Goal: Task Accomplishment & Management: Use online tool/utility

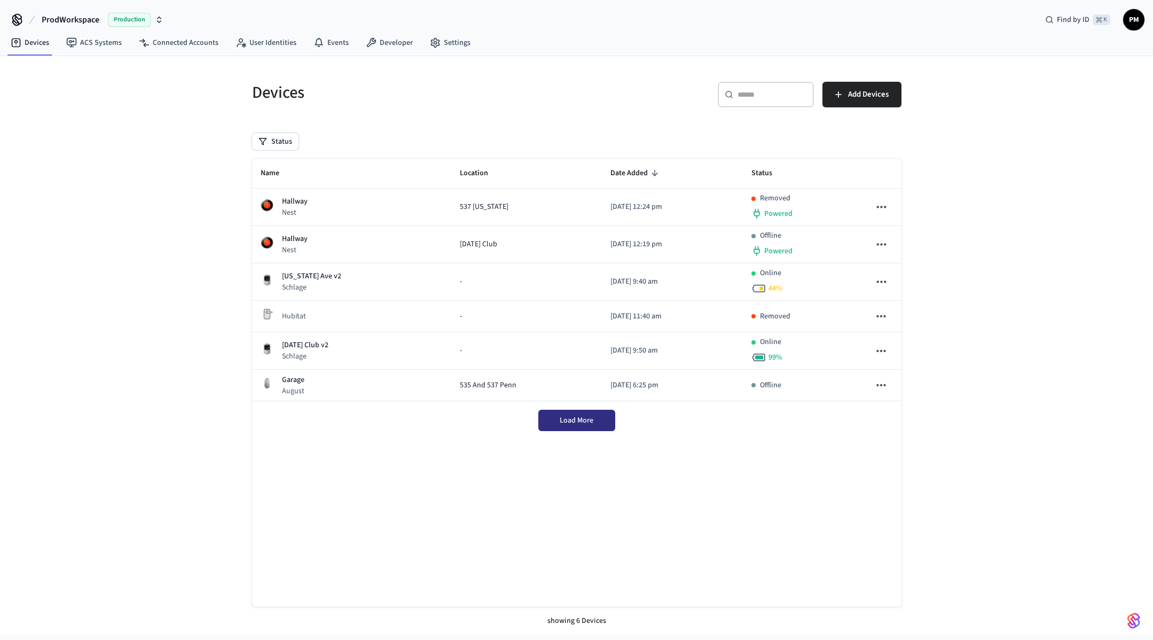
click at [584, 421] on div "Load More" at bounding box center [577, 420] width 650 height 38
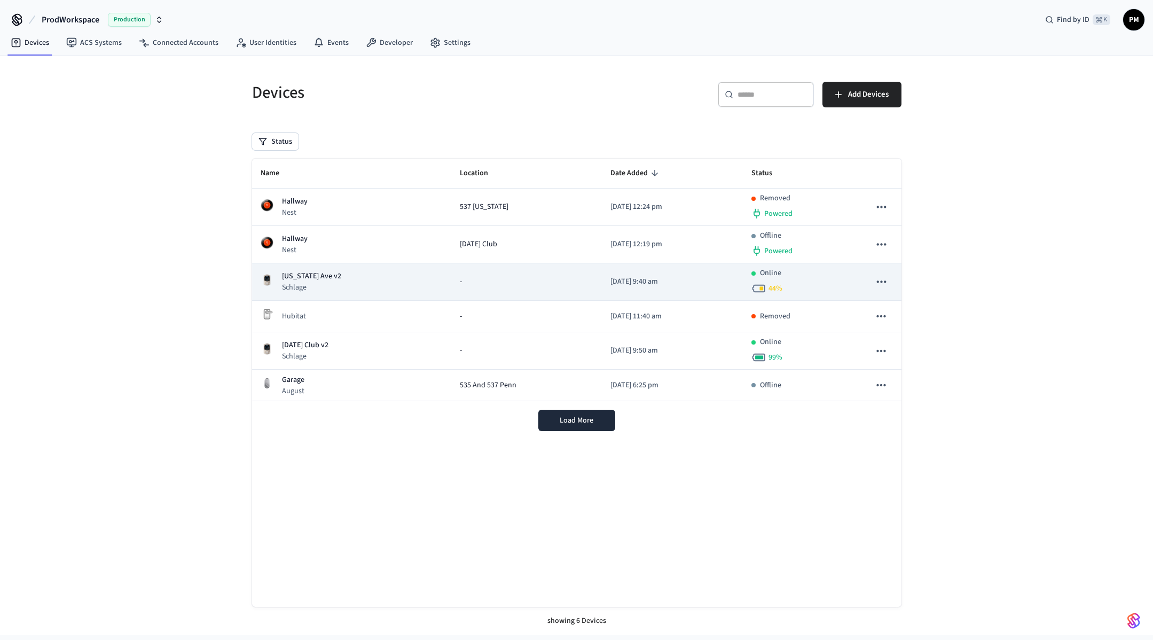
click at [831, 283] on div "Online 44 %" at bounding box center [803, 282] width 102 height 28
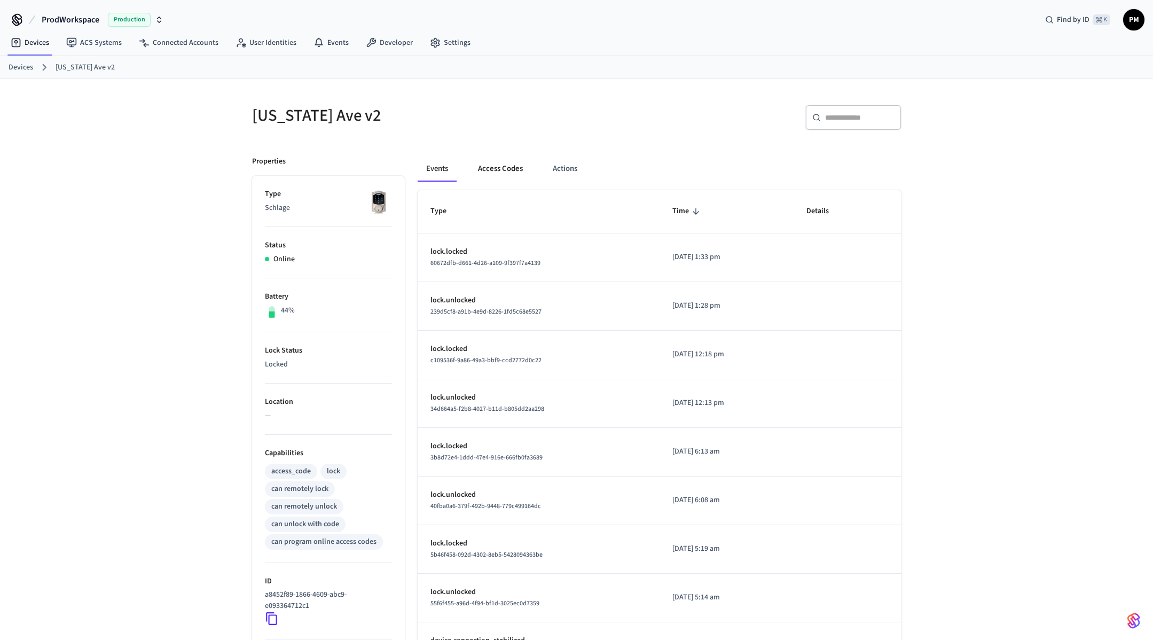
click at [497, 170] on button "Access Codes" at bounding box center [501, 169] width 62 height 26
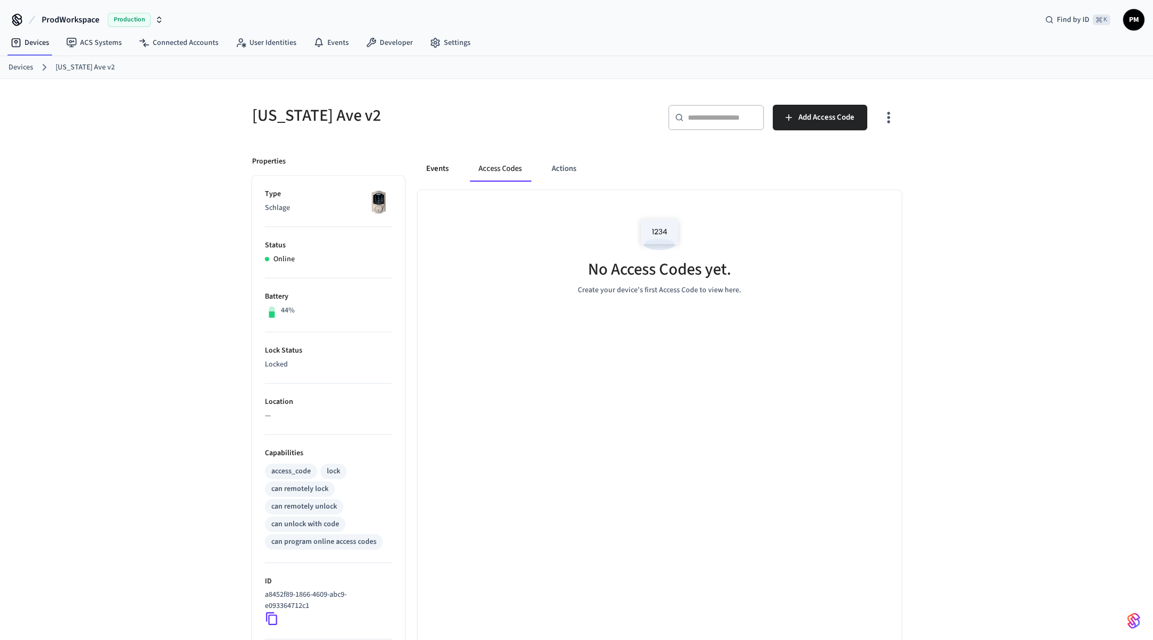
click at [450, 167] on button "Events" at bounding box center [438, 169] width 40 height 26
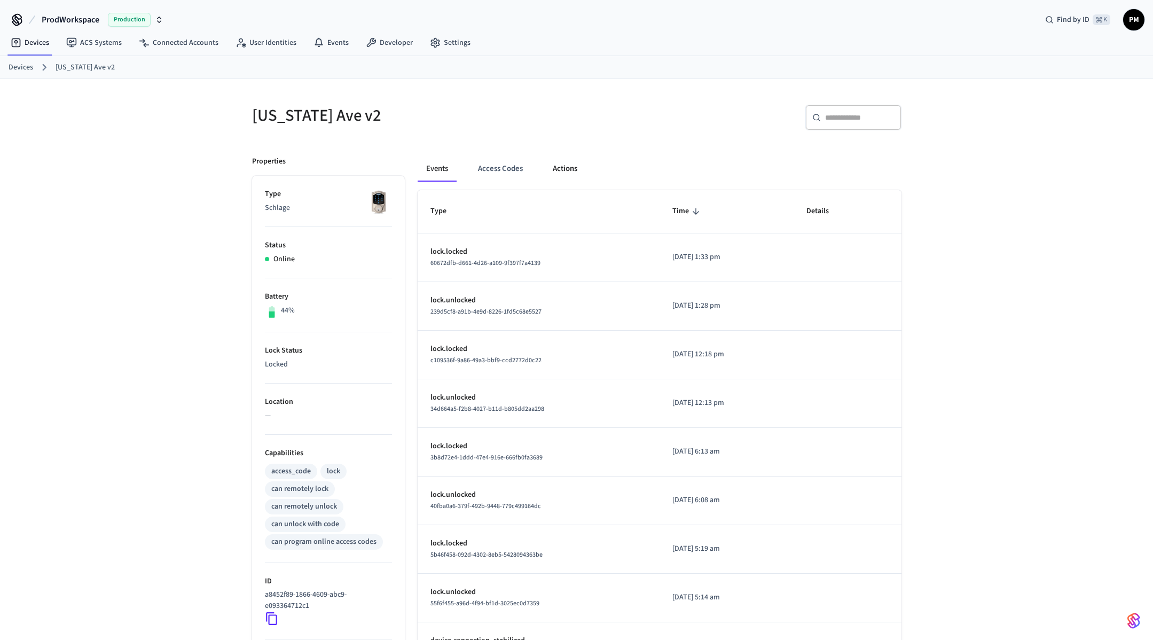
click at [571, 176] on button "Actions" at bounding box center [565, 169] width 42 height 26
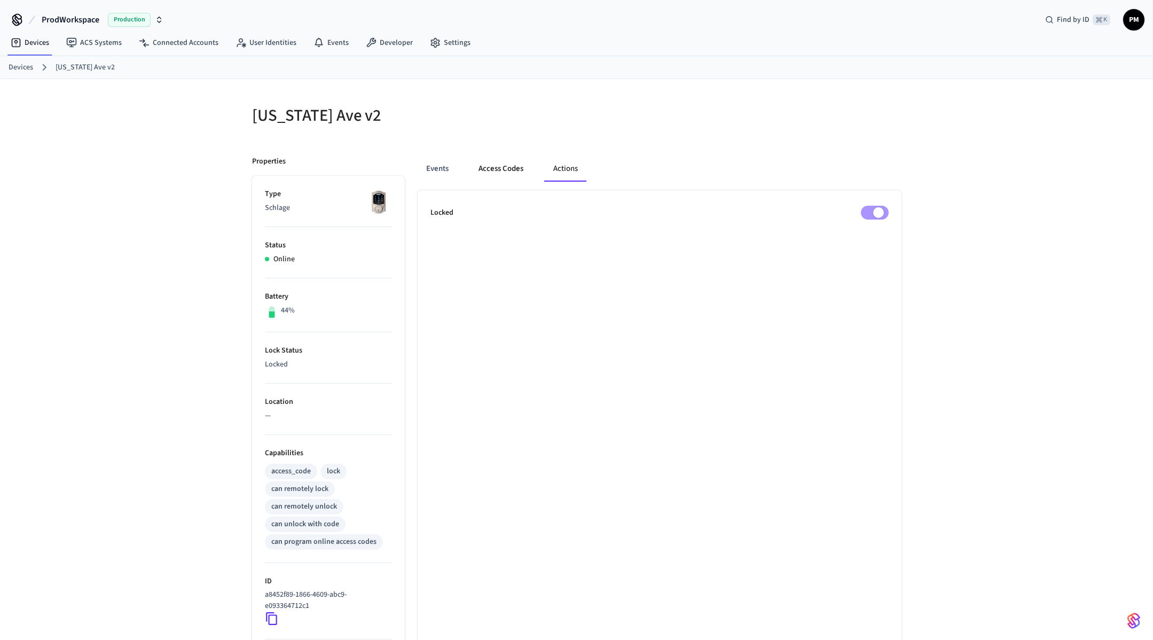
click at [505, 170] on button "Access Codes" at bounding box center [501, 169] width 62 height 26
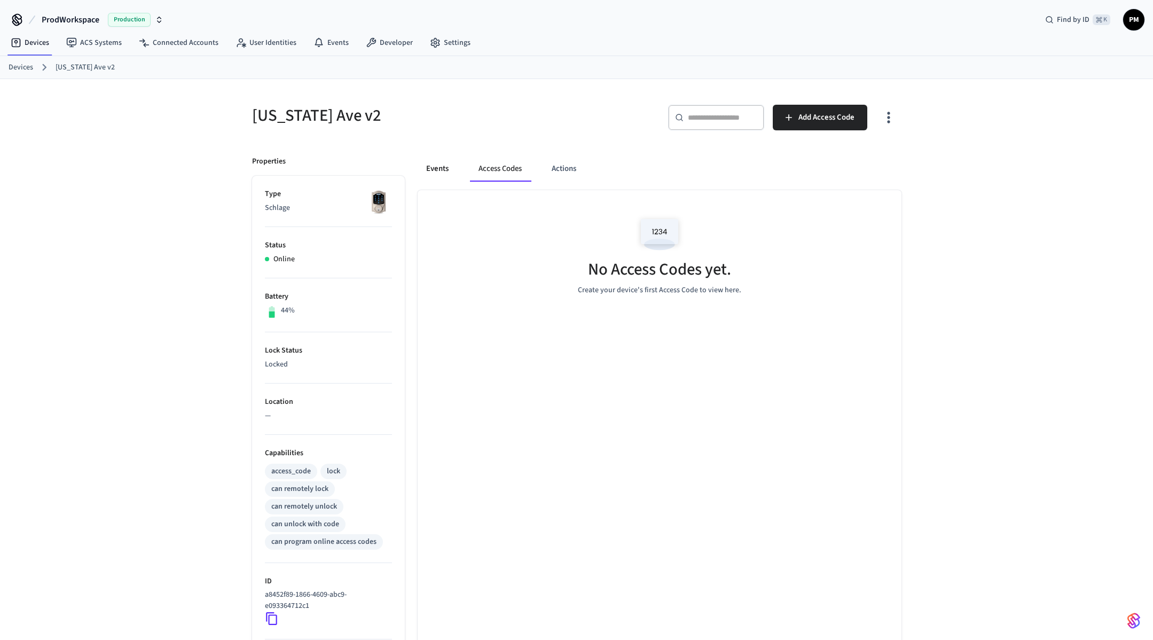
click at [433, 171] on button "Events" at bounding box center [438, 169] width 40 height 26
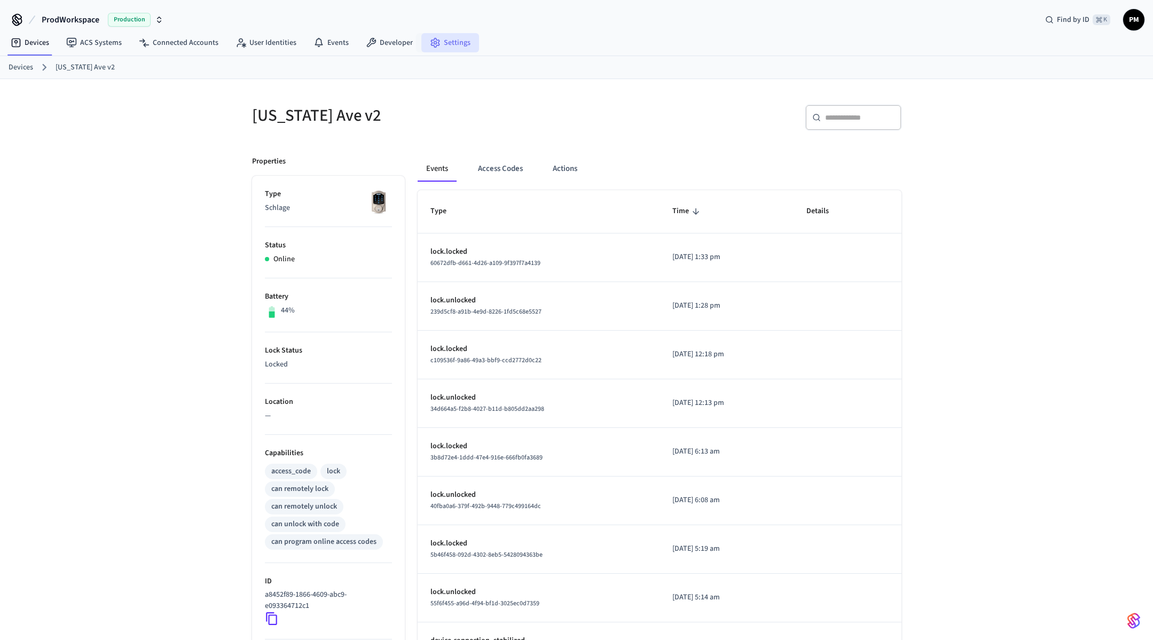
click at [443, 46] on link "Settings" at bounding box center [451, 42] width 58 height 19
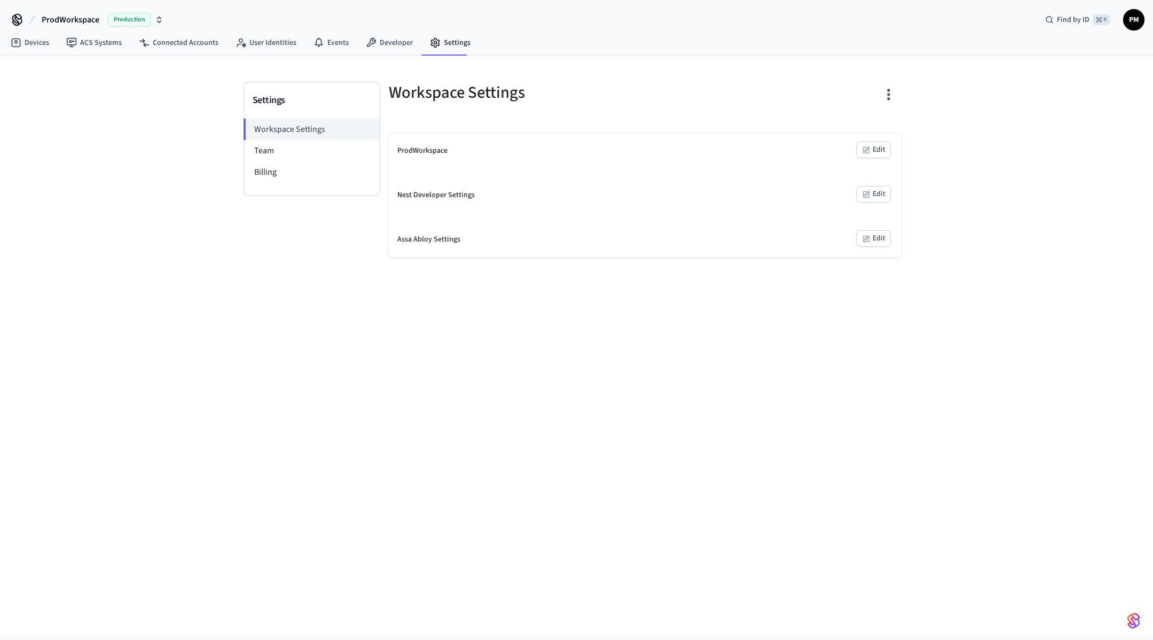
click at [875, 156] on button "Edit" at bounding box center [874, 150] width 34 height 17
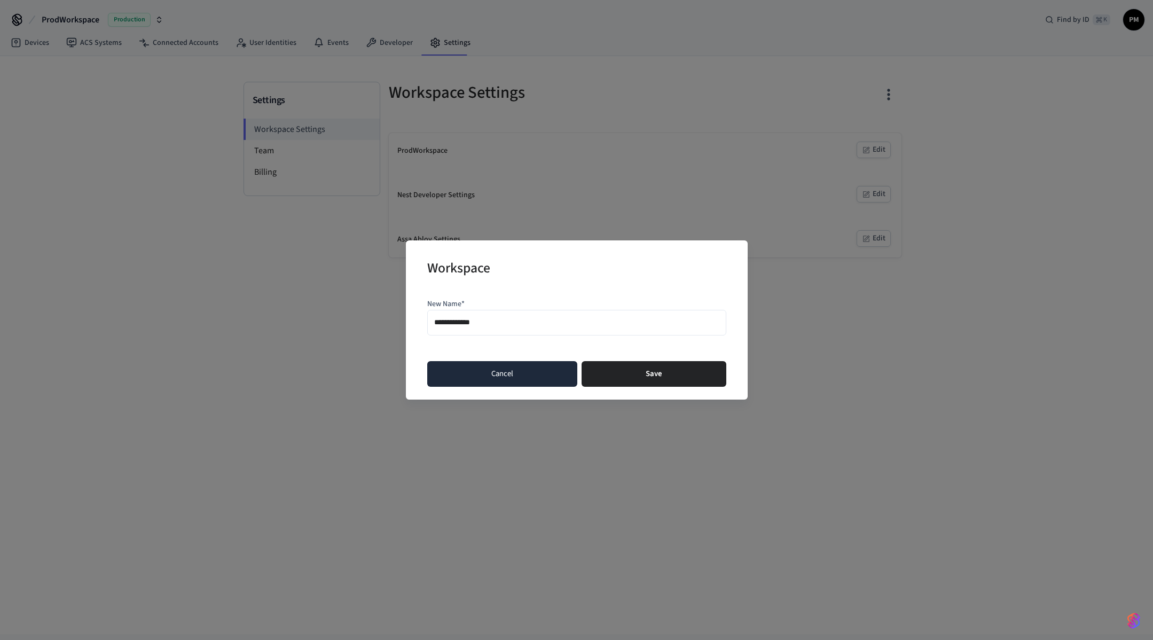
click at [497, 386] on div "**********" at bounding box center [577, 319] width 342 height 159
click at [496, 374] on button "Cancel" at bounding box center [502, 374] width 150 height 26
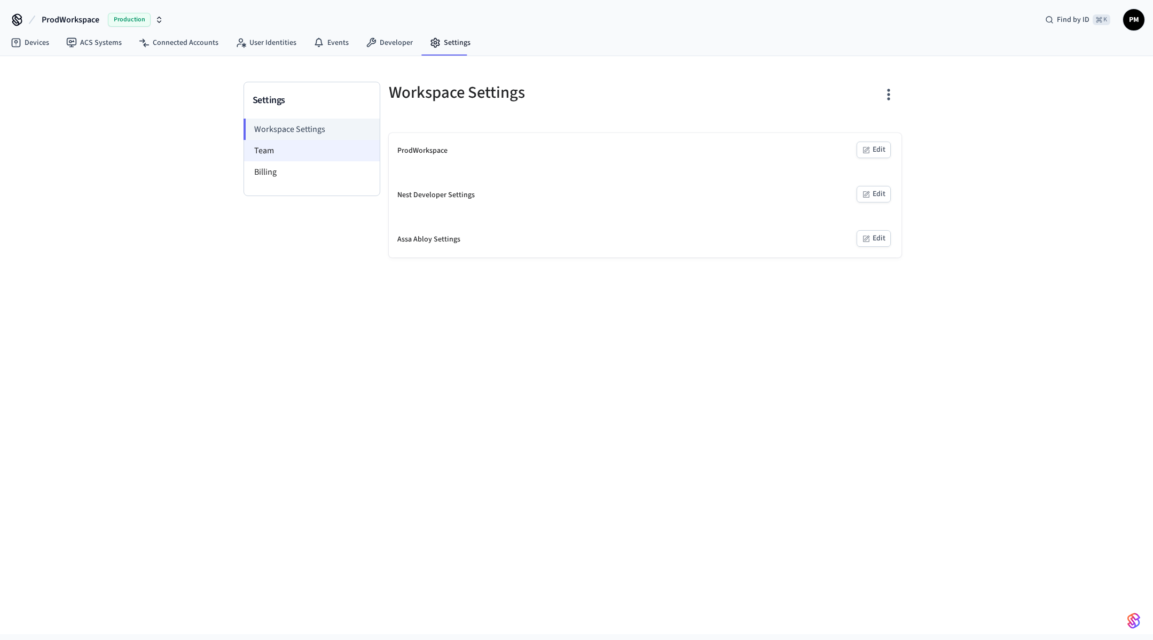
click at [278, 149] on li "Team" at bounding box center [312, 150] width 136 height 21
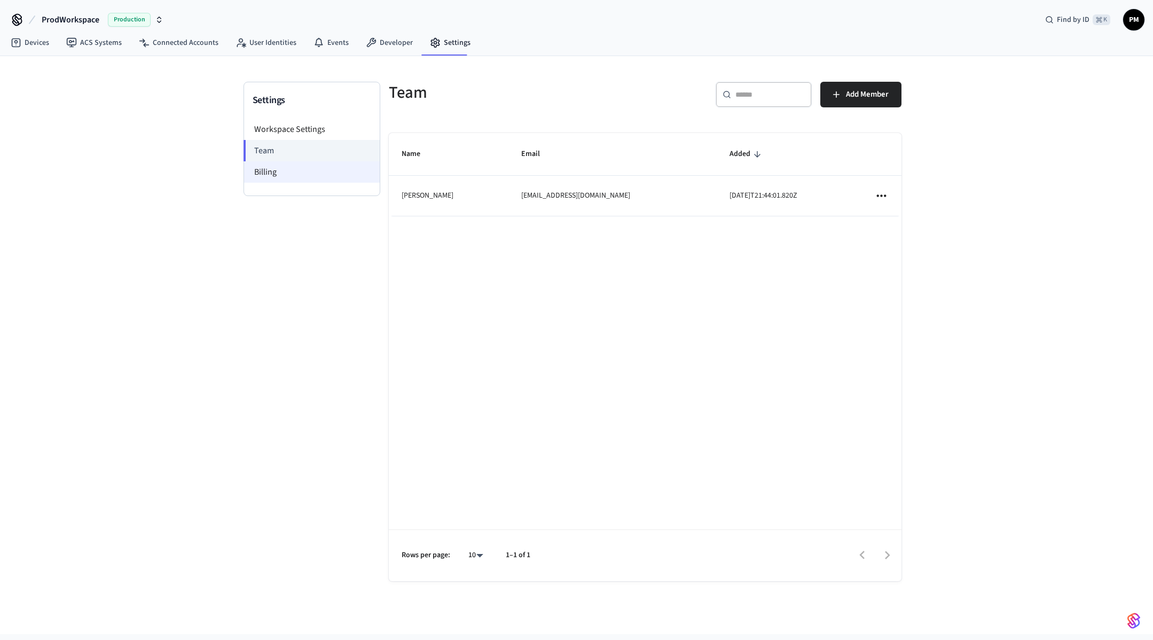
click at [283, 168] on li "Billing" at bounding box center [312, 171] width 136 height 21
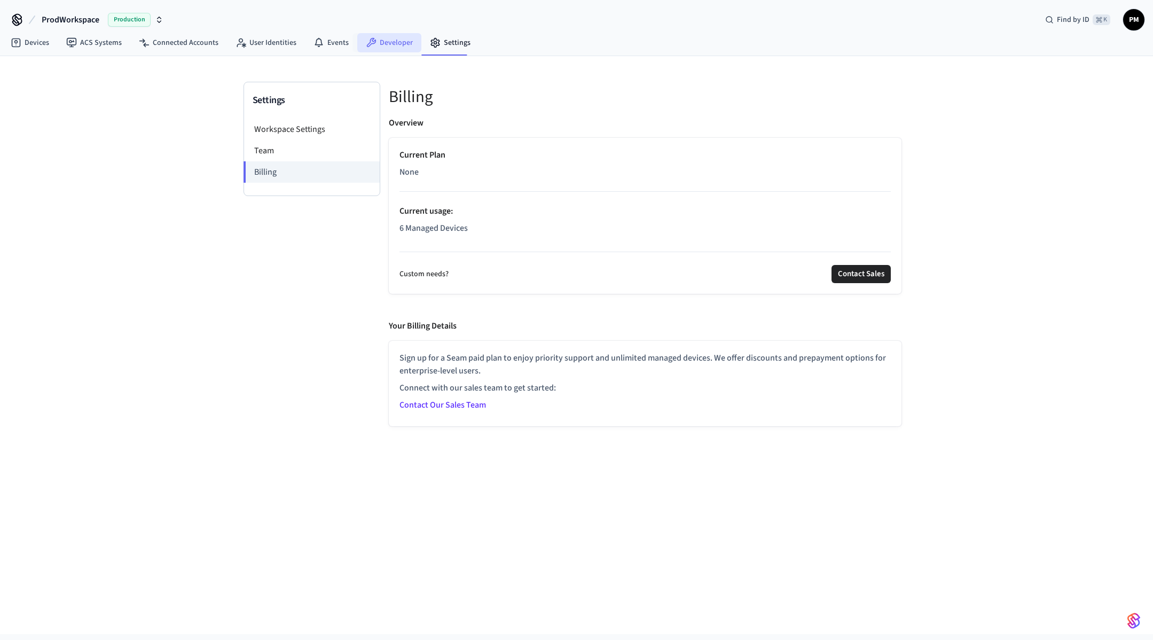
click at [385, 46] on link "Developer" at bounding box center [389, 42] width 64 height 19
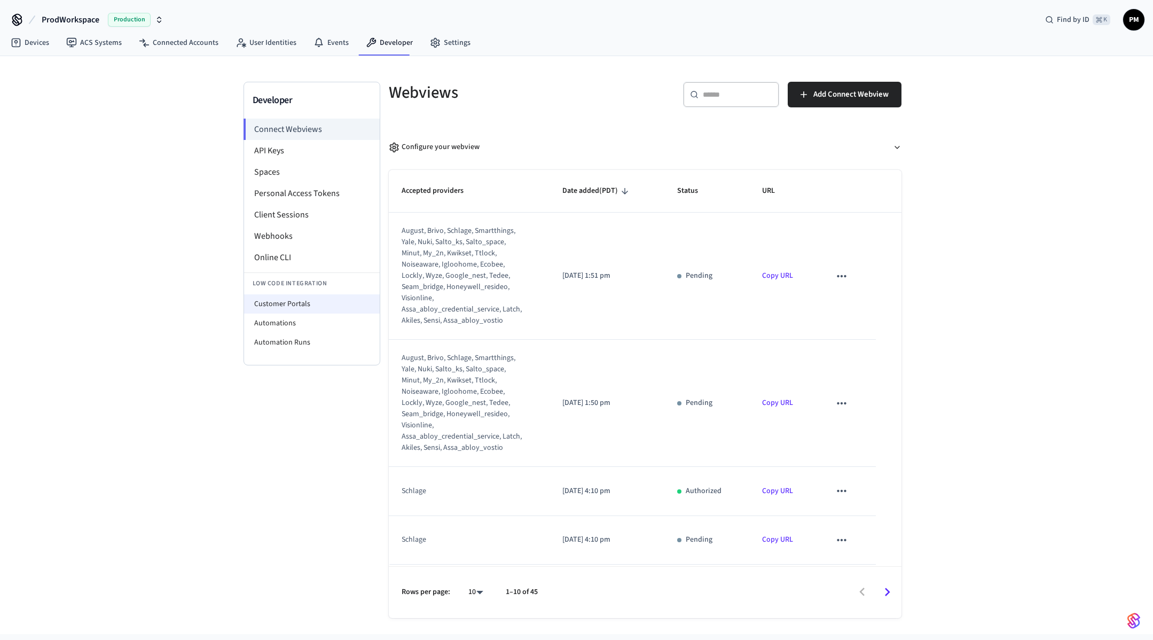
click at [334, 303] on li "Customer Portals" at bounding box center [312, 303] width 136 height 19
select select "**********"
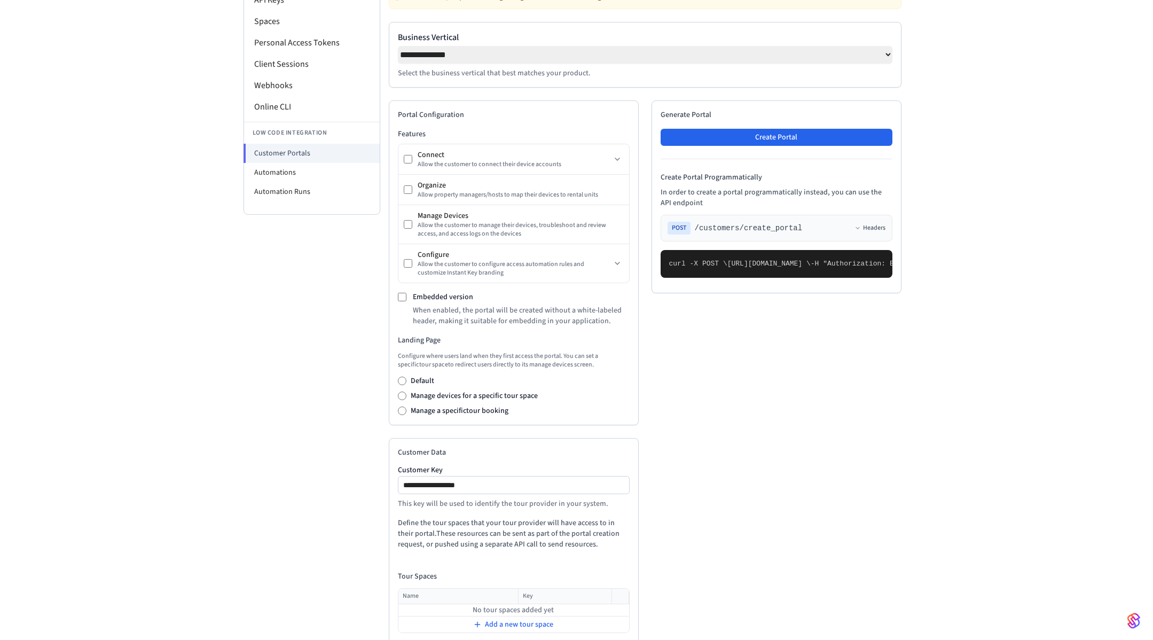
scroll to position [151, 0]
click at [916, 185] on div "**********" at bounding box center [577, 300] width 684 height 791
click at [300, 175] on li "Automations" at bounding box center [312, 171] width 136 height 19
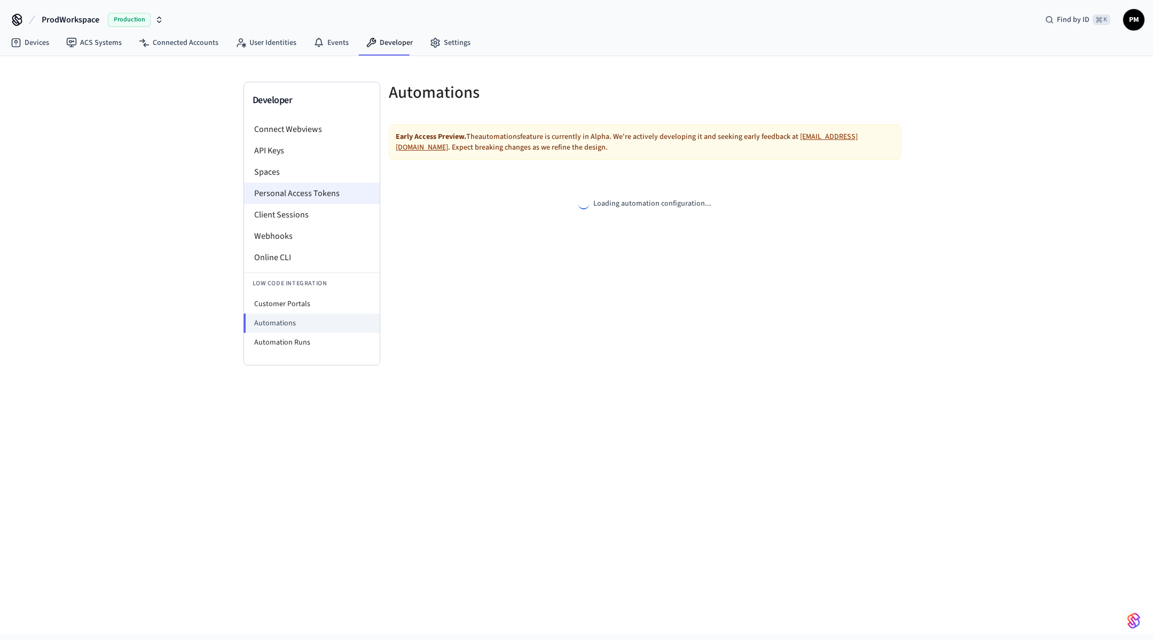
select select "**********"
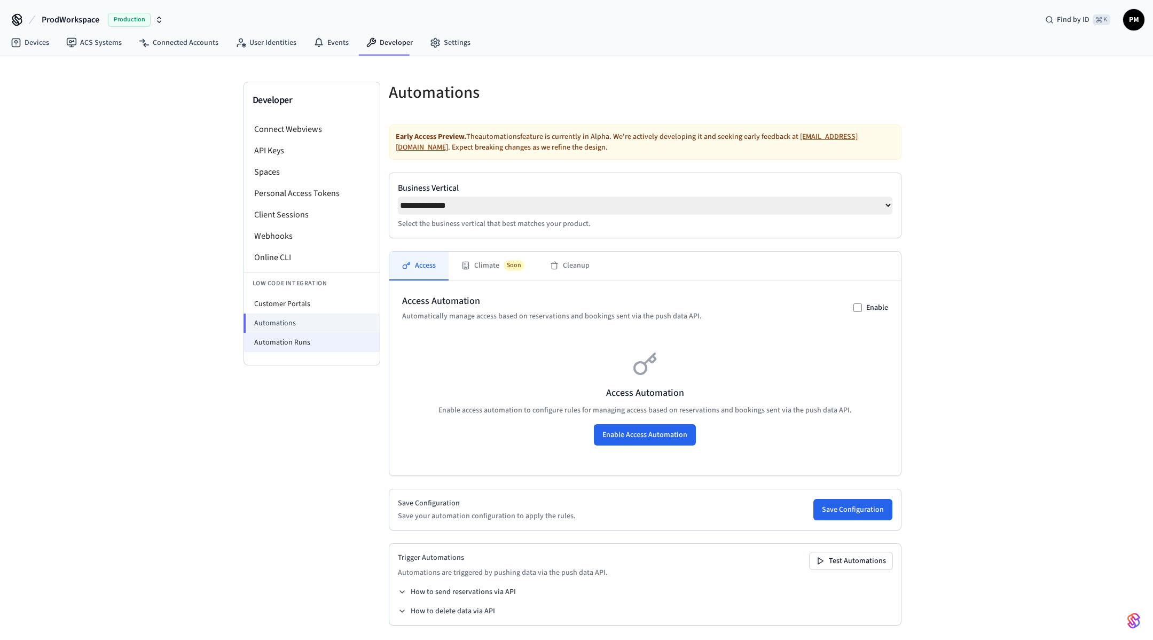
click at [310, 348] on li "Automation Runs" at bounding box center [312, 342] width 136 height 19
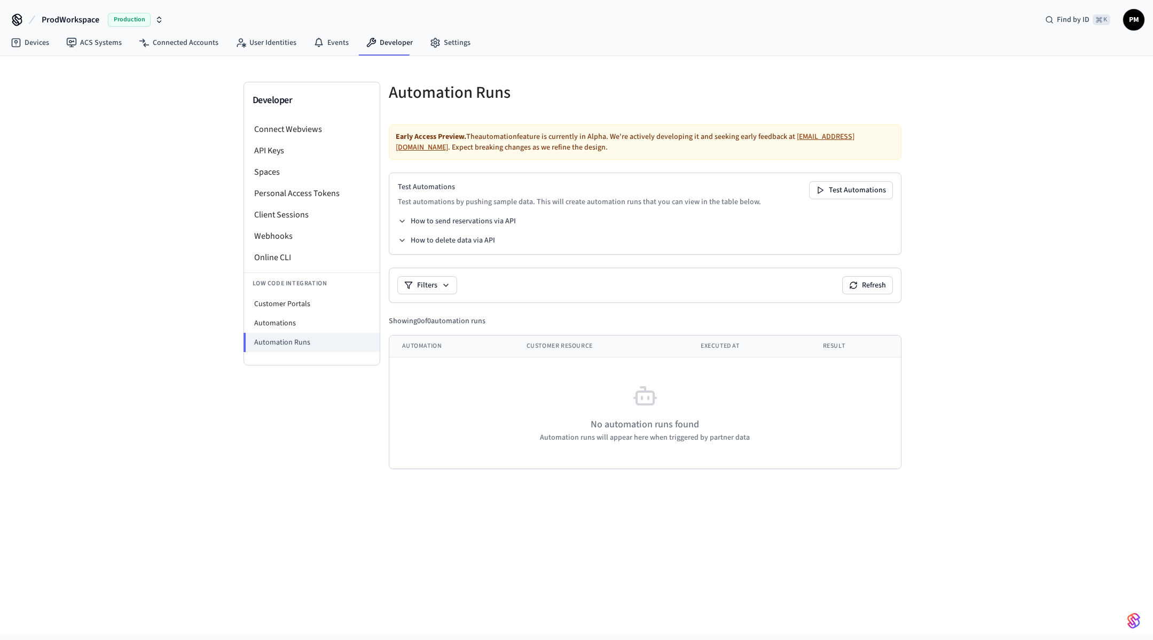
click at [312, 294] on li "Low Code Integration" at bounding box center [312, 283] width 136 height 22
click at [320, 308] on li "Customer Portals" at bounding box center [312, 303] width 136 height 19
select select "**********"
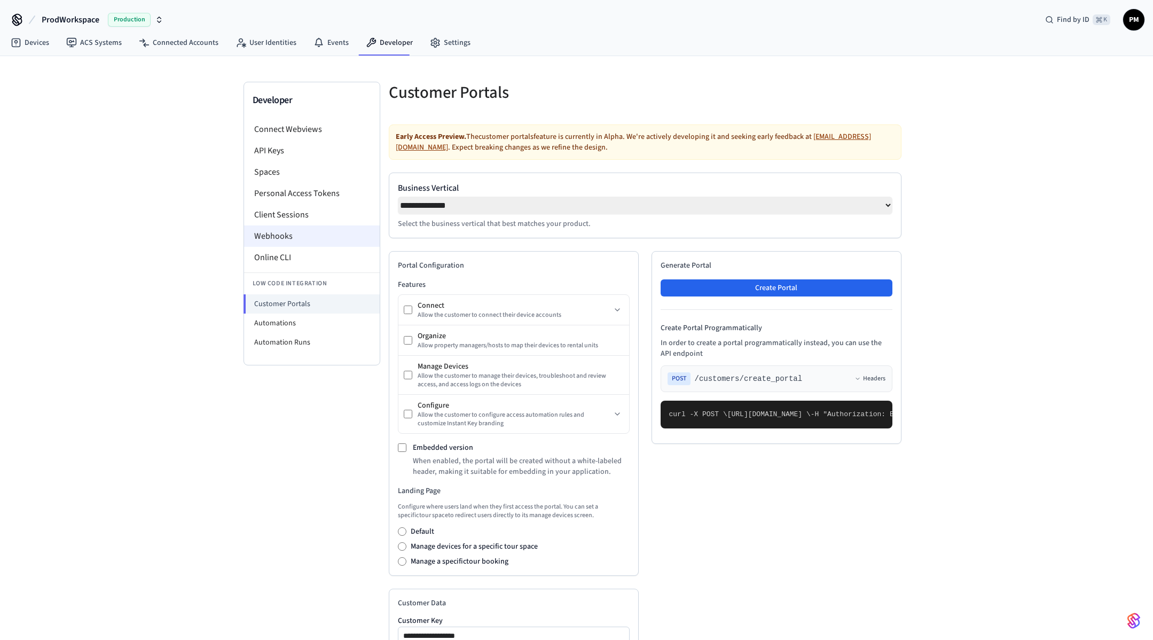
click at [313, 229] on li "Webhooks" at bounding box center [312, 235] width 136 height 21
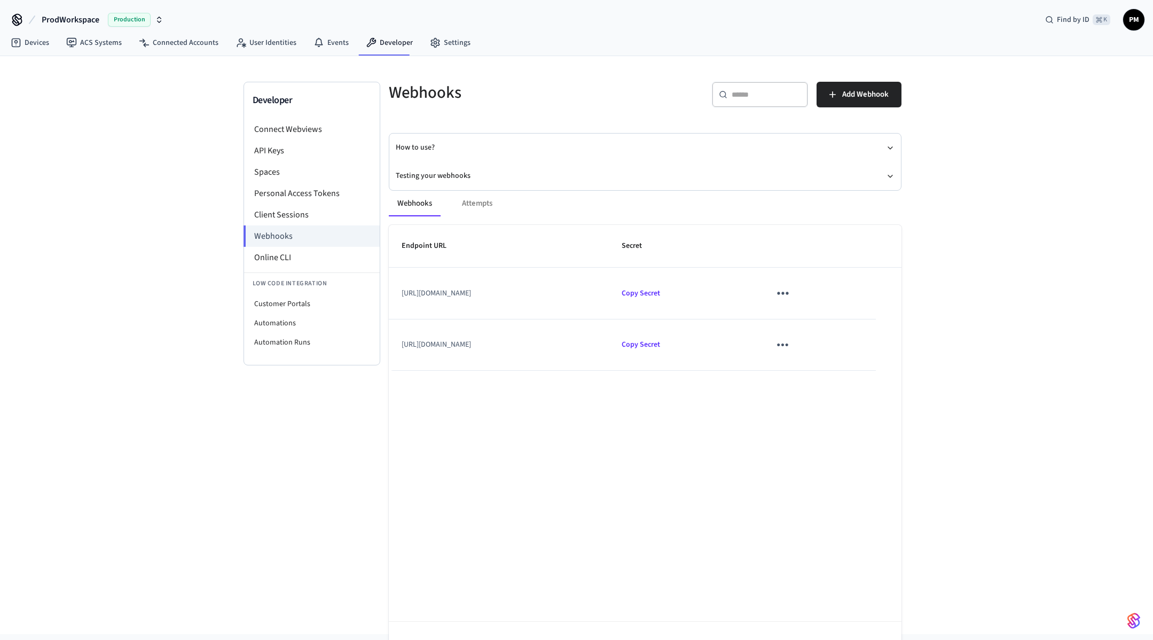
click at [309, 272] on li "Low Code Integration" at bounding box center [312, 283] width 136 height 22
click at [309, 258] on li "Online CLI" at bounding box center [312, 257] width 136 height 21
click at [323, 190] on li "Personal Access Tokens" at bounding box center [312, 193] width 136 height 21
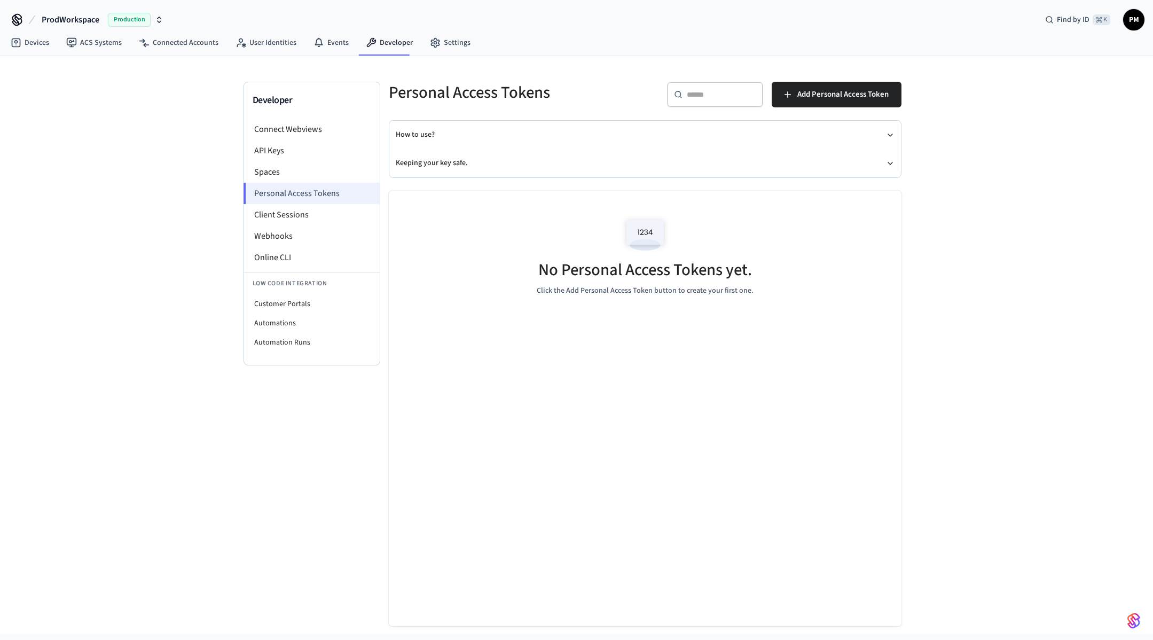
click at [280, 183] on li "Personal Access Tokens" at bounding box center [312, 193] width 136 height 21
click at [350, 172] on li "Spaces" at bounding box center [312, 171] width 136 height 21
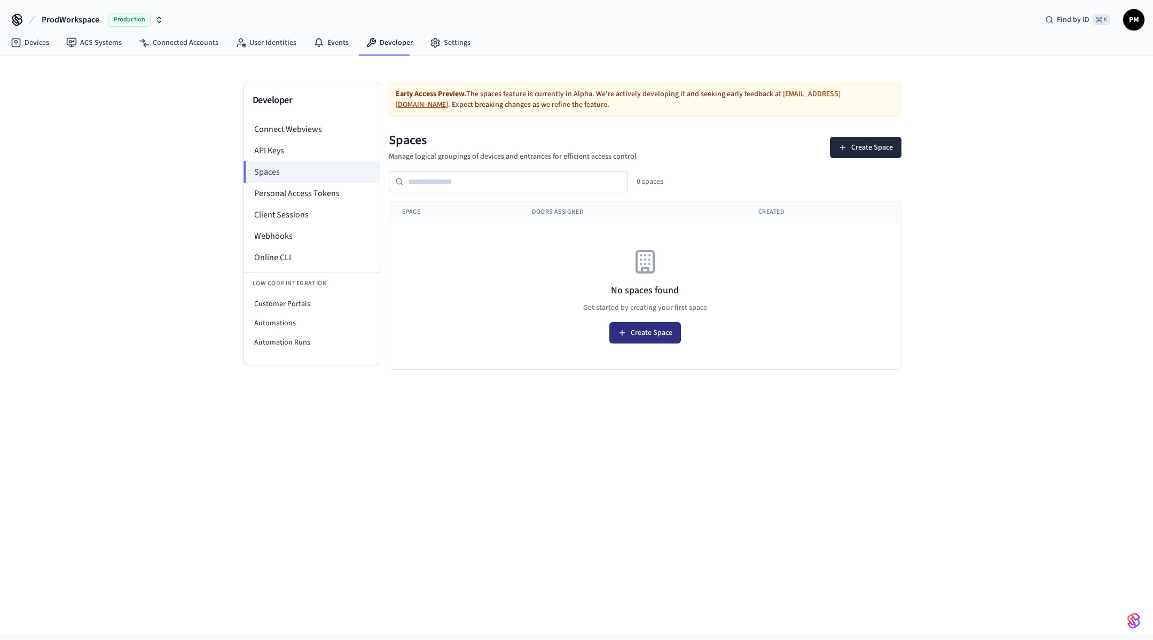
click at [658, 337] on button "Create Space" at bounding box center [646, 332] width 72 height 21
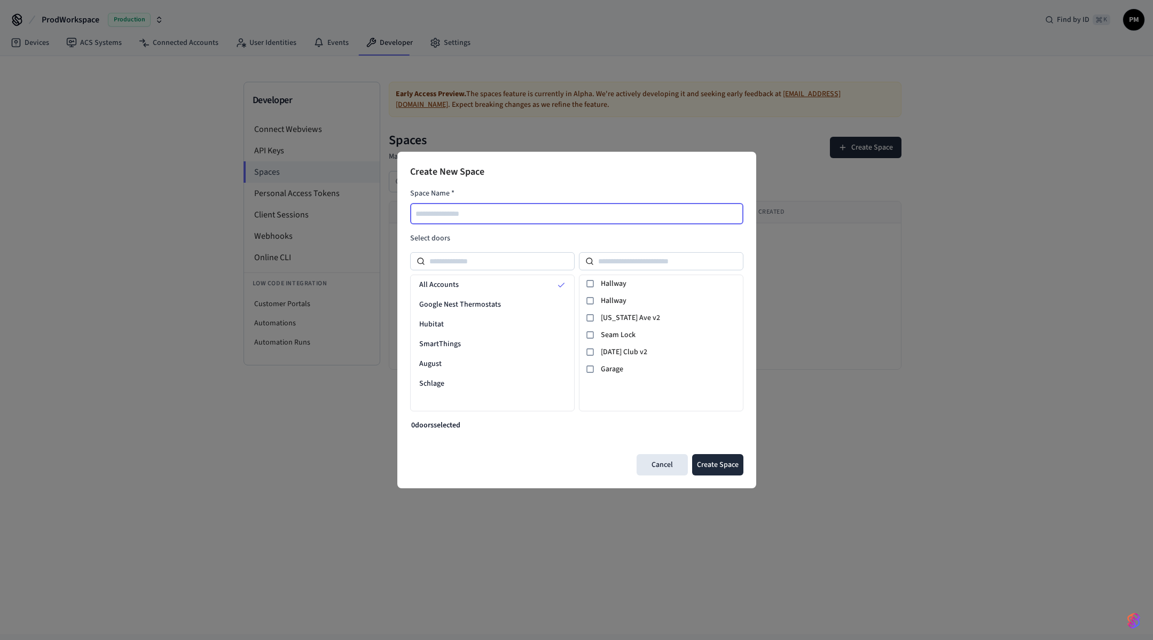
click at [502, 215] on input "text" at bounding box center [577, 213] width 332 height 13
type input "*"
click at [588, 353] on icon at bounding box center [590, 352] width 9 height 9
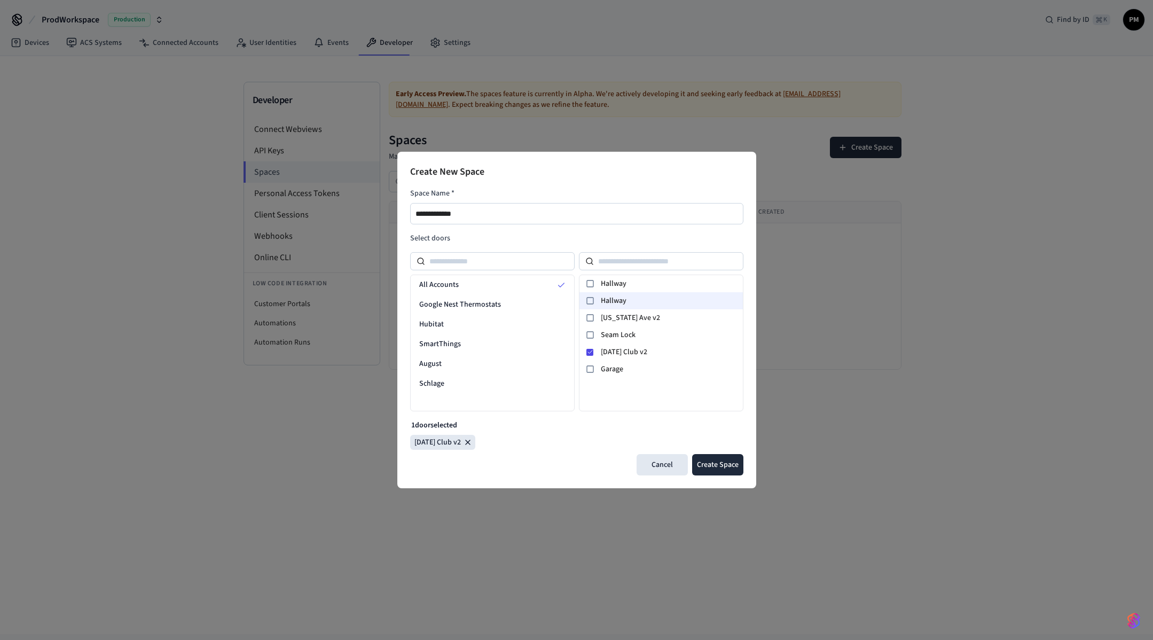
click at [584, 299] on div at bounding box center [590, 300] width 13 height 13
click at [587, 299] on icon at bounding box center [590, 301] width 6 height 6
click at [488, 314] on div "Google Nest Thermostats" at bounding box center [492, 305] width 163 height 20
click at [512, 285] on div "All Accounts" at bounding box center [492, 285] width 163 height 20
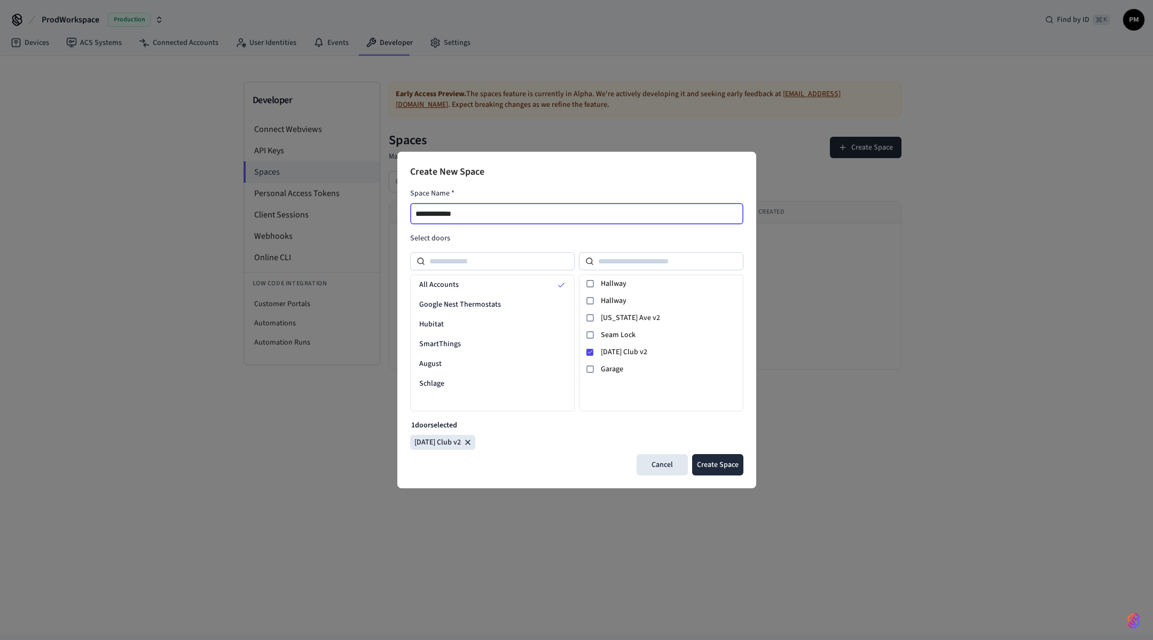
drag, startPoint x: 476, startPoint y: 216, endPoint x: 363, endPoint y: 172, distance: 121.4
click at [363, 172] on div "**********" at bounding box center [576, 320] width 1153 height 640
type input "**********"
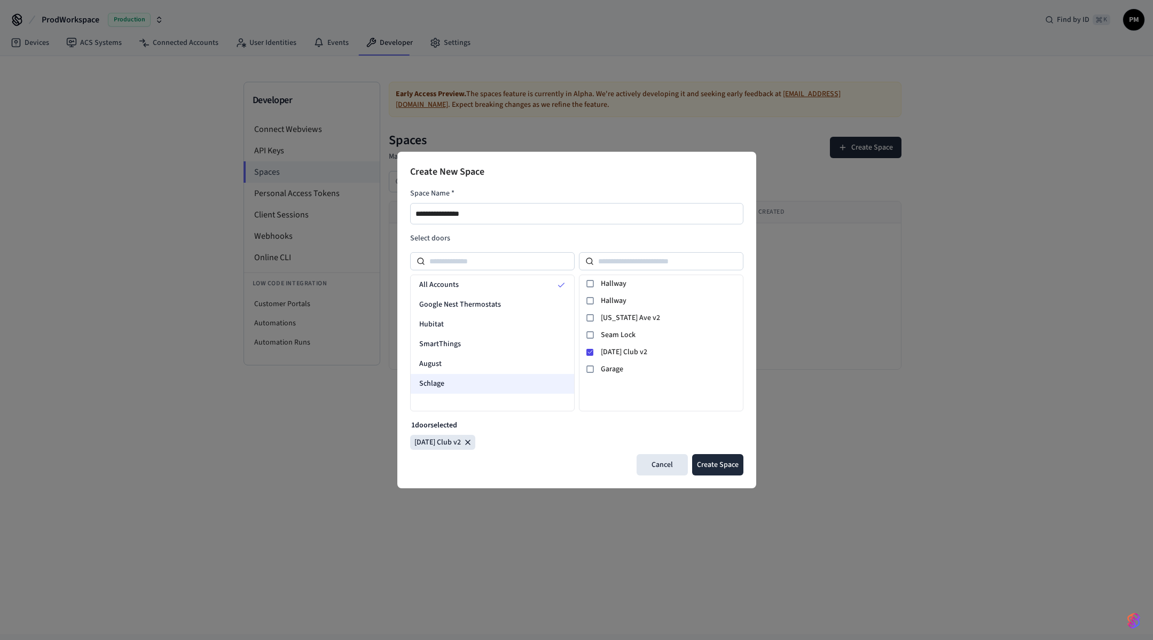
click at [479, 380] on div "Schlage" at bounding box center [492, 384] width 163 height 20
click at [595, 299] on div at bounding box center [590, 300] width 13 height 13
click at [590, 286] on icon at bounding box center [590, 283] width 9 height 9
click at [456, 347] on span "SmartThings" at bounding box center [440, 344] width 42 height 11
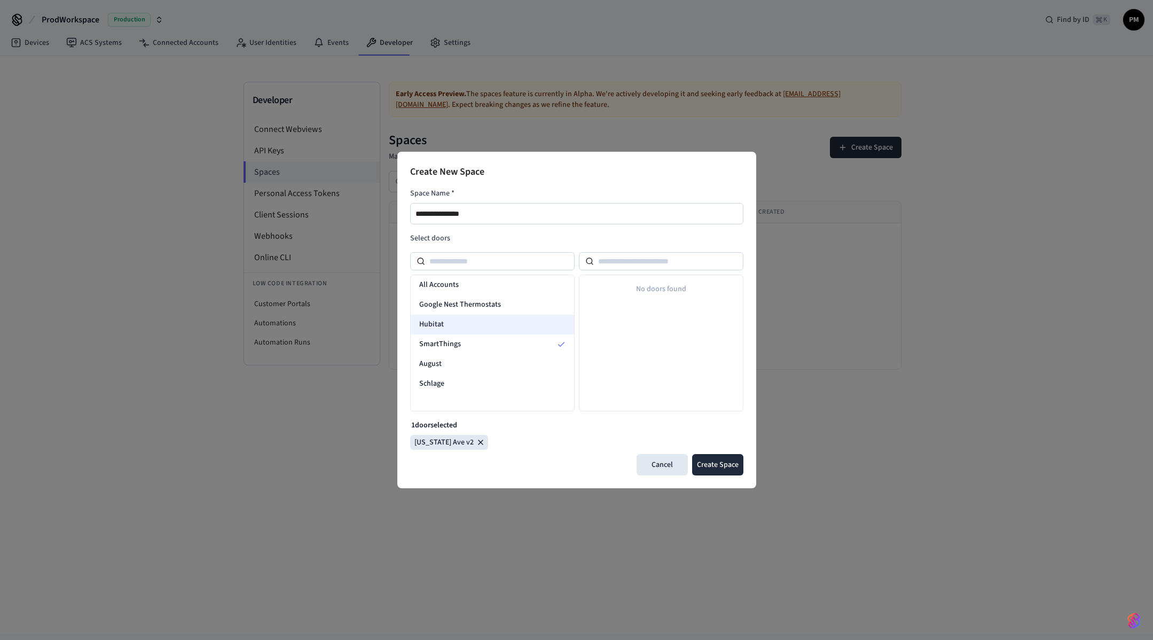
click at [451, 325] on div "Hubitat" at bounding box center [492, 325] width 163 height 20
click at [477, 296] on div "Google Nest Thermostats" at bounding box center [492, 305] width 163 height 20
click at [462, 279] on div "All Accounts" at bounding box center [492, 285] width 163 height 20
click at [717, 470] on button "Create Space" at bounding box center [717, 464] width 51 height 21
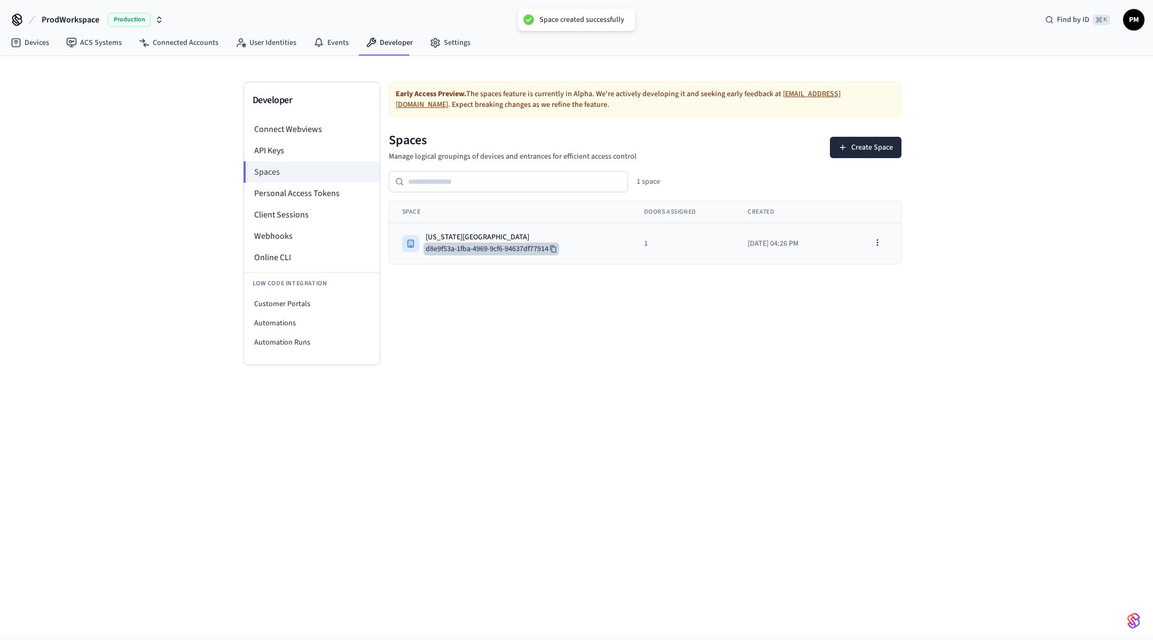
click at [499, 243] on button "d8e9f53a-1fba-4969-9cf6-94637df77914" at bounding box center [492, 249] width 136 height 13
click at [461, 239] on div "Pennsylvania Ave" at bounding box center [491, 237] width 131 height 11
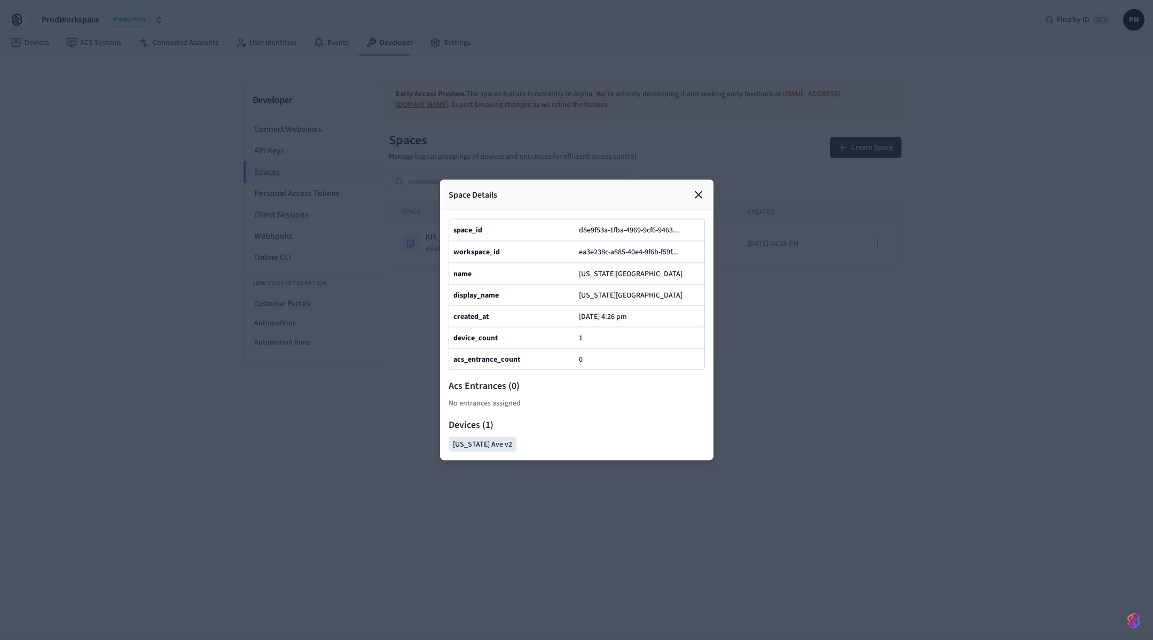
click at [707, 192] on div "Space Details" at bounding box center [577, 195] width 274 height 30
click at [698, 192] on icon at bounding box center [698, 195] width 13 height 13
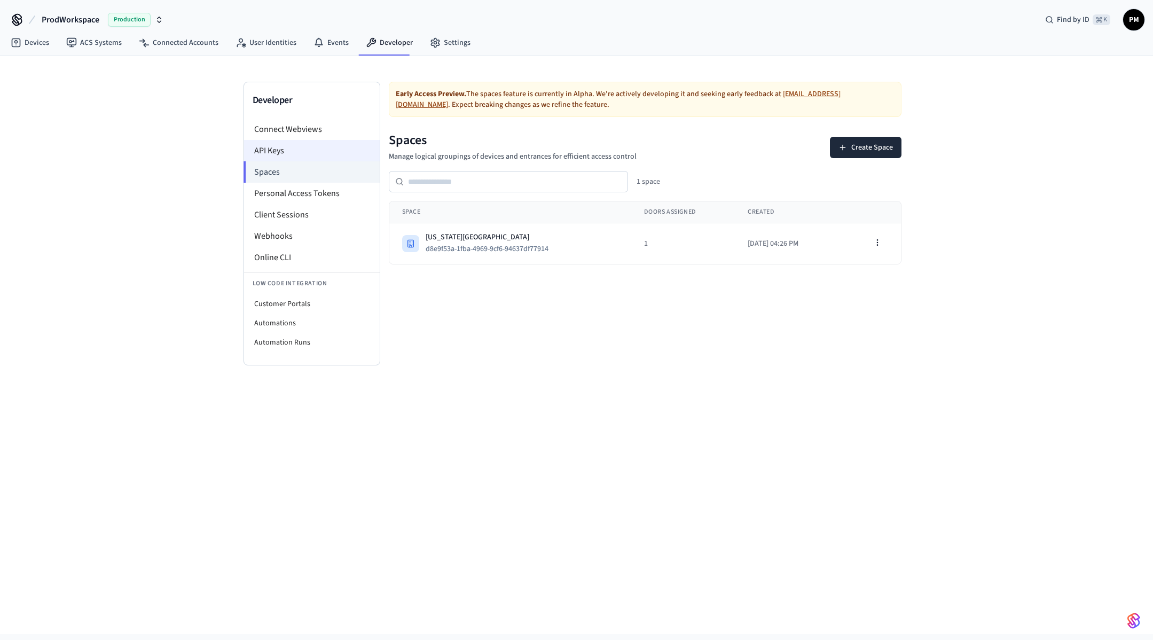
click at [307, 158] on li "API Keys" at bounding box center [312, 150] width 136 height 21
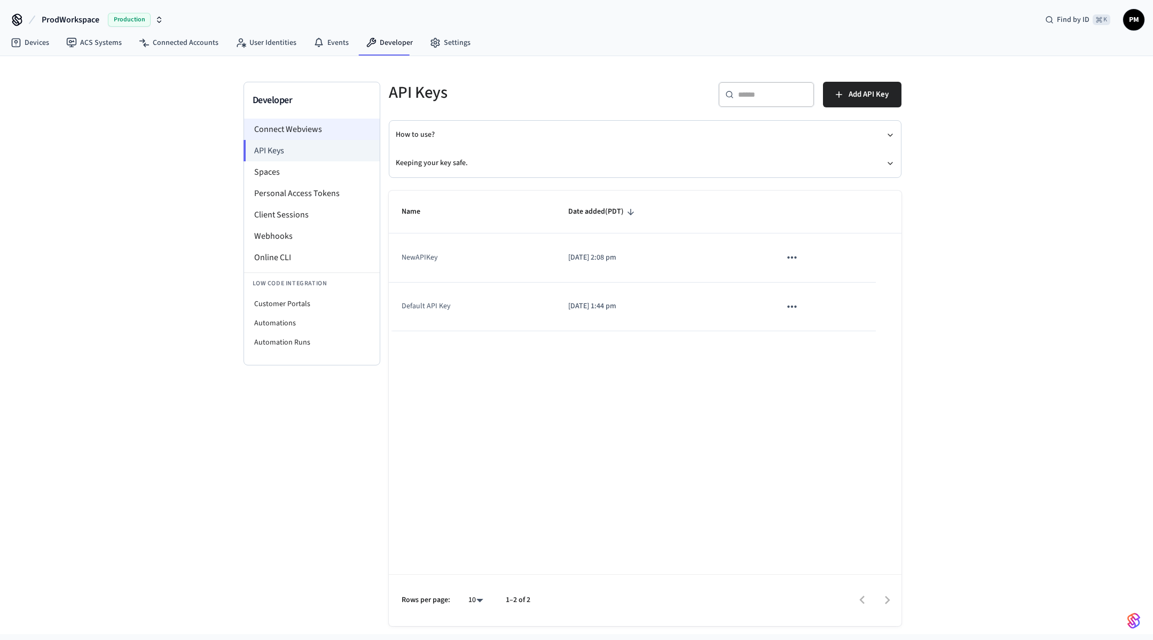
click at [312, 128] on li "Connect Webviews" at bounding box center [312, 129] width 136 height 21
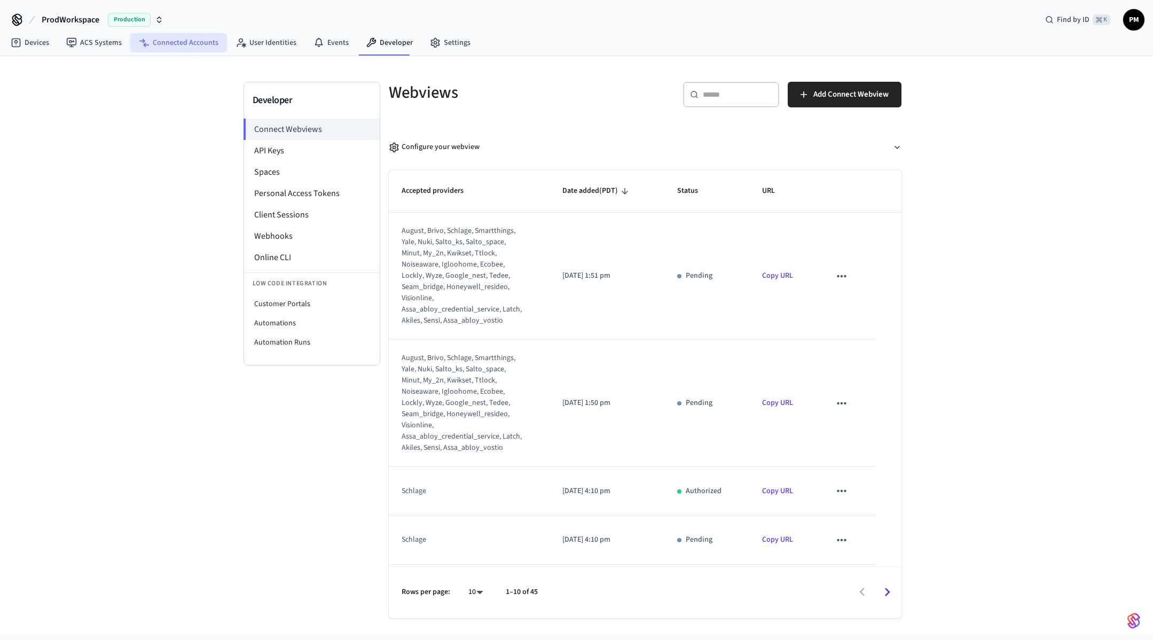
click at [191, 41] on link "Connected Accounts" at bounding box center [178, 42] width 97 height 19
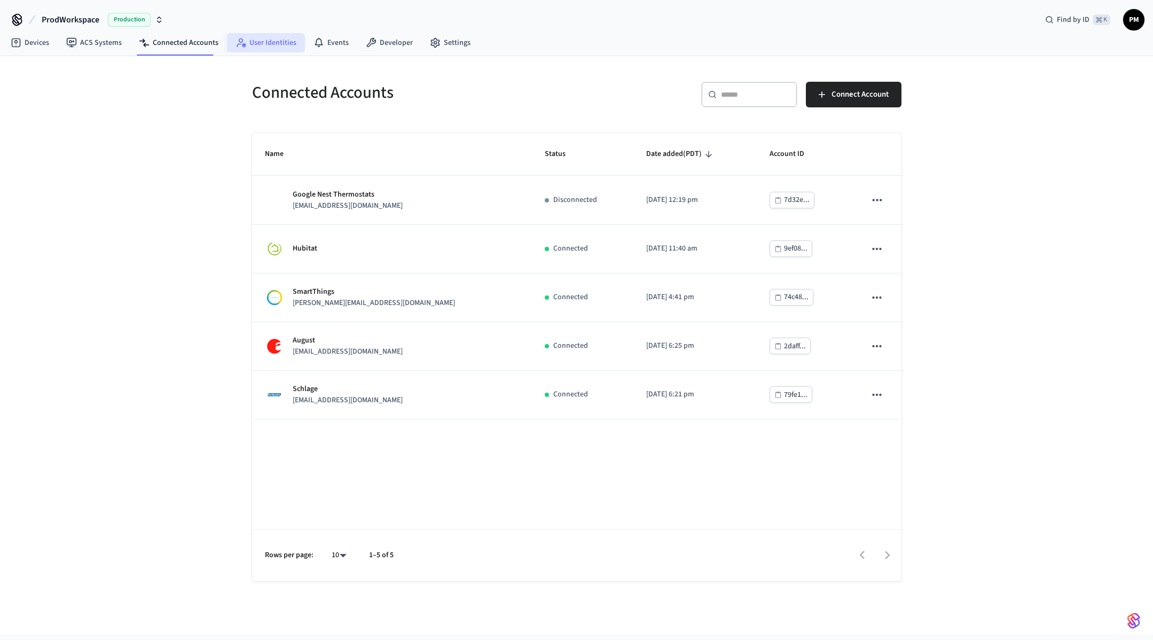
click at [253, 46] on link "User Identities" at bounding box center [266, 42] width 78 height 19
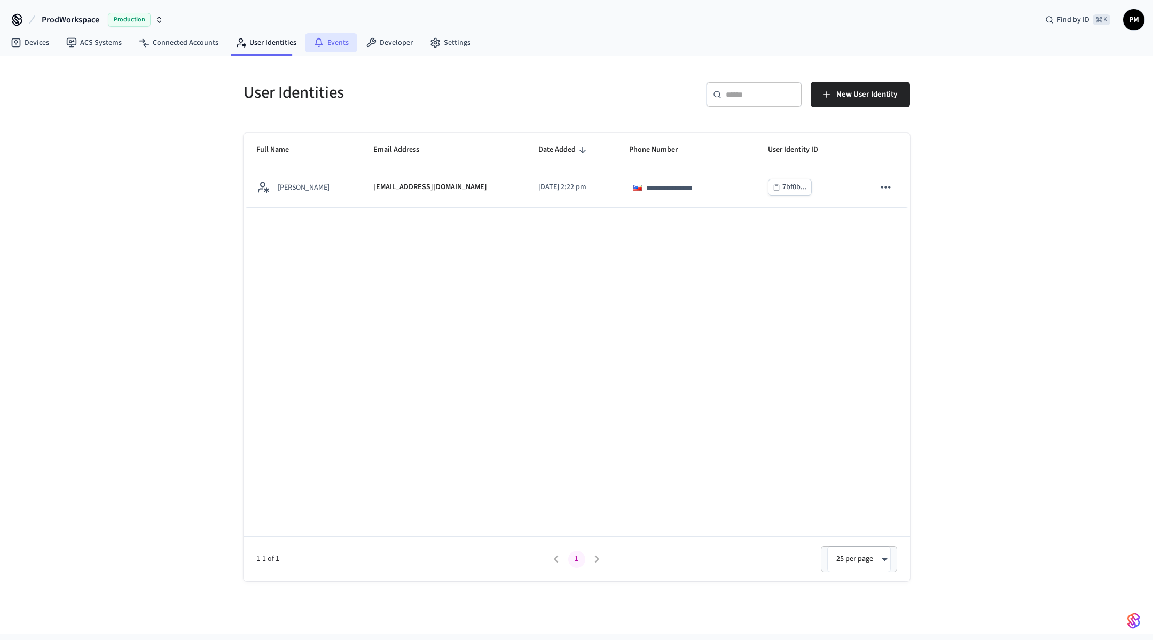
click at [324, 44] on link "Events" at bounding box center [331, 42] width 52 height 19
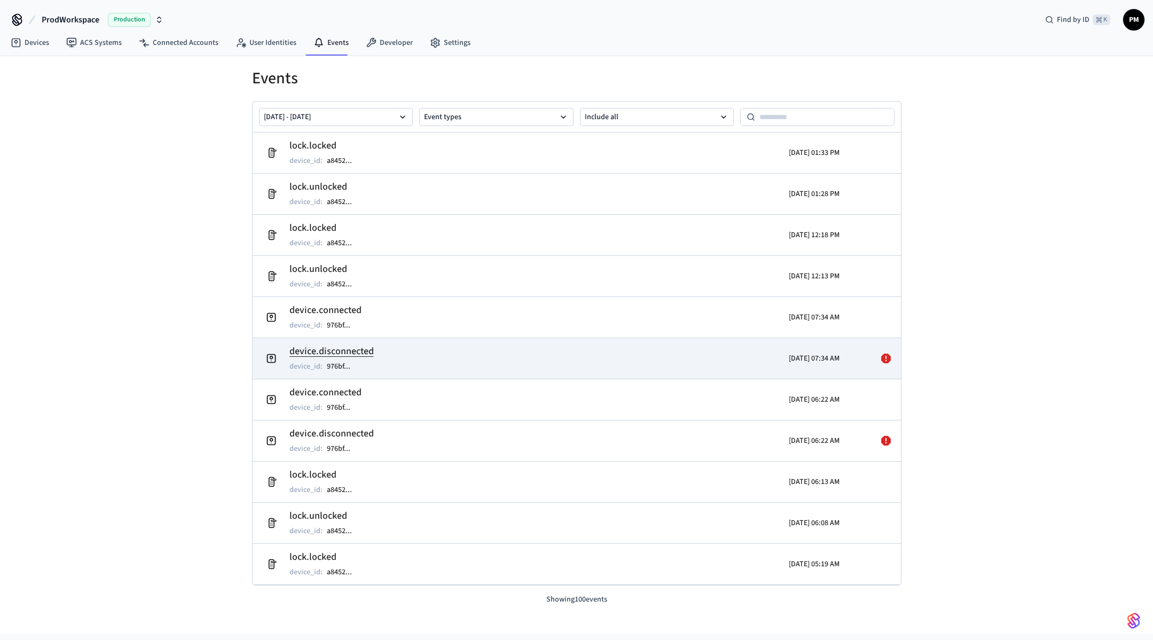
click at [886, 358] on icon at bounding box center [886, 358] width 13 height 13
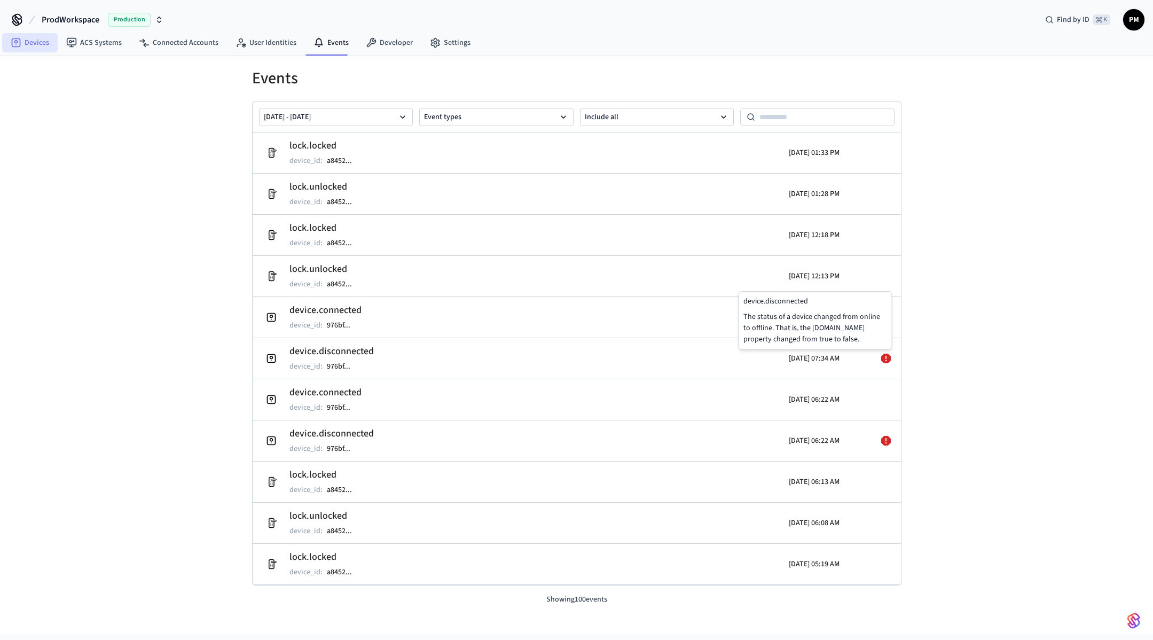
click at [35, 35] on link "Devices" at bounding box center [30, 42] width 56 height 19
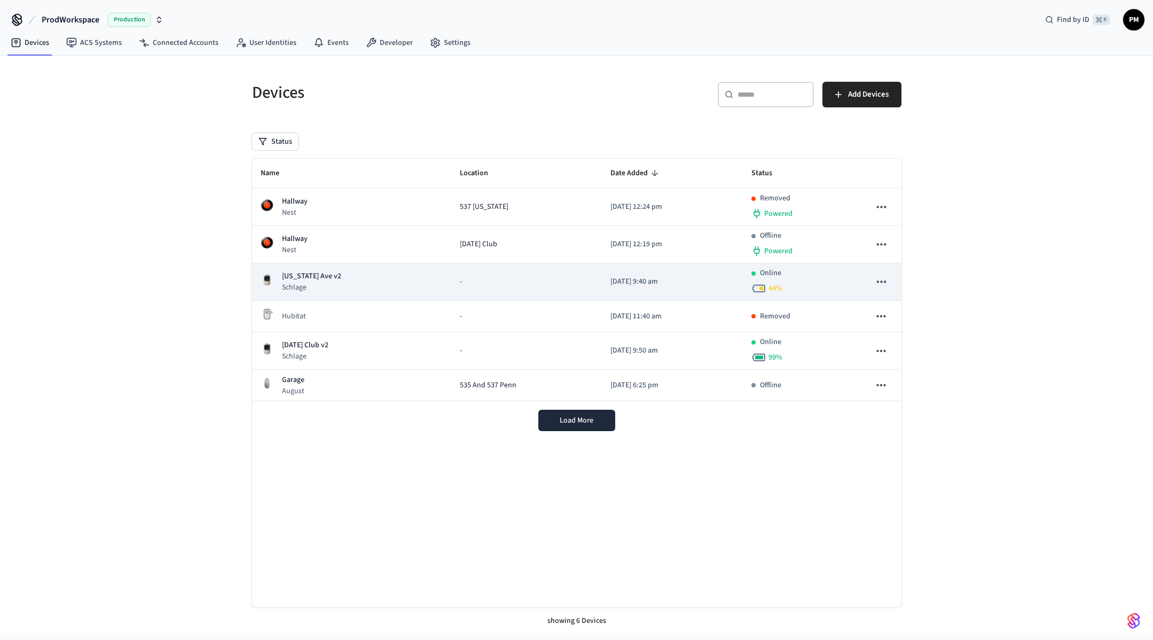
click at [454, 273] on td "-" at bounding box center [526, 281] width 151 height 37
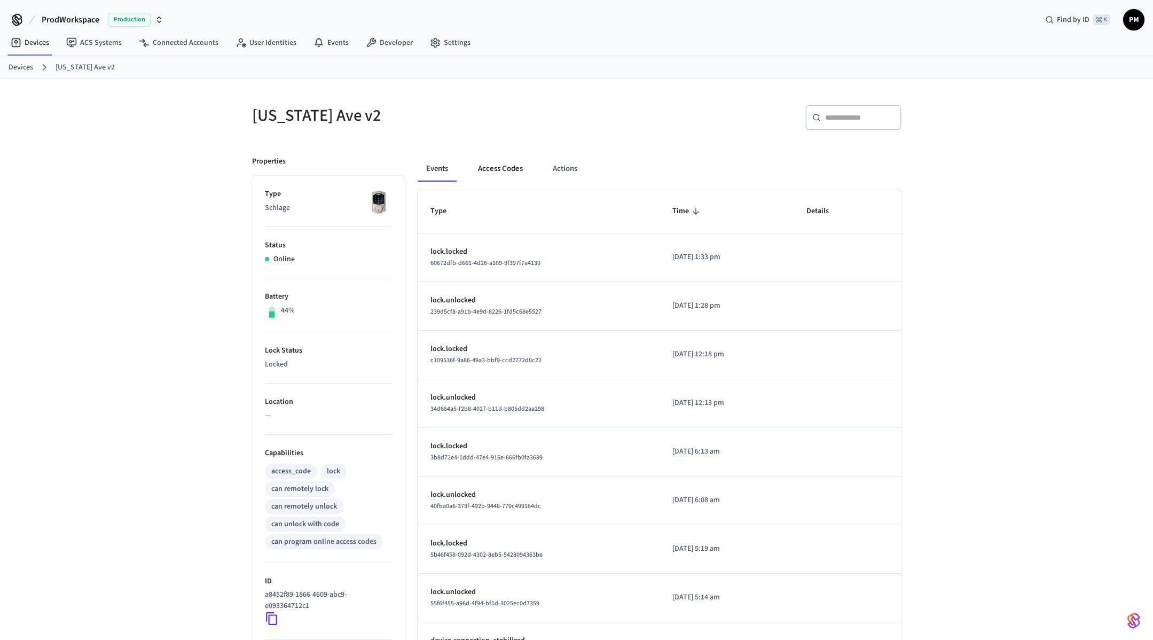
click at [510, 170] on button "Access Codes" at bounding box center [501, 169] width 62 height 26
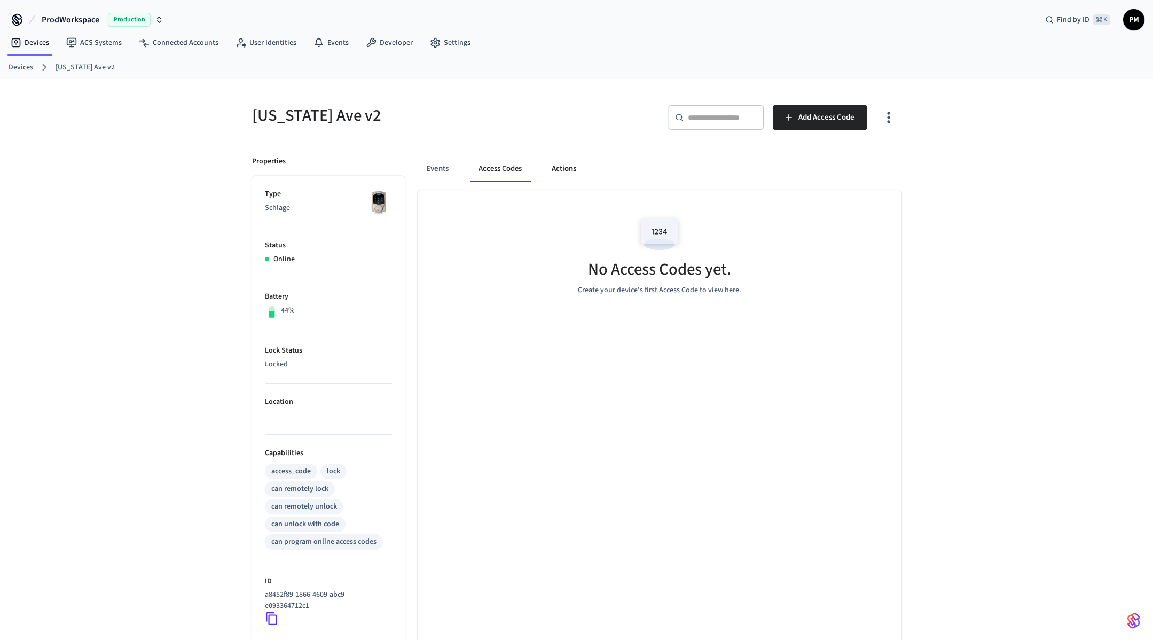
click at [564, 169] on button "Actions" at bounding box center [564, 169] width 42 height 26
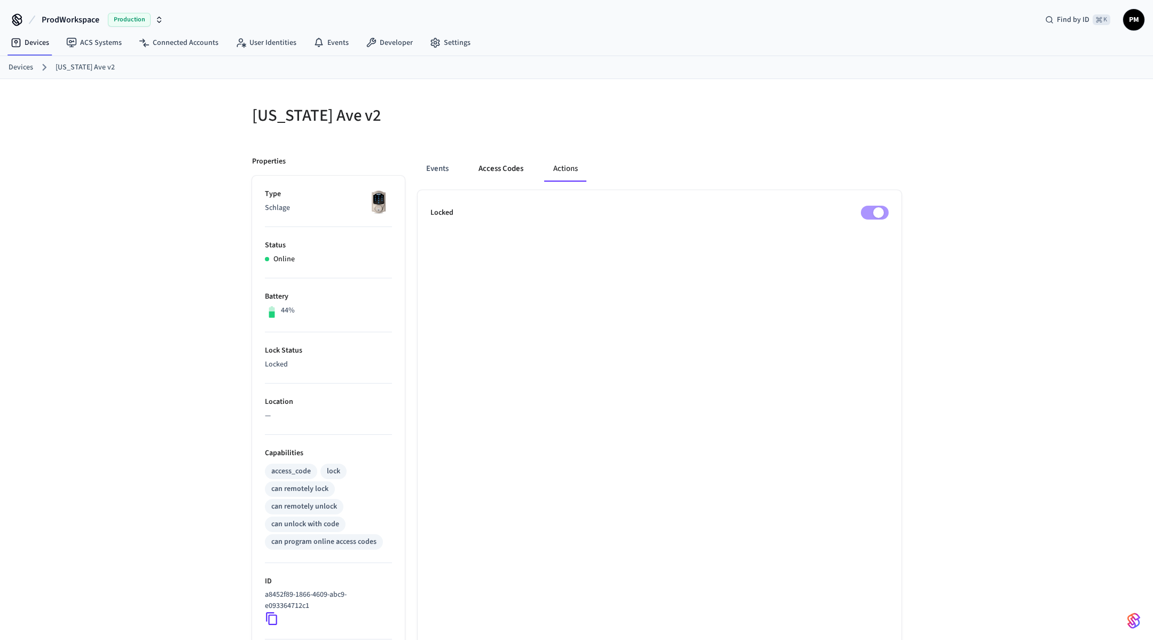
click at [495, 169] on button "Access Codes" at bounding box center [501, 169] width 62 height 26
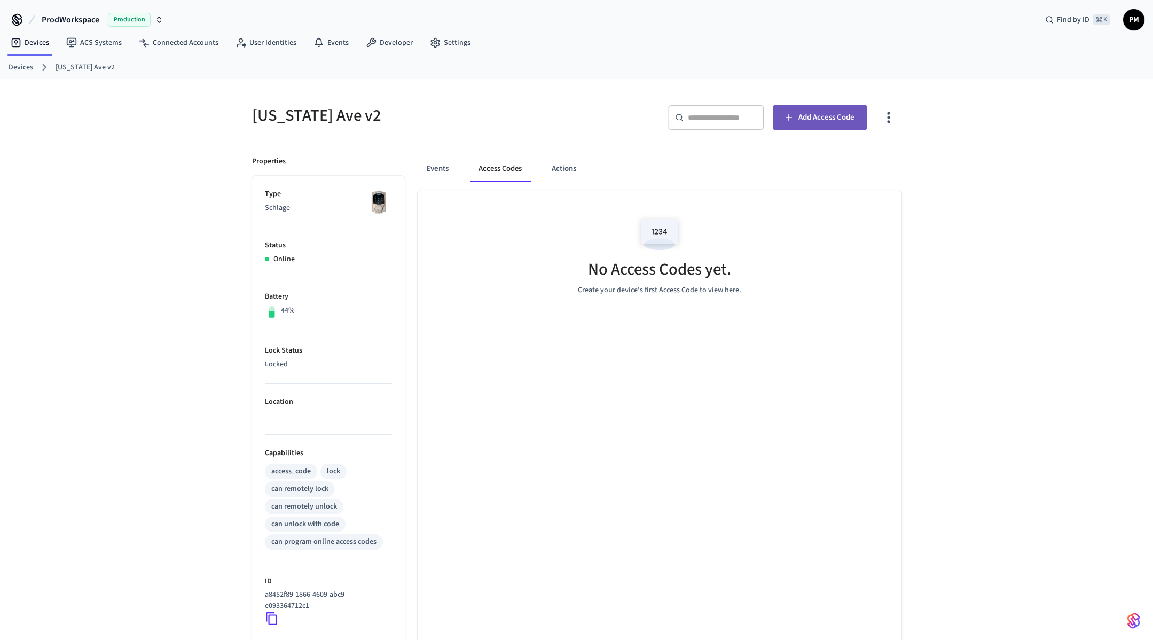
click at [815, 118] on span "Add Access Code" at bounding box center [827, 118] width 56 height 14
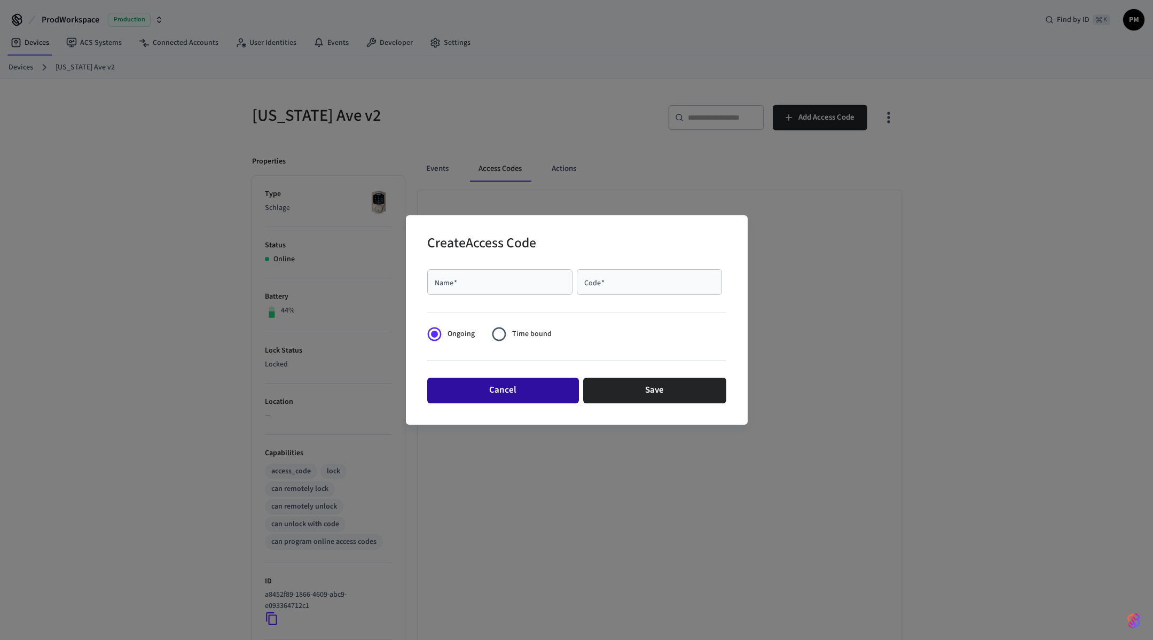
click at [529, 395] on button "Cancel" at bounding box center [503, 391] width 152 height 26
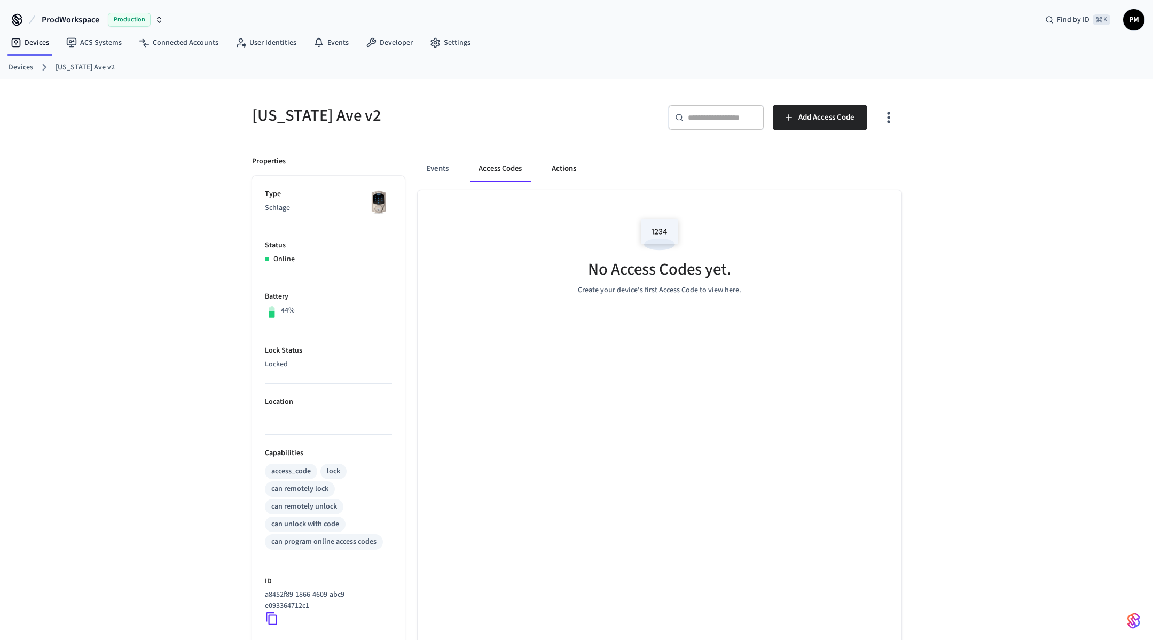
click at [562, 172] on button "Actions" at bounding box center [564, 169] width 42 height 26
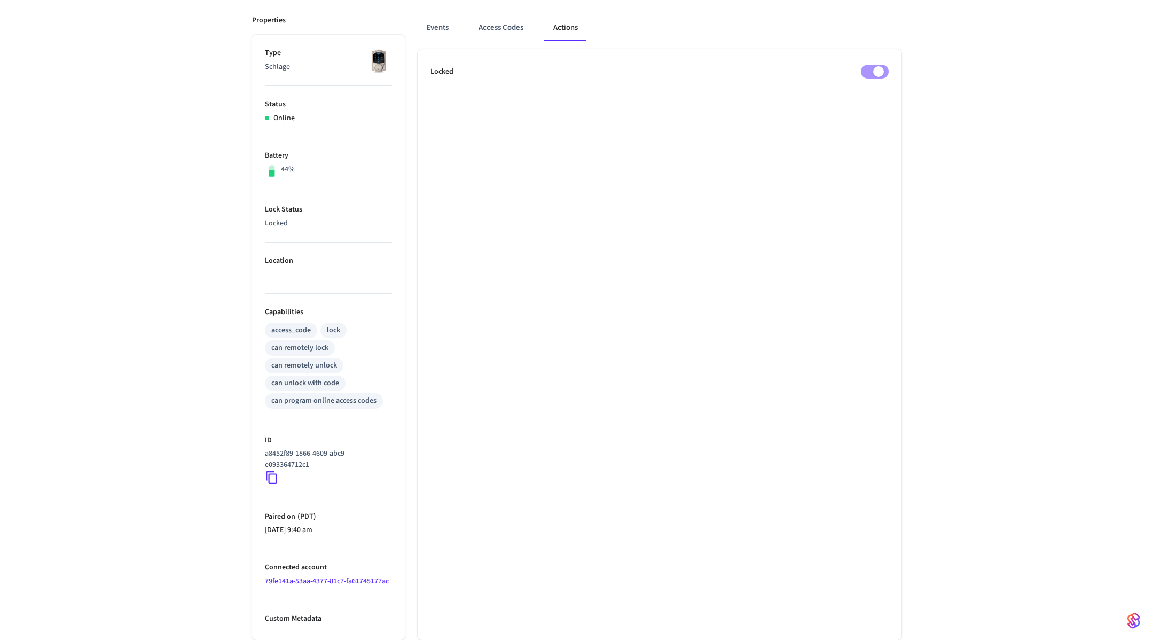
scroll to position [141, 0]
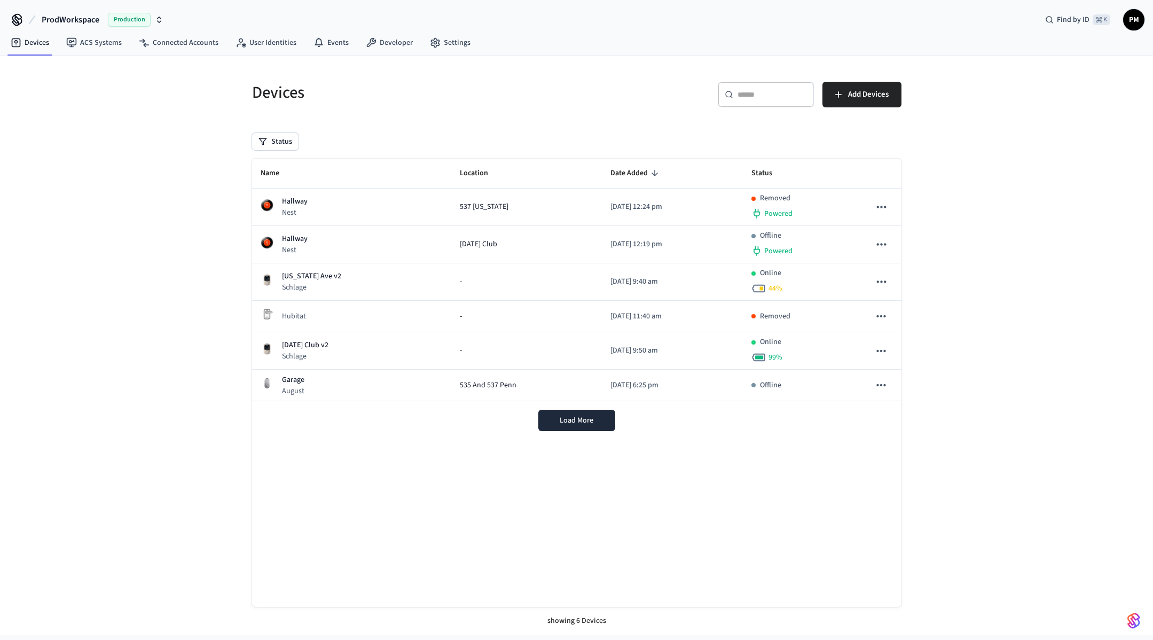
click at [74, 17] on span "ProdWorkspace" at bounding box center [71, 19] width 58 height 13
click at [34, 88] on span "ProdWorkspace" at bounding box center [48, 89] width 52 height 11
click at [22, 42] on link "Devices" at bounding box center [30, 42] width 56 height 19
click at [563, 425] on span "Load More" at bounding box center [577, 420] width 34 height 11
click at [865, 90] on span "Add Devices" at bounding box center [868, 95] width 41 height 14
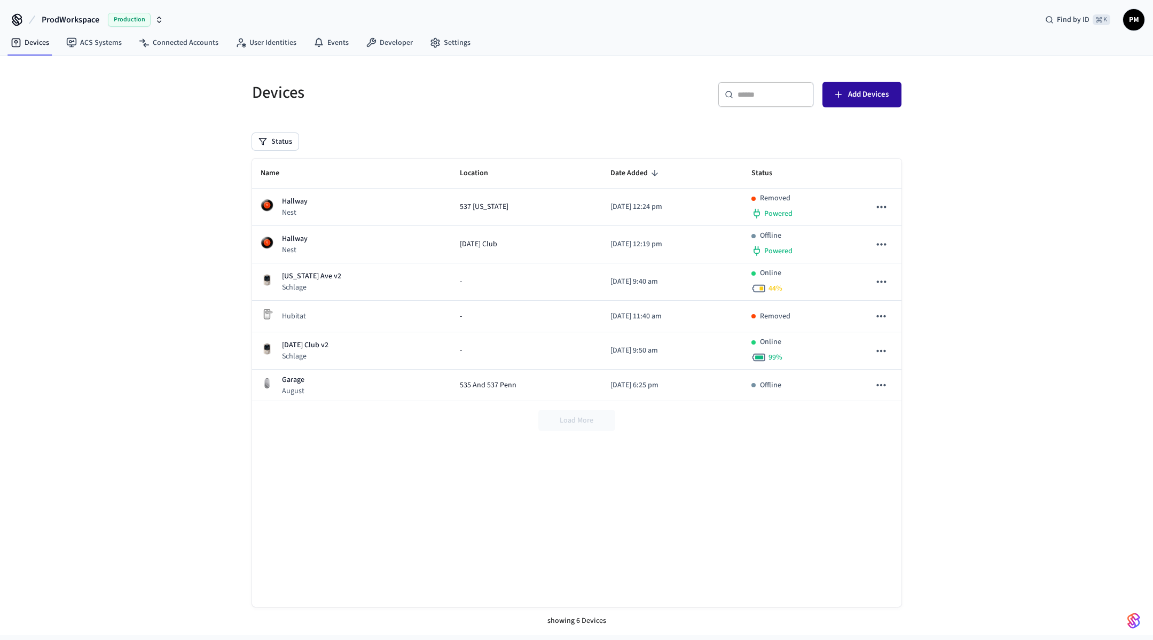
click at [865, 97] on span "Add Devices" at bounding box center [868, 95] width 41 height 14
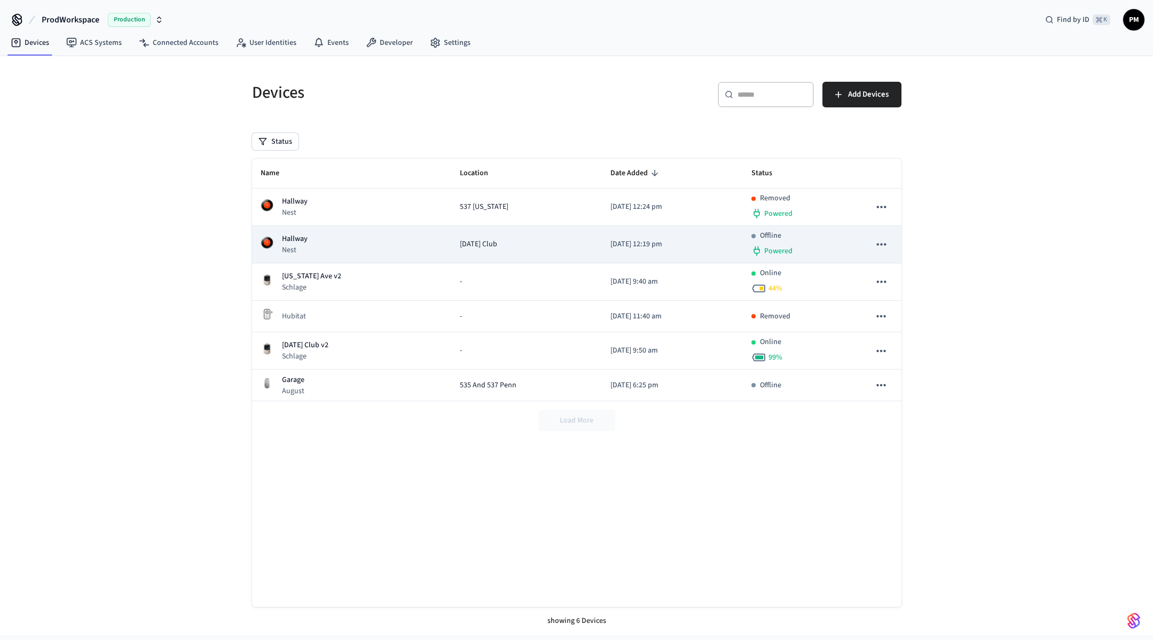
click at [701, 246] on p "2024/11/26 at 12:19 pm" at bounding box center [673, 244] width 124 height 11
click at [885, 243] on icon "sticky table" at bounding box center [882, 244] width 14 height 14
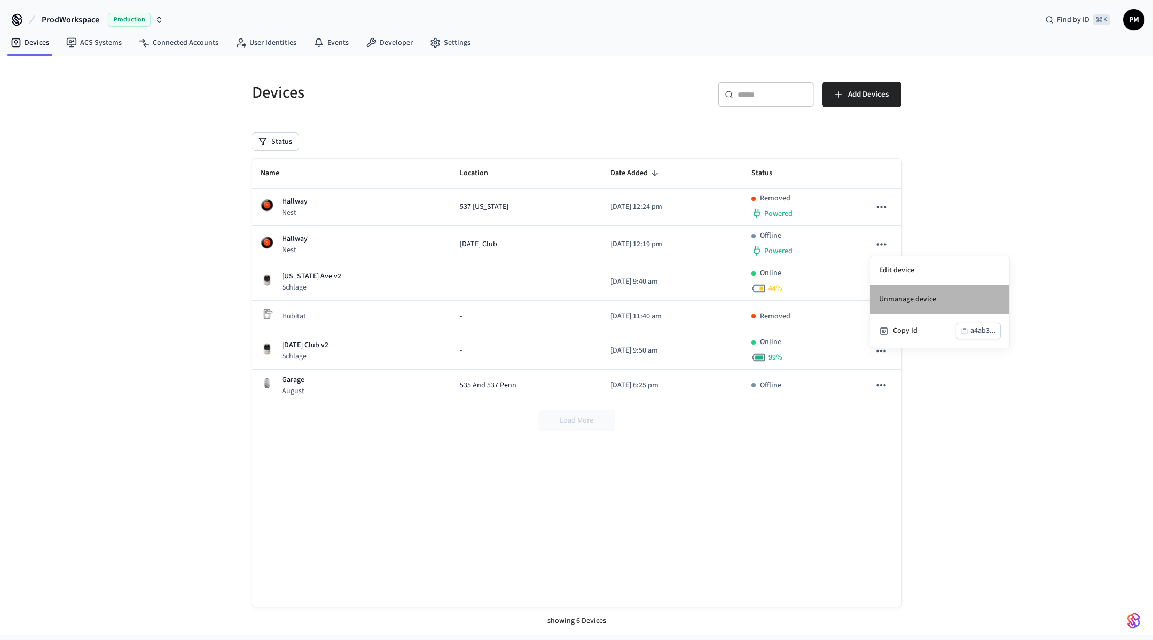
click at [912, 292] on li "Unmanage device" at bounding box center [940, 299] width 139 height 29
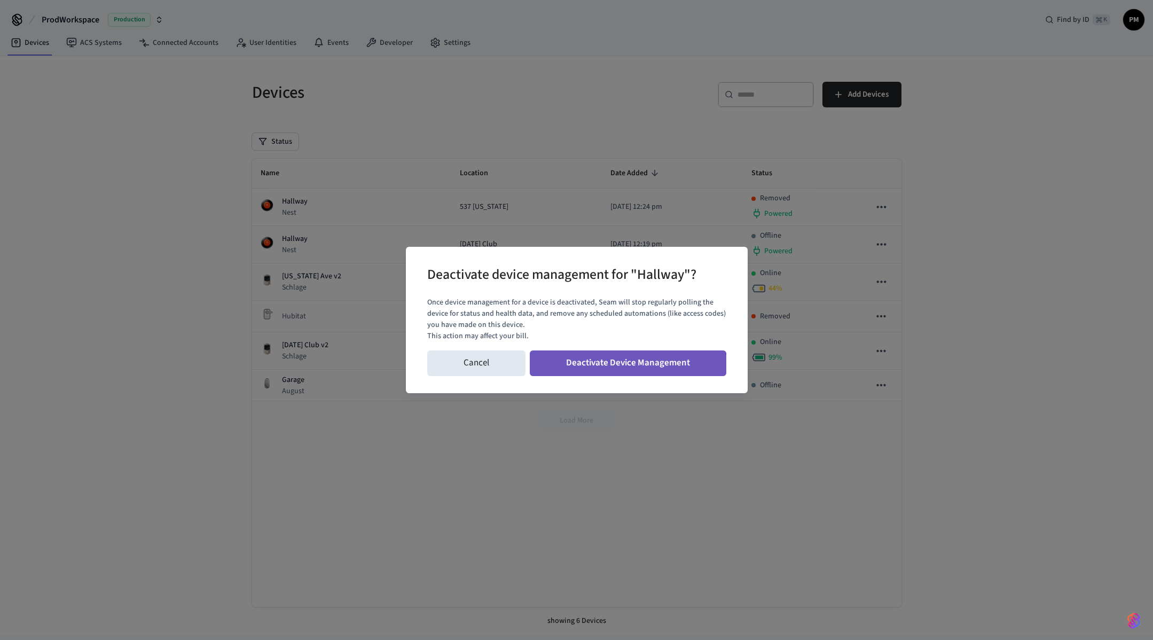
click at [607, 376] on button "Deactivate Device Management" at bounding box center [628, 363] width 197 height 26
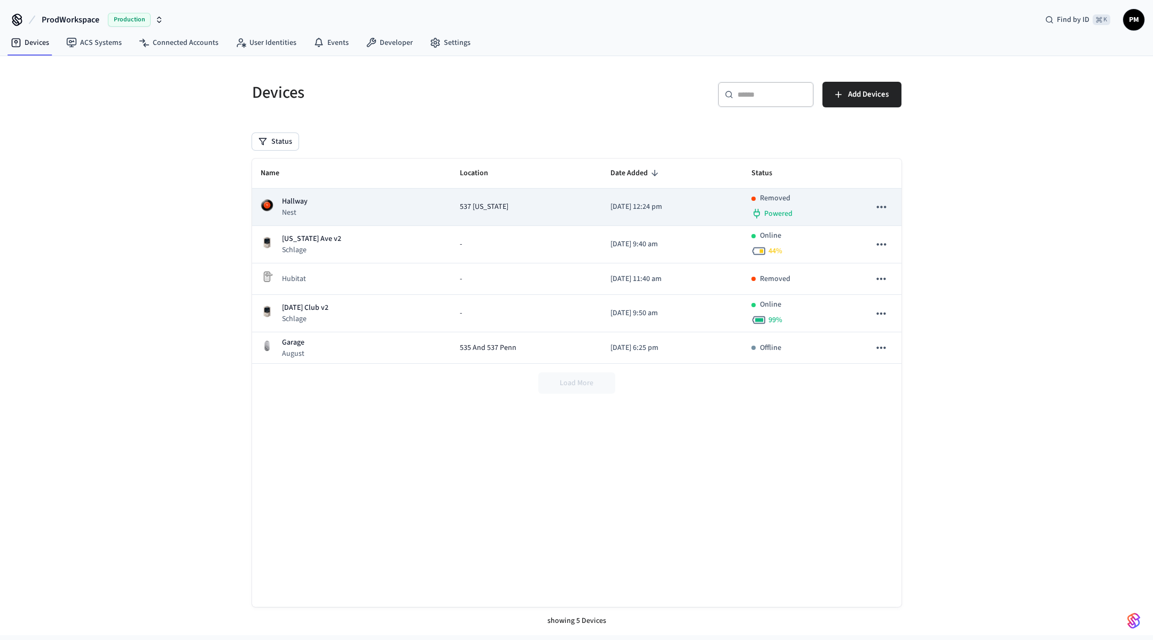
click at [883, 206] on icon "sticky table" at bounding box center [882, 207] width 14 height 14
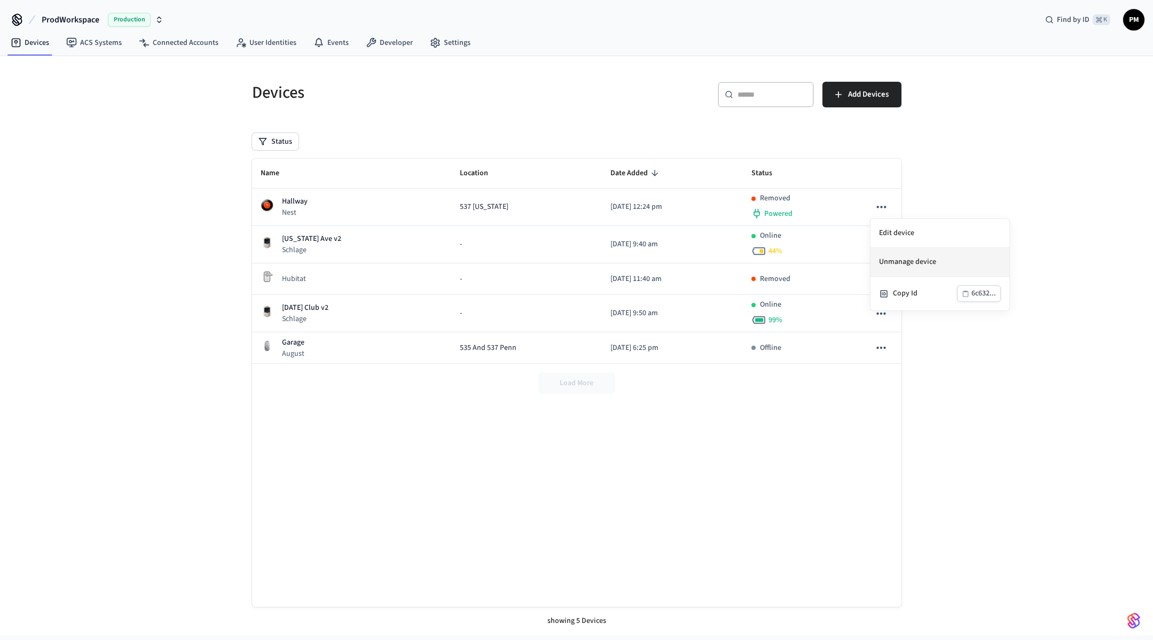
click at [913, 261] on li "Unmanage device" at bounding box center [940, 262] width 139 height 29
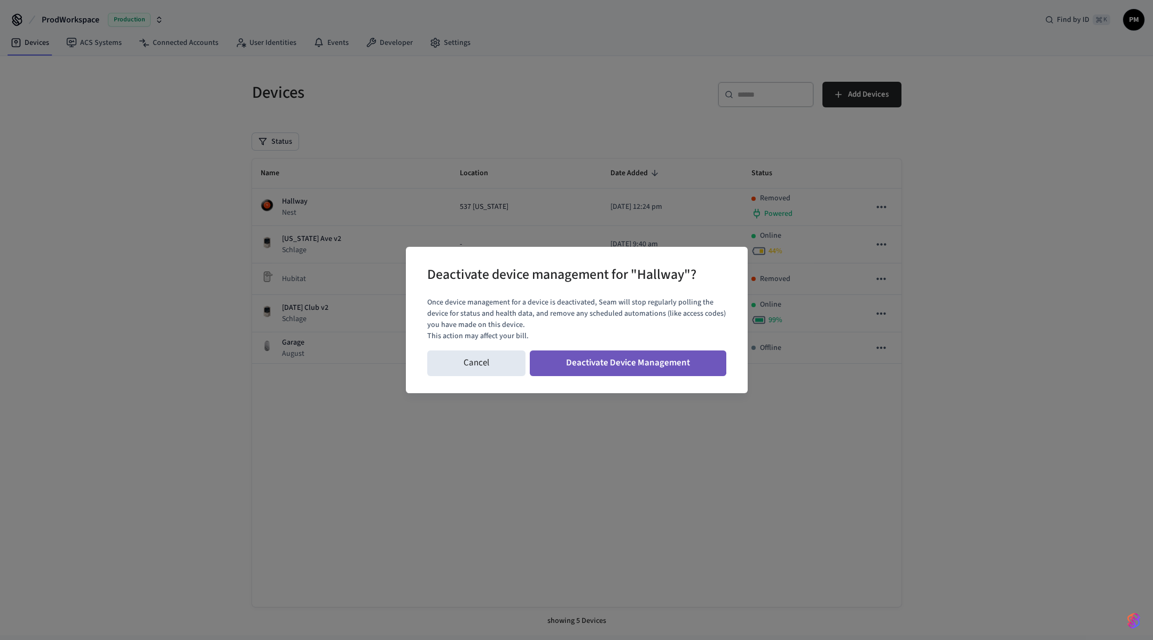
click at [622, 372] on button "Deactivate Device Management" at bounding box center [628, 363] width 197 height 26
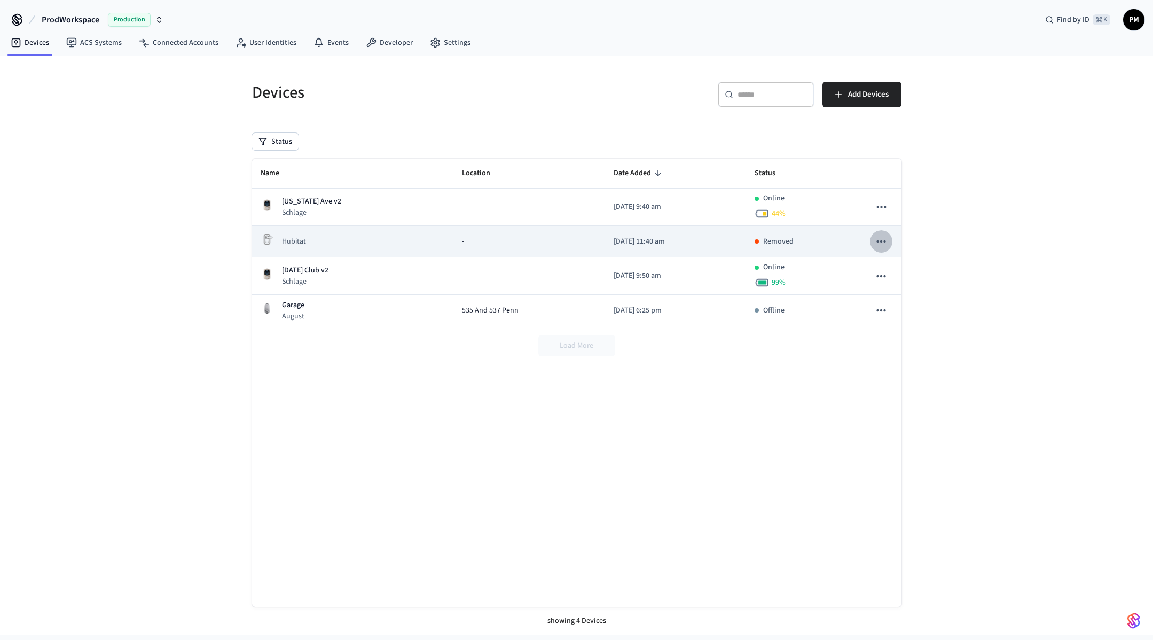
click at [884, 248] on icon "sticky table" at bounding box center [882, 242] width 14 height 14
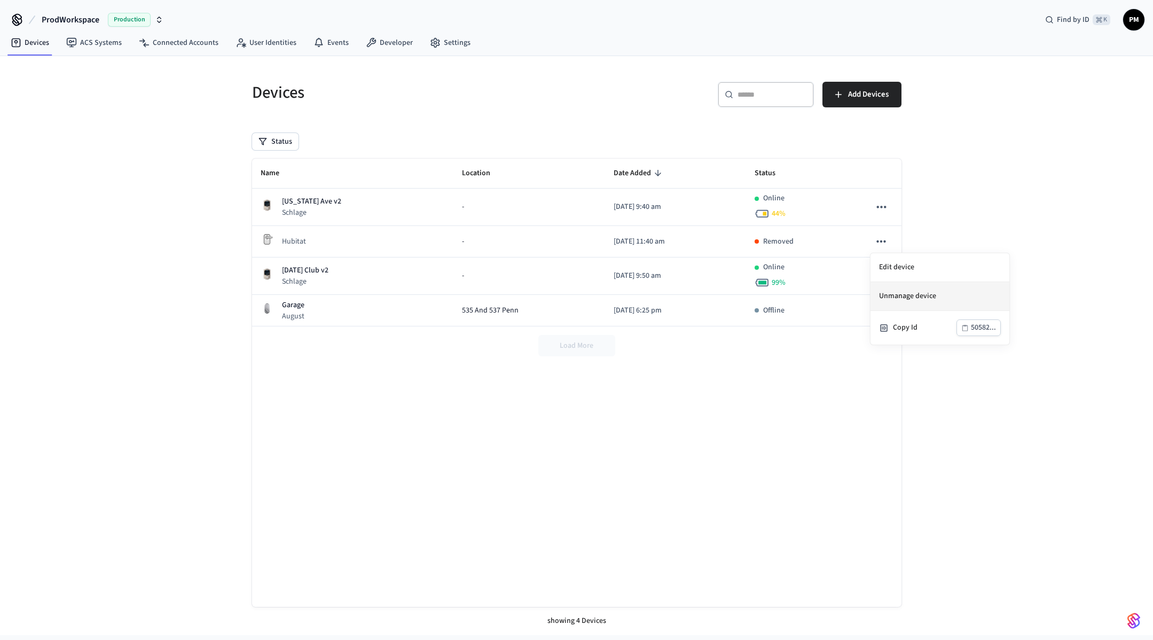
click at [906, 292] on li "Unmanage device" at bounding box center [940, 296] width 139 height 29
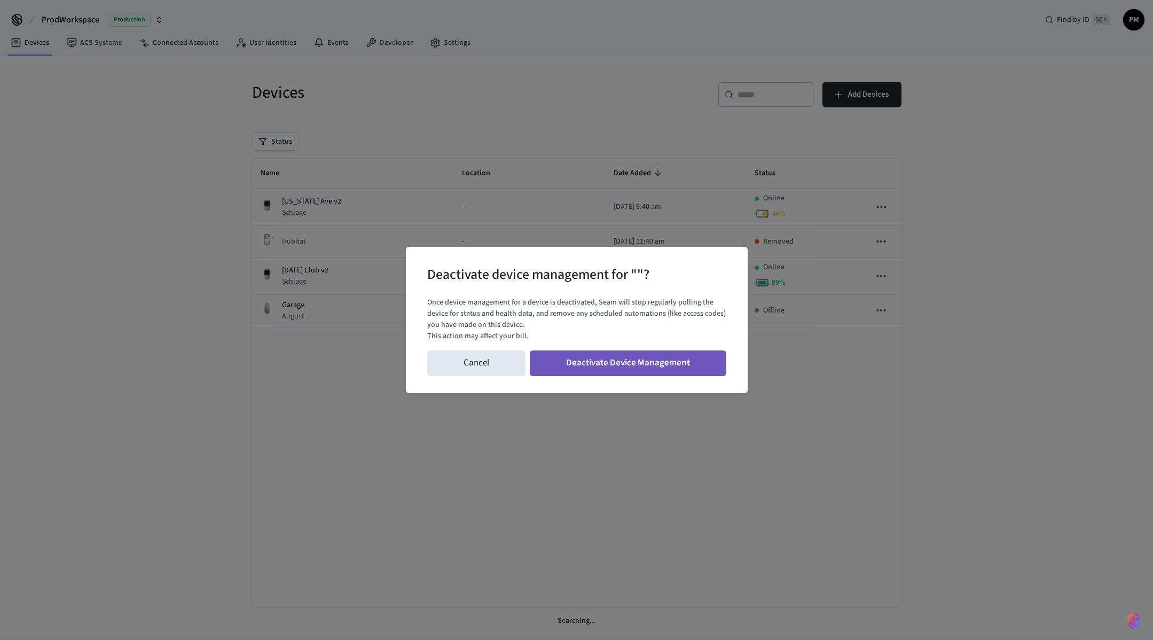
click at [642, 369] on button "Deactivate Device Management" at bounding box center [628, 363] width 197 height 26
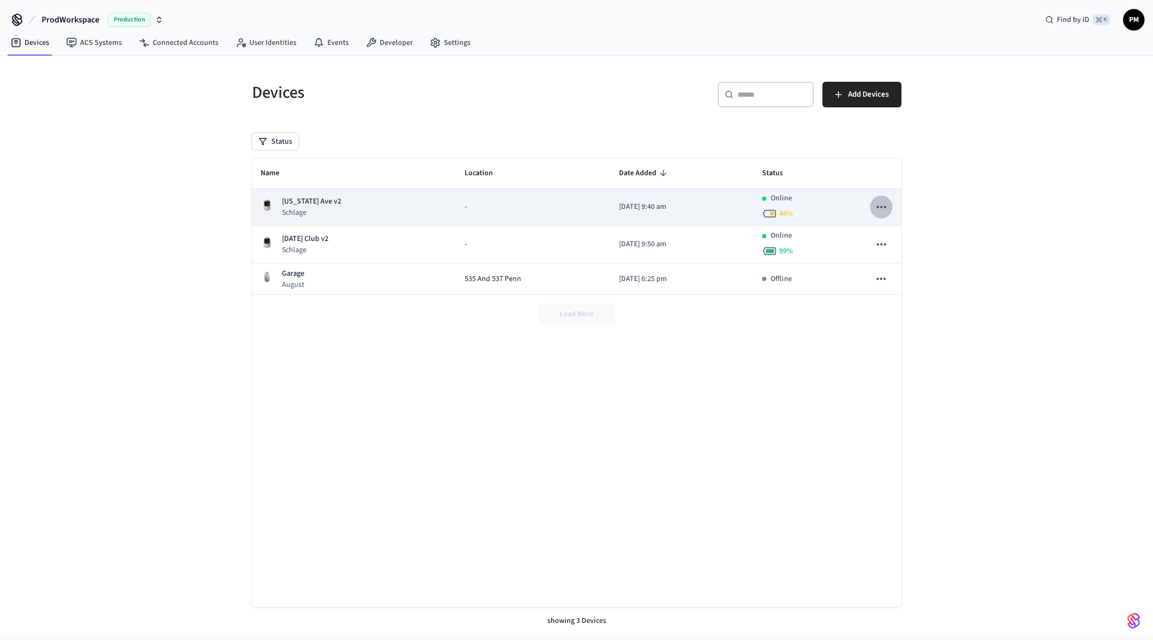
click at [886, 206] on icon "sticky table" at bounding box center [882, 207] width 14 height 14
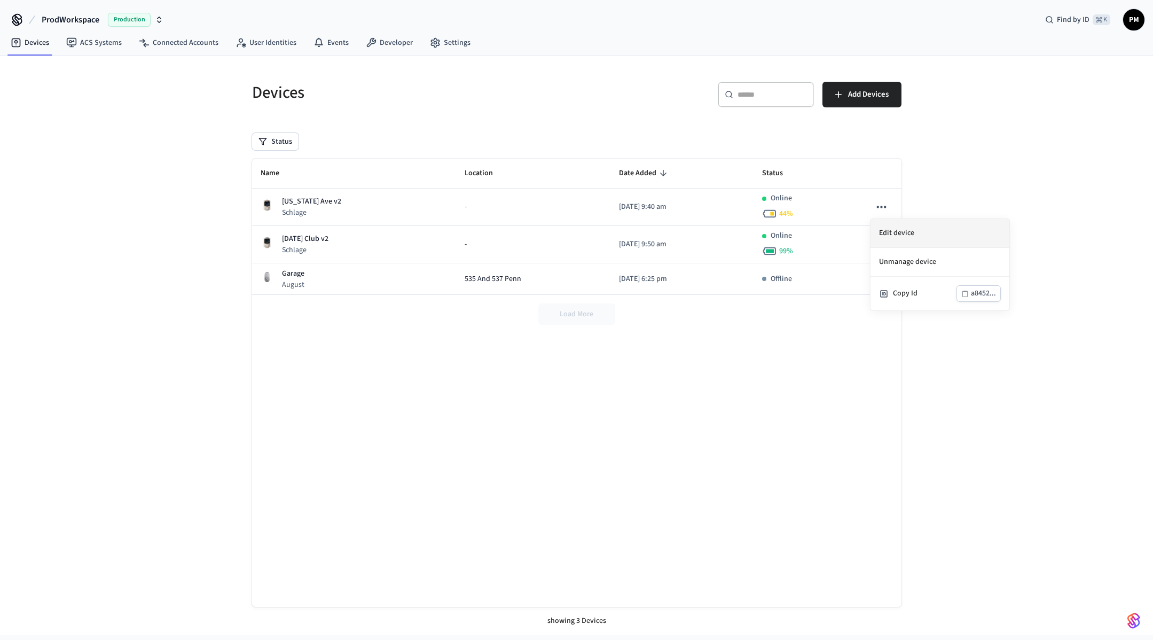
click at [928, 237] on li "Edit device" at bounding box center [940, 233] width 139 height 29
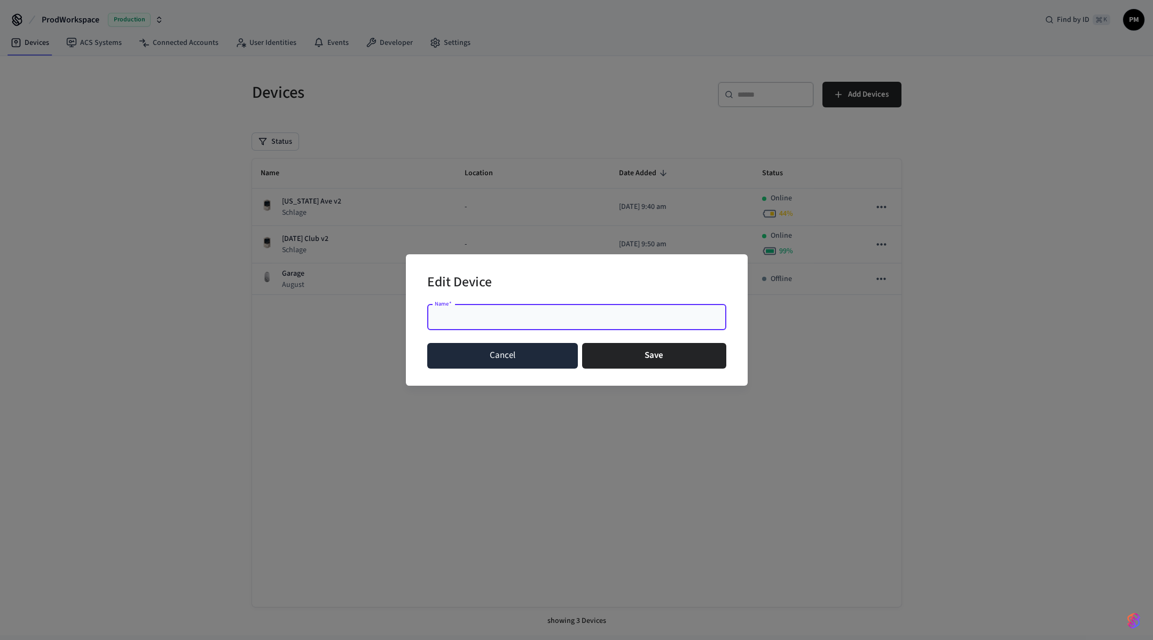
click at [519, 365] on button "Cancel" at bounding box center [502, 356] width 151 height 26
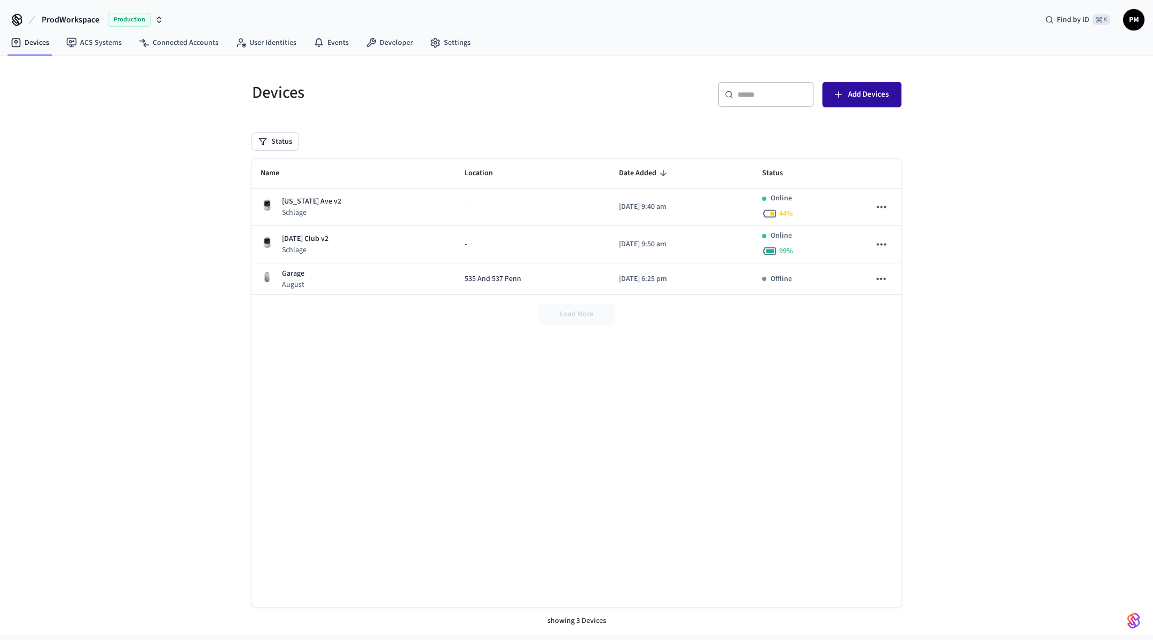
click at [857, 99] on span "Add Devices" at bounding box center [868, 95] width 41 height 14
click at [572, 317] on span "Load More" at bounding box center [577, 314] width 34 height 11
click at [98, 38] on link "ACS Systems" at bounding box center [94, 42] width 73 height 19
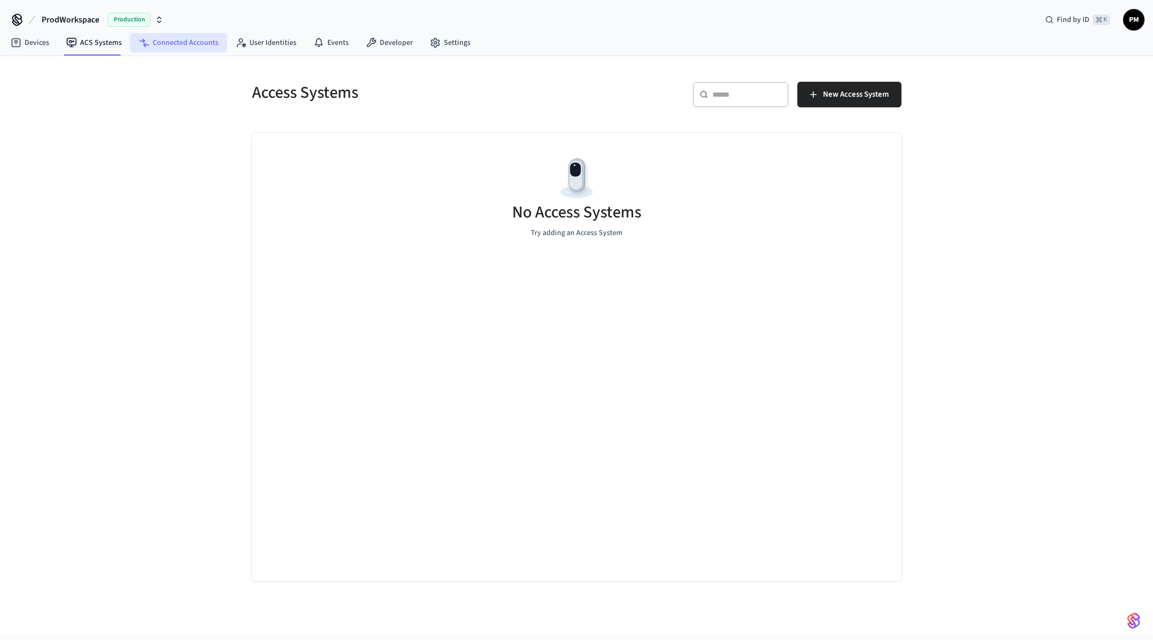
click at [179, 46] on link "Connected Accounts" at bounding box center [178, 42] width 97 height 19
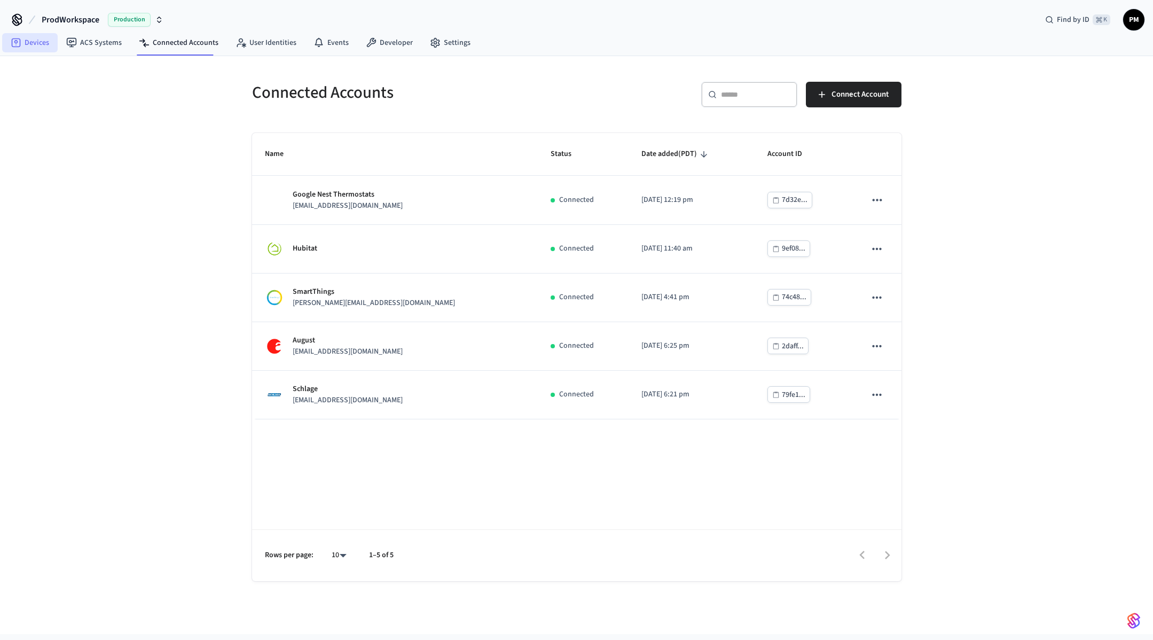
click at [32, 45] on link "Devices" at bounding box center [30, 42] width 56 height 19
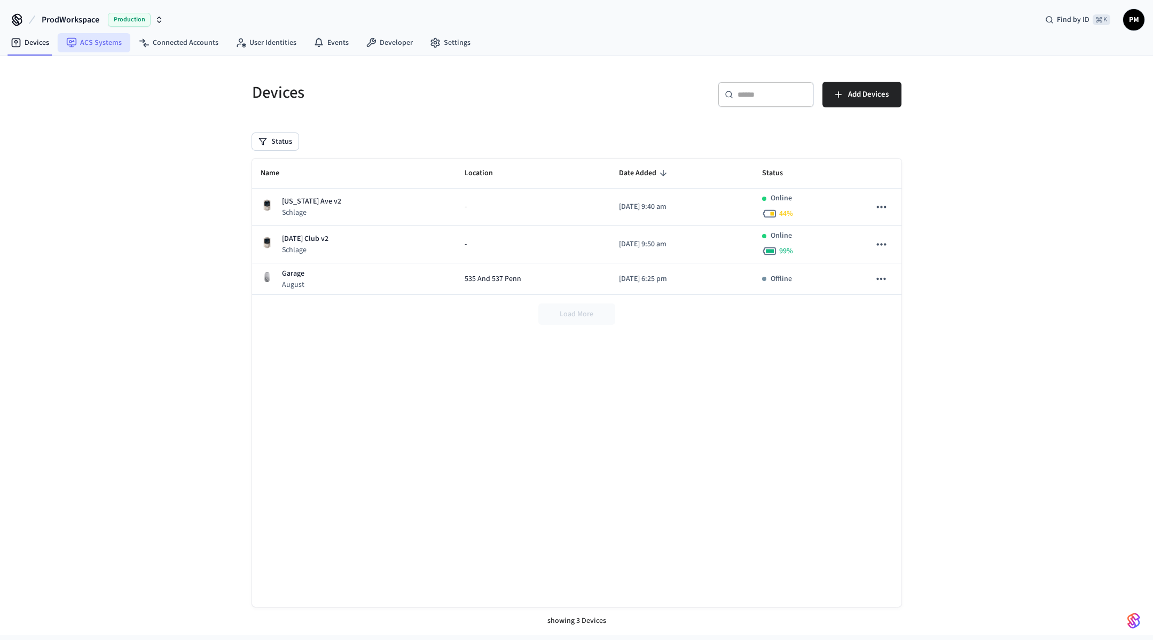
click at [99, 46] on link "ACS Systems" at bounding box center [94, 42] width 73 height 19
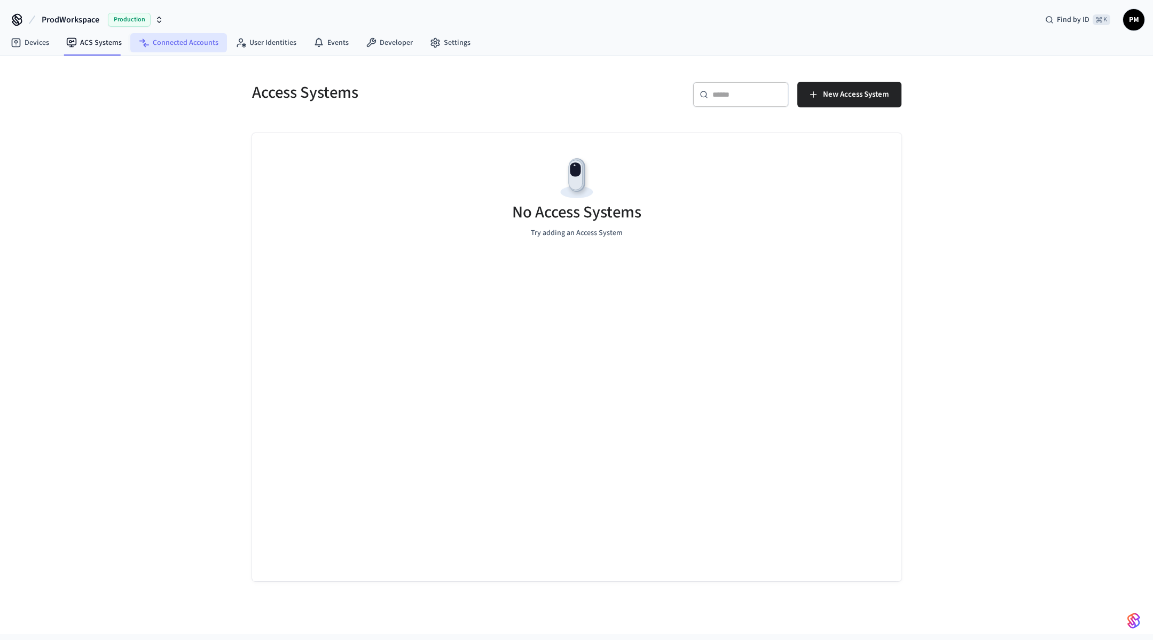
click at [166, 48] on link "Connected Accounts" at bounding box center [178, 42] width 97 height 19
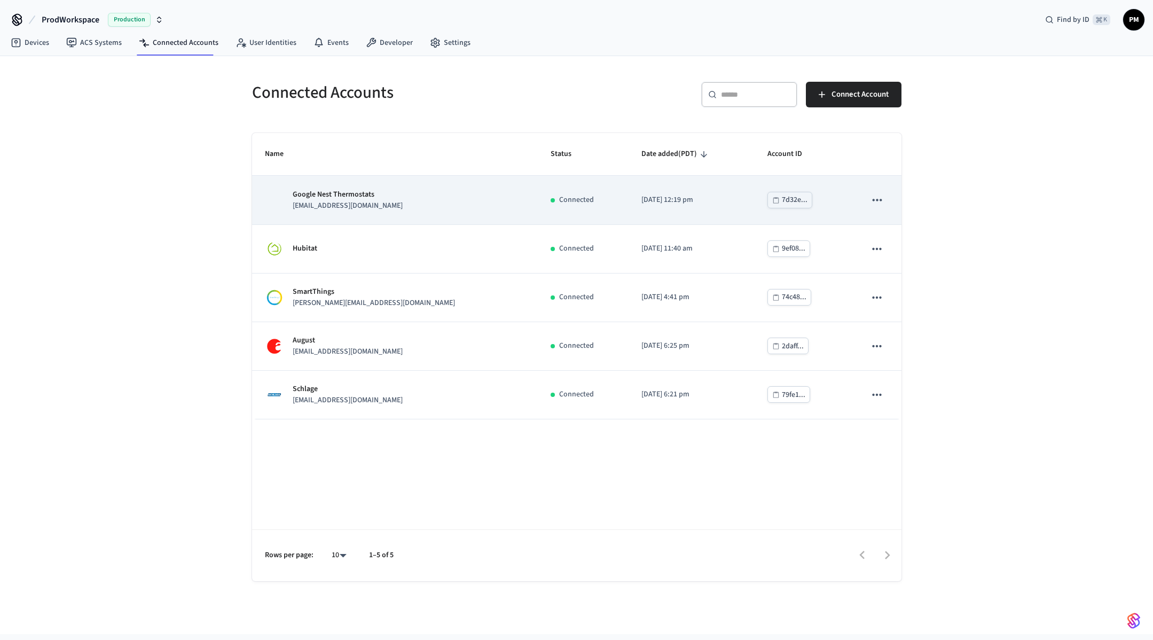
click at [464, 211] on td "Google Nest Thermostats pmala5@gmail.com" at bounding box center [395, 200] width 286 height 49
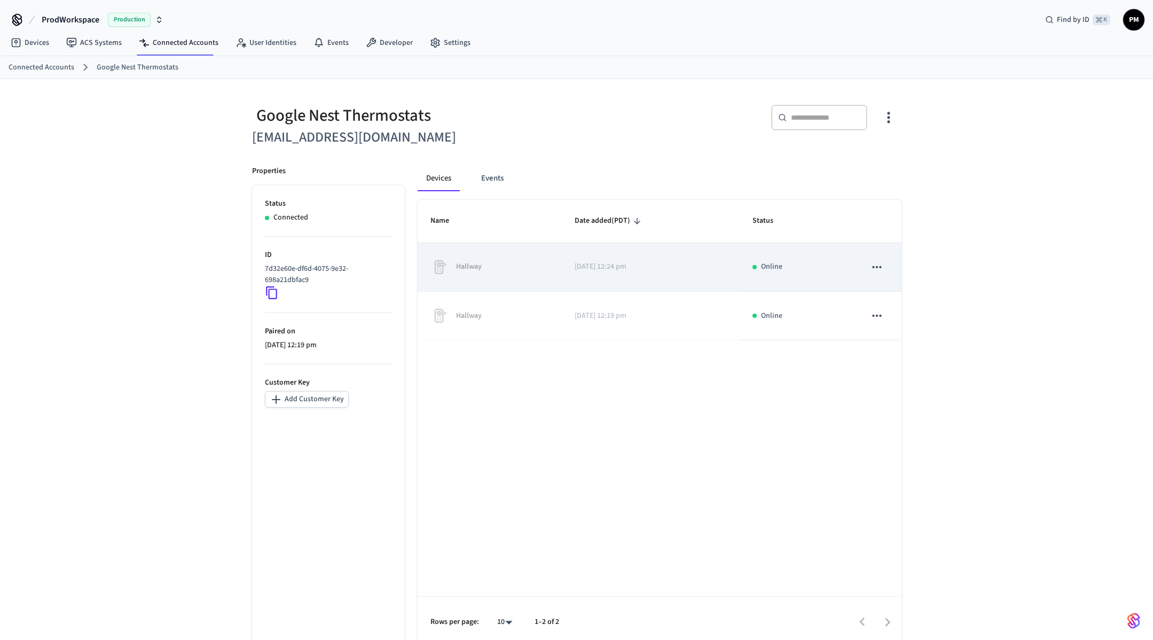
click at [817, 253] on td "Online" at bounding box center [796, 267] width 113 height 49
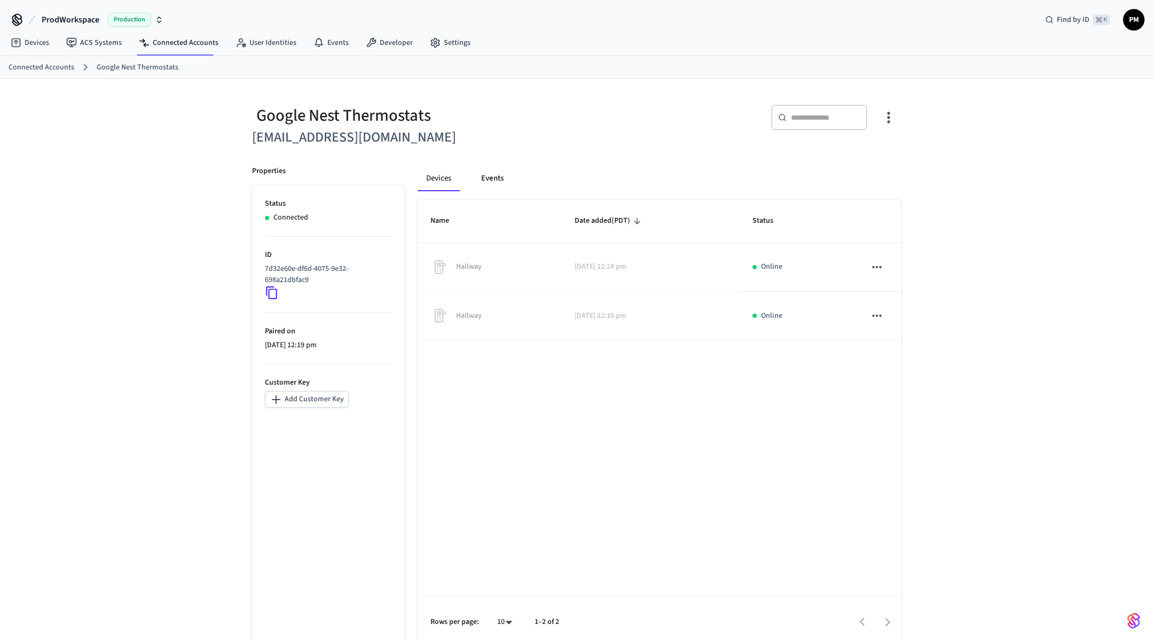
click at [493, 183] on button "Events" at bounding box center [493, 179] width 40 height 26
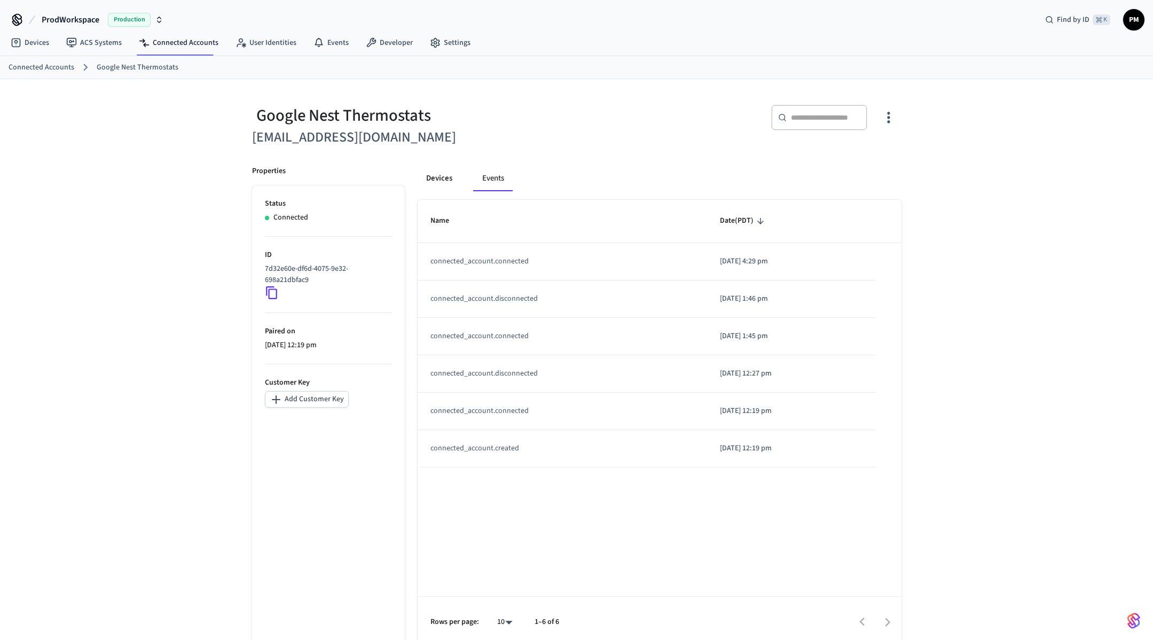
click at [435, 177] on button "Devices" at bounding box center [439, 179] width 43 height 26
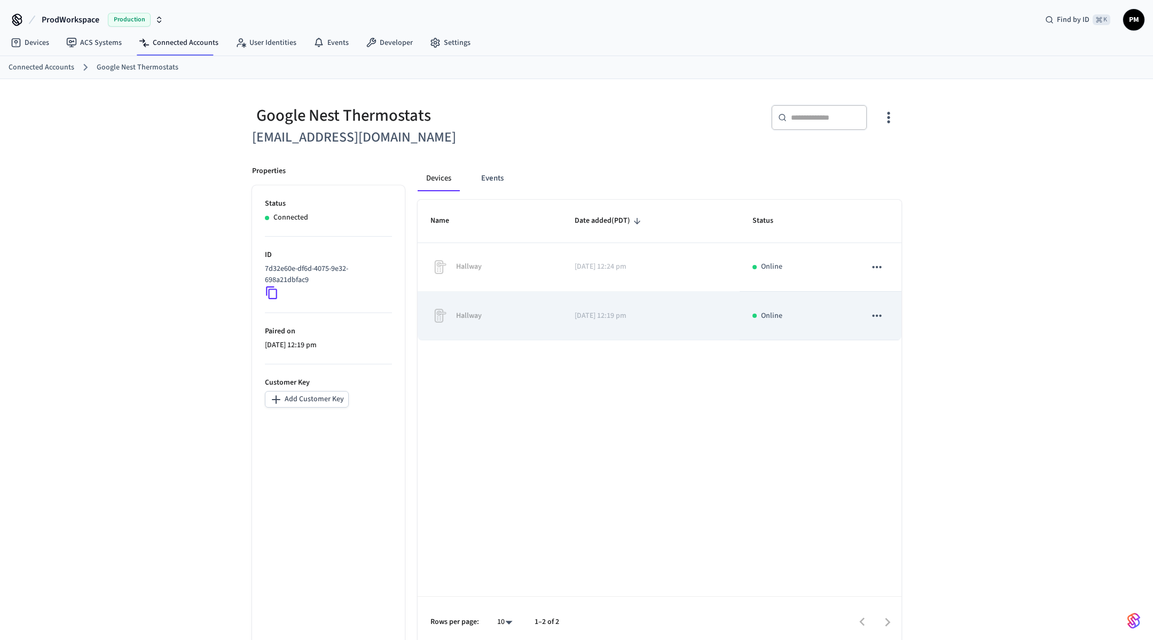
click at [556, 304] on td "Hallway" at bounding box center [490, 316] width 144 height 49
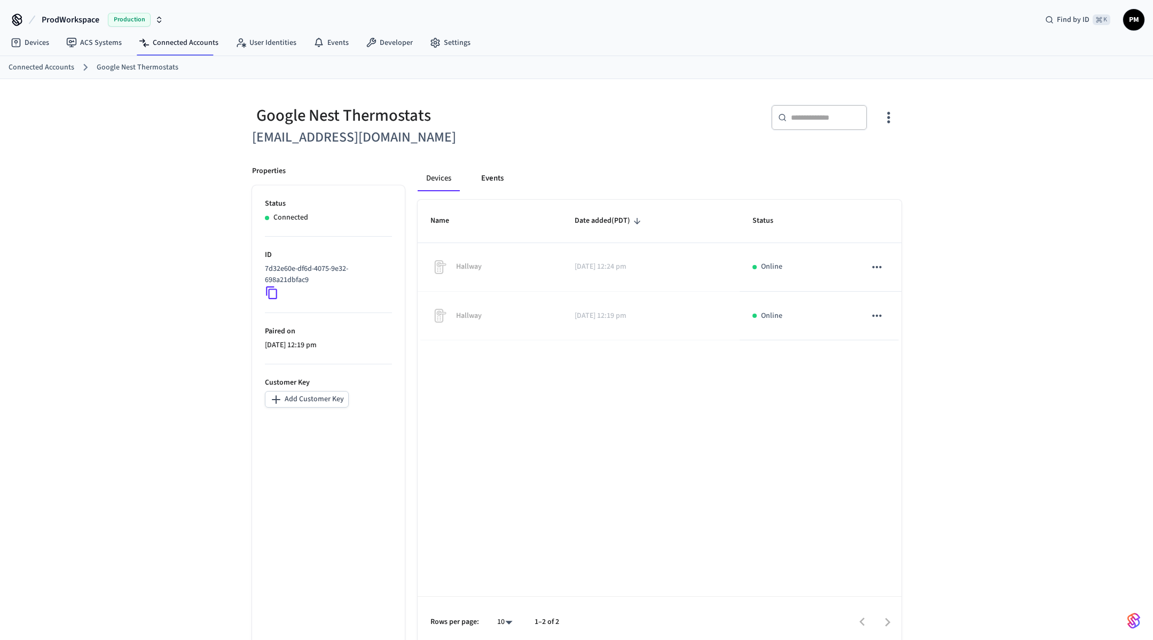
click at [481, 178] on button "Events" at bounding box center [493, 179] width 40 height 26
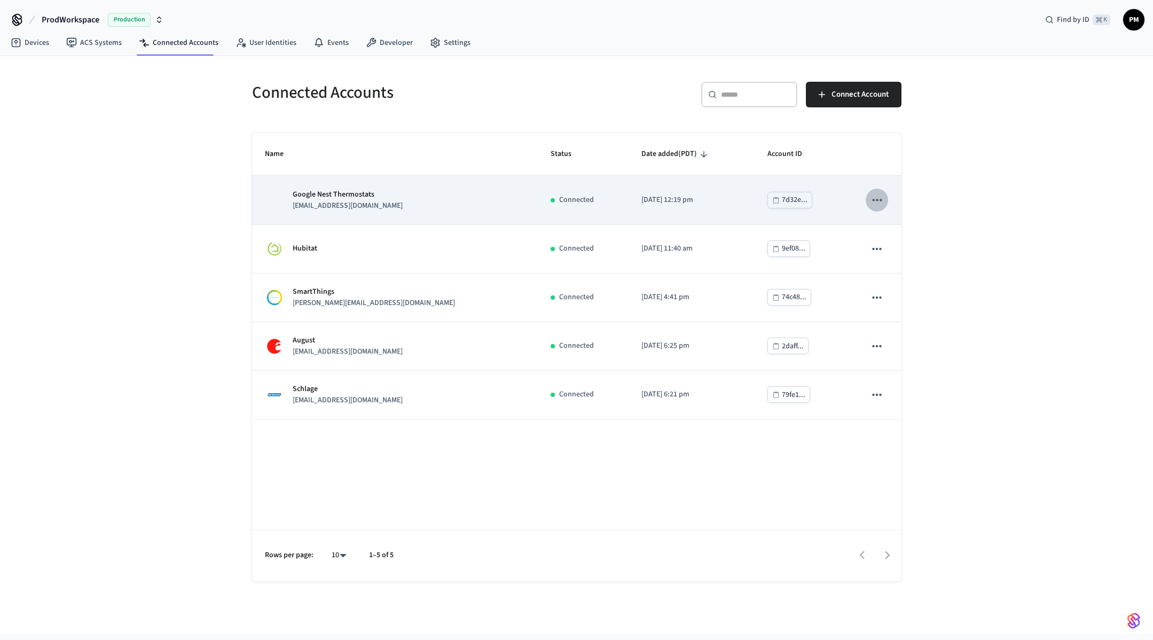
click at [879, 194] on icon "sticky table" at bounding box center [877, 200] width 14 height 14
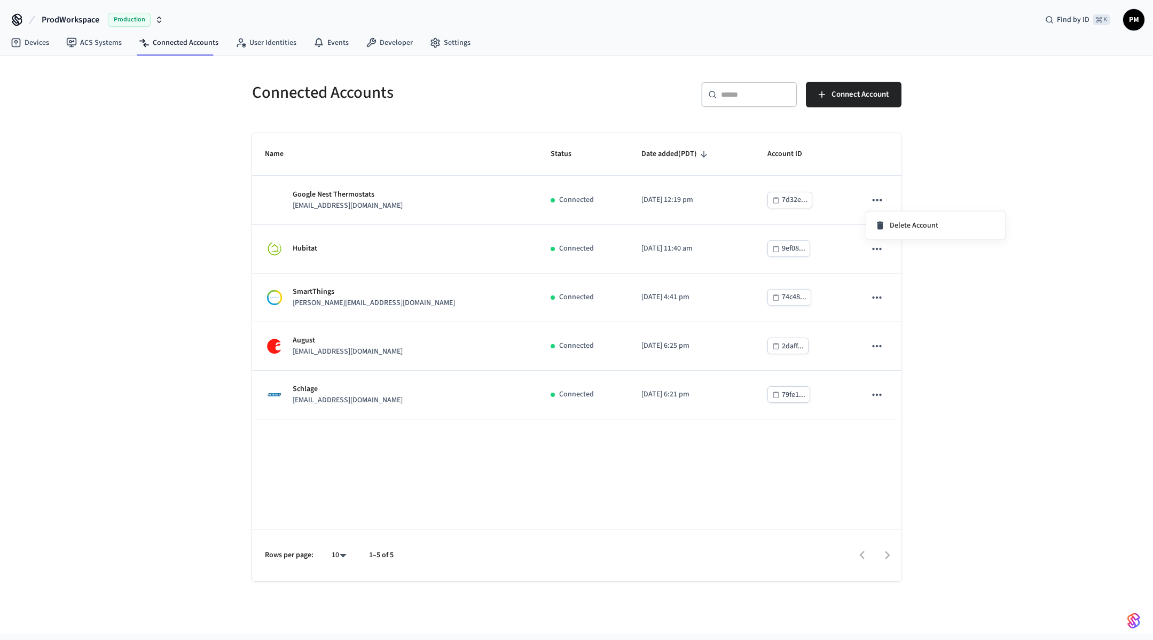
click at [874, 172] on div at bounding box center [576, 320] width 1153 height 640
click at [256, 44] on link "User Identities" at bounding box center [266, 42] width 78 height 19
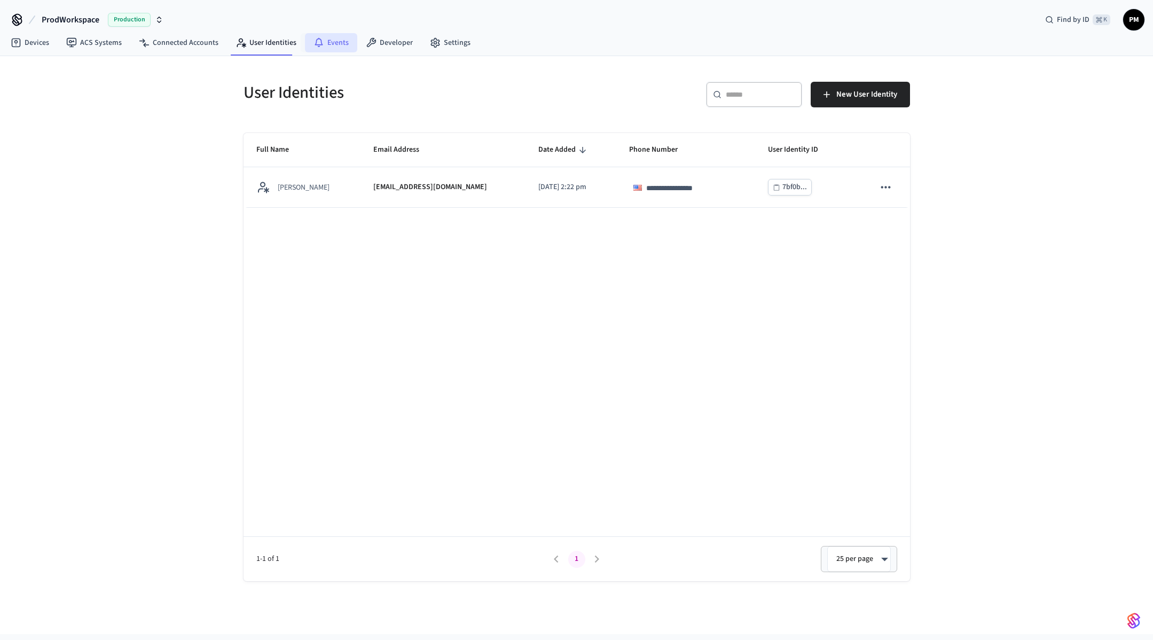
click at [318, 42] on icon at bounding box center [319, 42] width 11 height 11
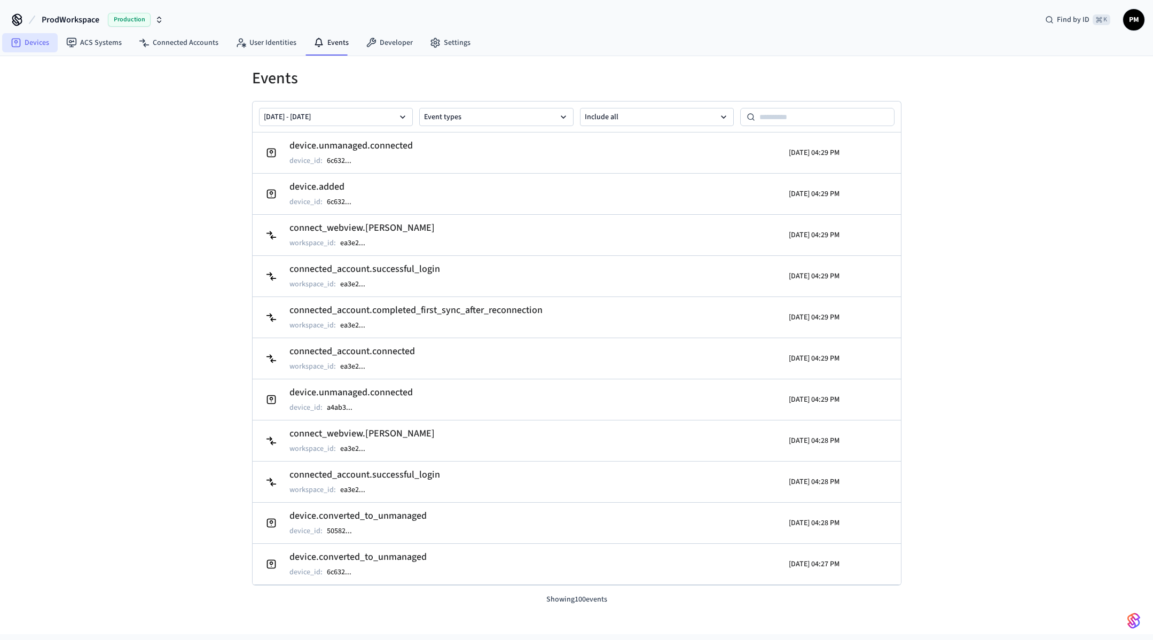
click at [43, 49] on link "Devices" at bounding box center [30, 42] width 56 height 19
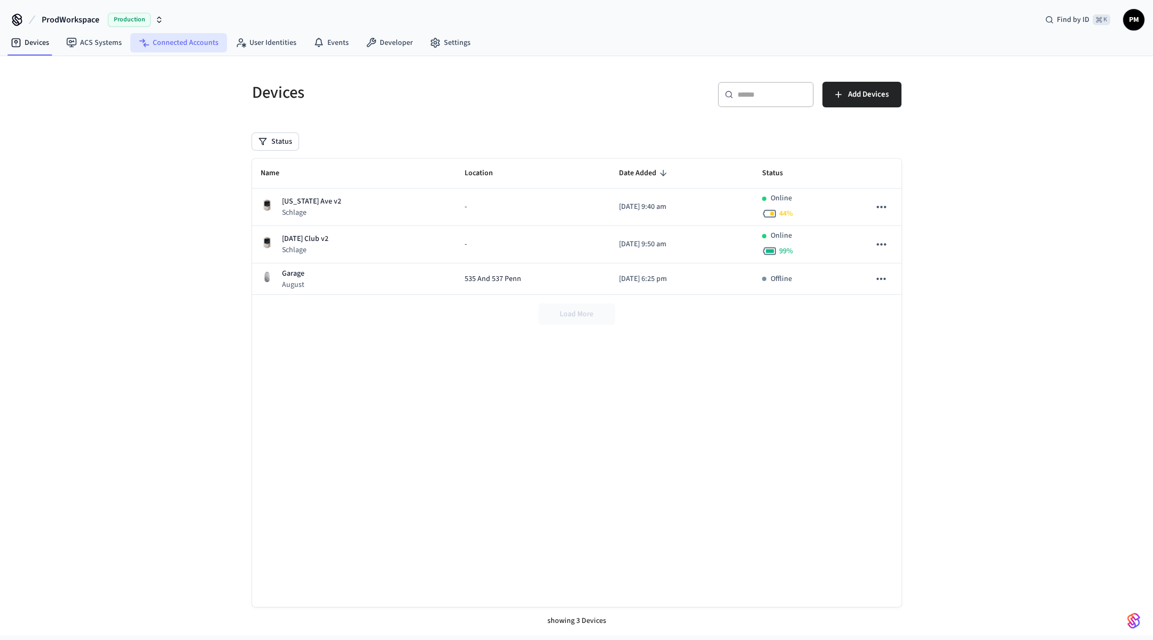
click at [214, 36] on link "Connected Accounts" at bounding box center [178, 42] width 97 height 19
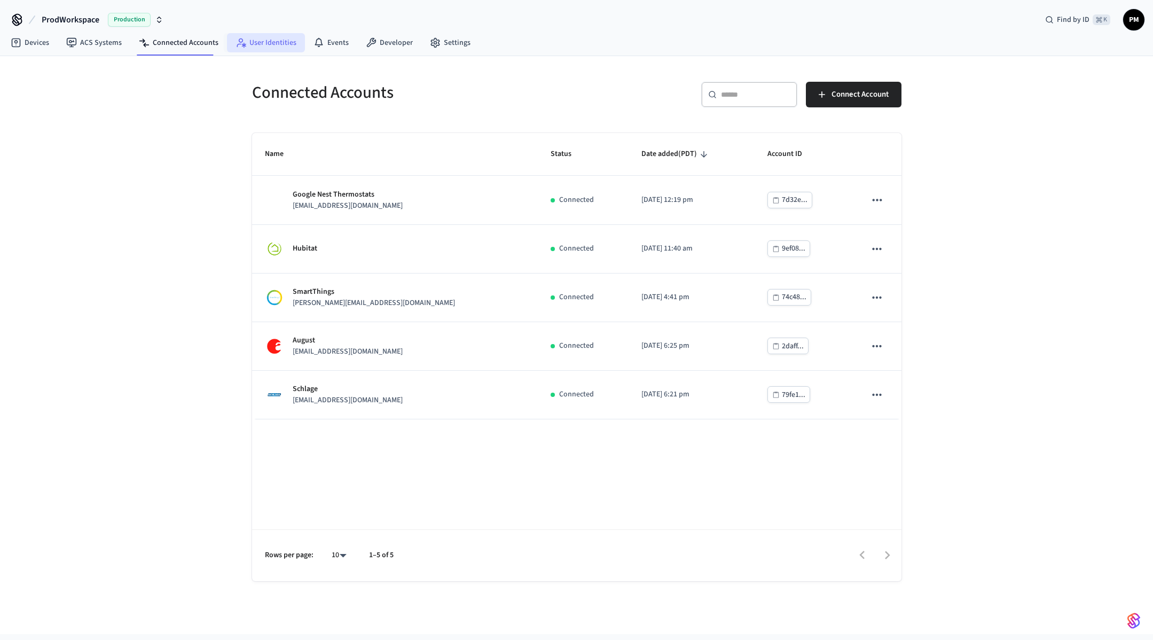
click at [280, 37] on link "User Identities" at bounding box center [266, 42] width 78 height 19
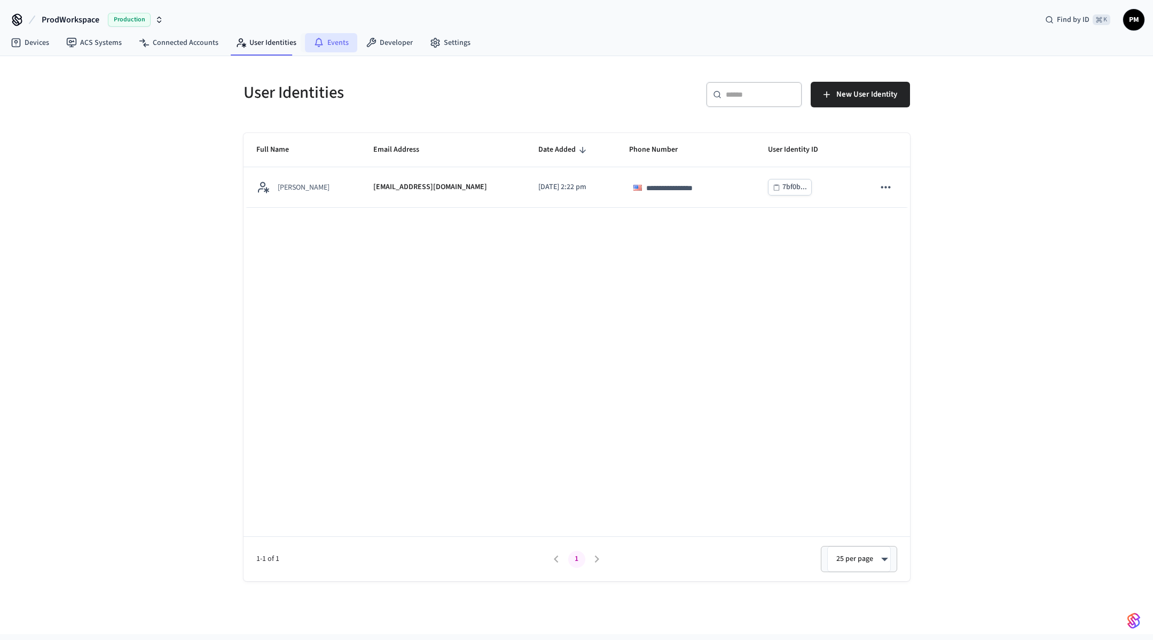
click at [321, 44] on link "Events" at bounding box center [331, 42] width 52 height 19
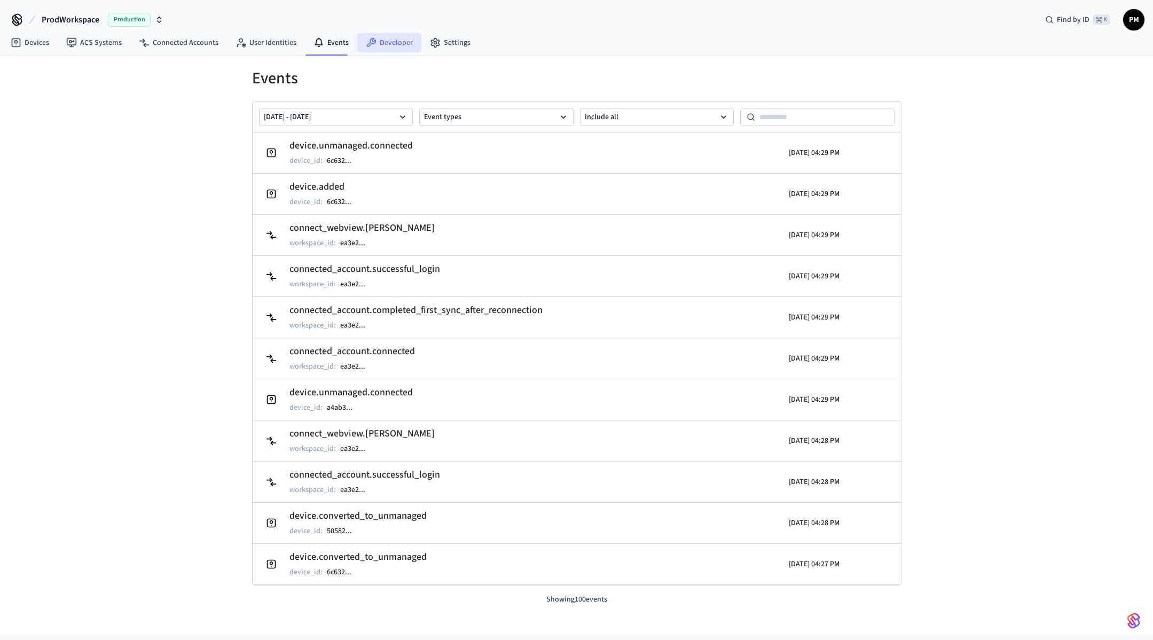
click at [367, 45] on icon at bounding box center [372, 43] width 10 height 10
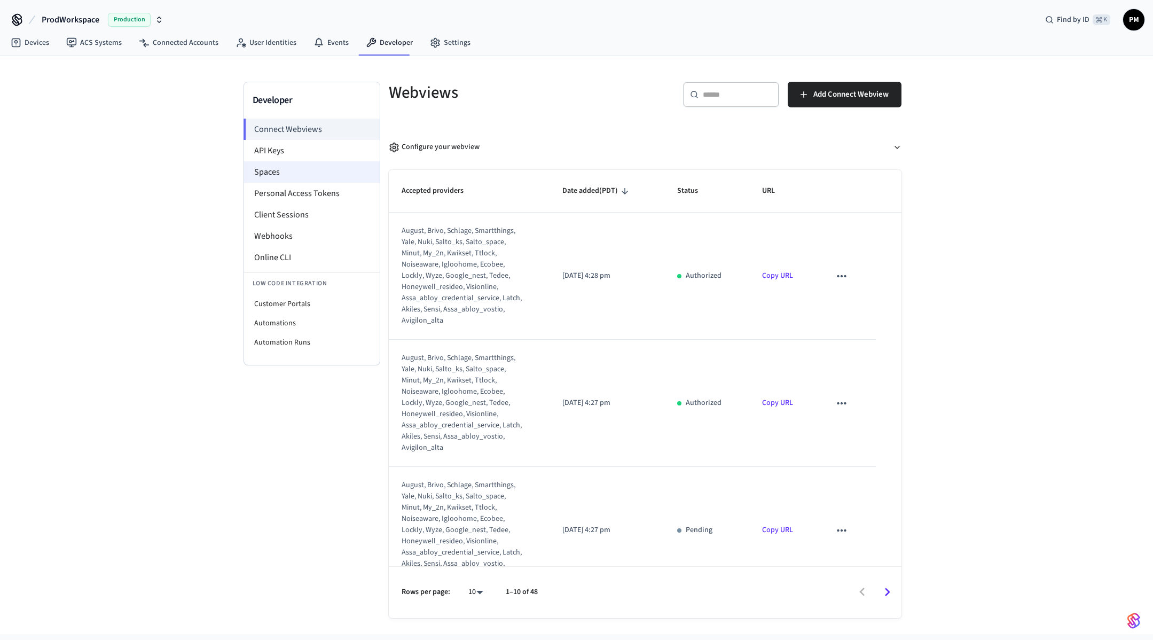
click at [293, 167] on li "Spaces" at bounding box center [312, 171] width 136 height 21
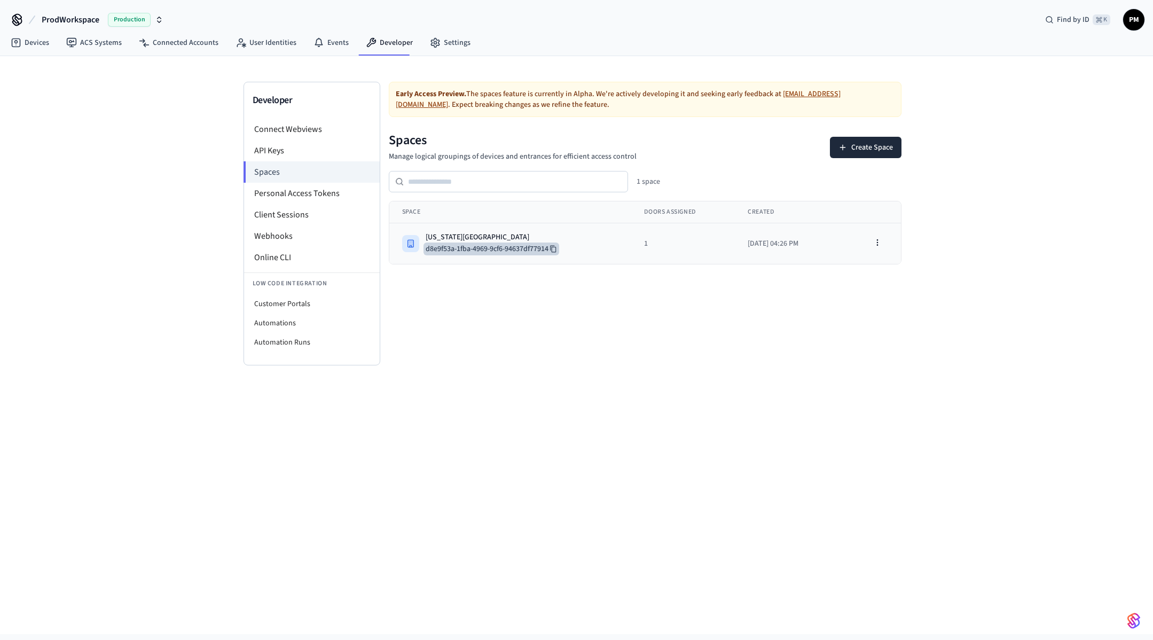
click at [511, 245] on button "d8e9f53a-1fba-4969-9cf6-94637df77914" at bounding box center [492, 249] width 136 height 13
click at [445, 230] on td "Pennsylvania Ave d8e9f53a-1fba-4969-9cf6-94637df77914" at bounding box center [510, 243] width 243 height 41
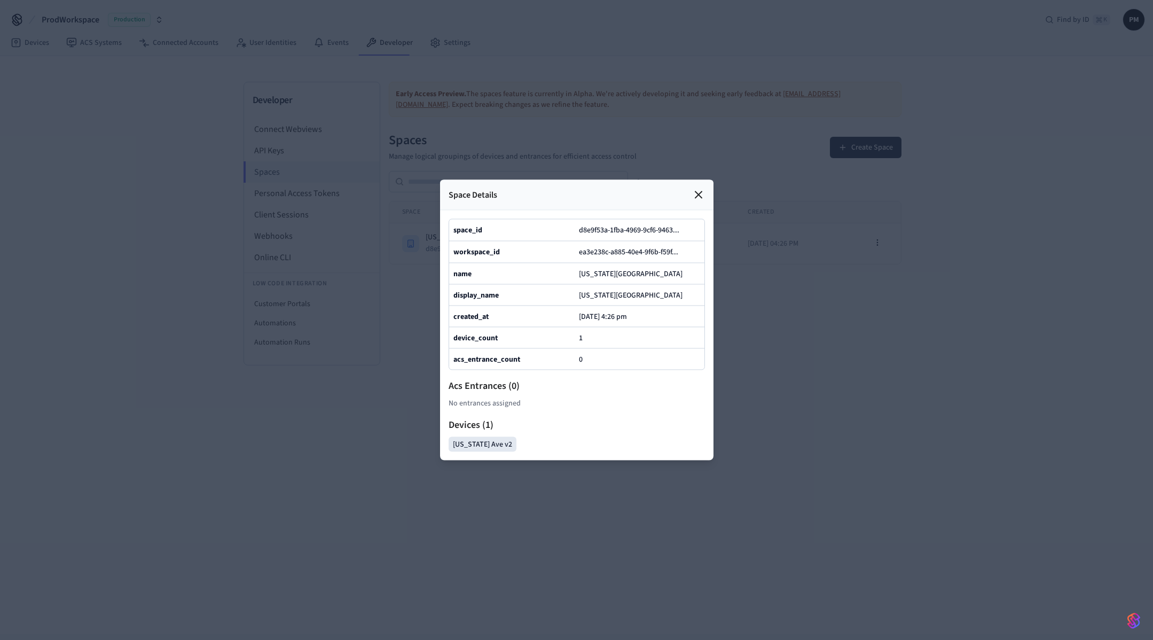
click at [700, 196] on icon at bounding box center [699, 195] width 6 height 6
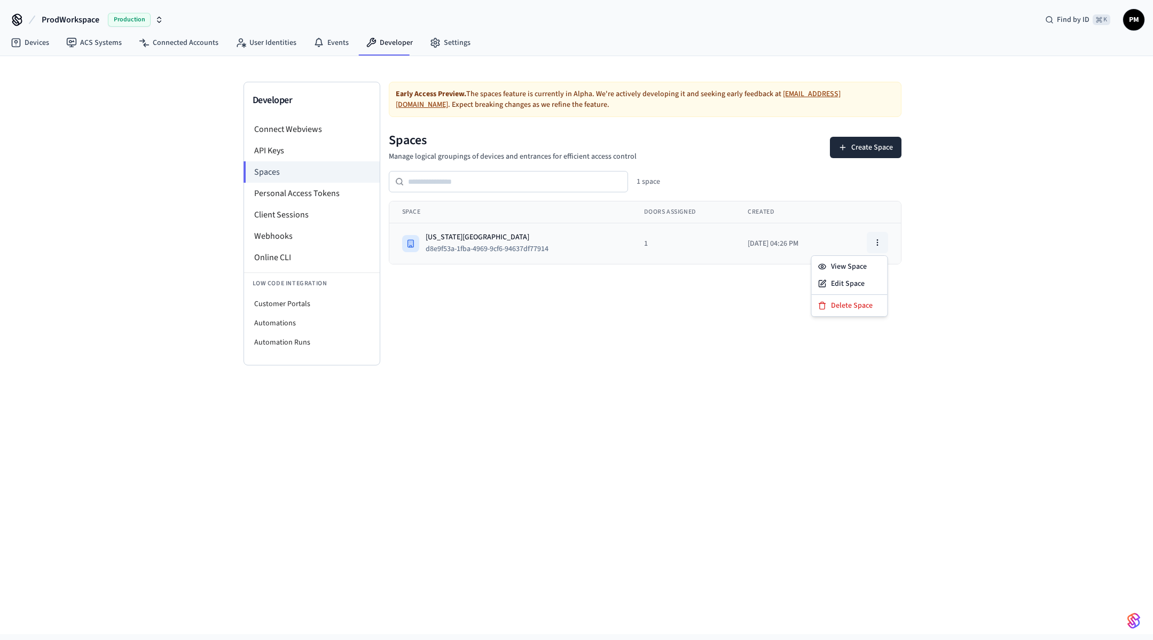
click at [880, 241] on icon "button" at bounding box center [877, 242] width 9 height 9
click at [867, 278] on div "Edit Space" at bounding box center [850, 283] width 72 height 17
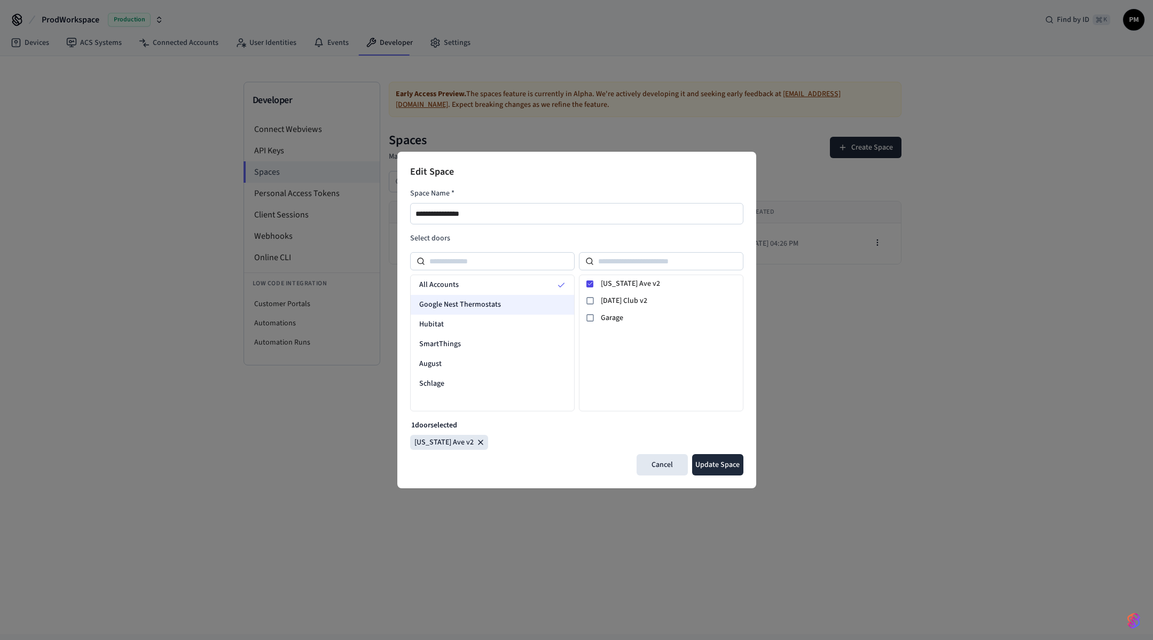
click at [470, 305] on span "Google Nest Thermostats" at bounding box center [460, 304] width 82 height 11
click at [435, 321] on span "Hubitat" at bounding box center [431, 324] width 25 height 11
click at [450, 349] on span "SmartThings" at bounding box center [440, 344] width 42 height 11
click at [446, 371] on div "August" at bounding box center [492, 364] width 163 height 20
click at [444, 391] on div "Schlage" at bounding box center [492, 384] width 163 height 20
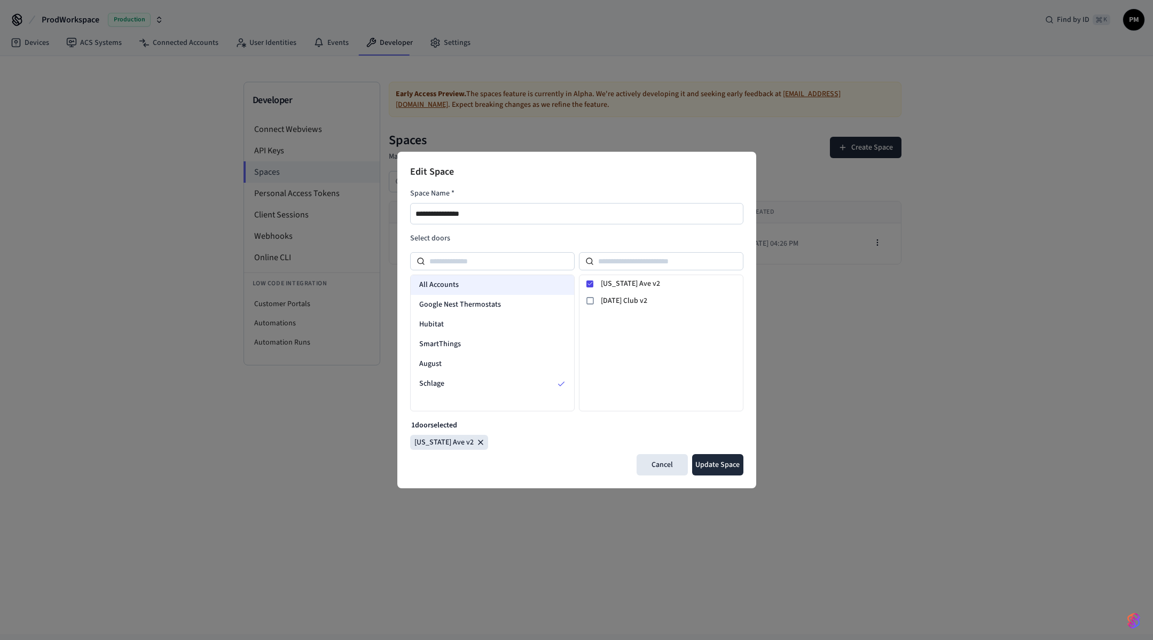
click at [448, 292] on div "All Accounts" at bounding box center [492, 285] width 163 height 20
click at [667, 467] on button "Cancel" at bounding box center [662, 464] width 51 height 21
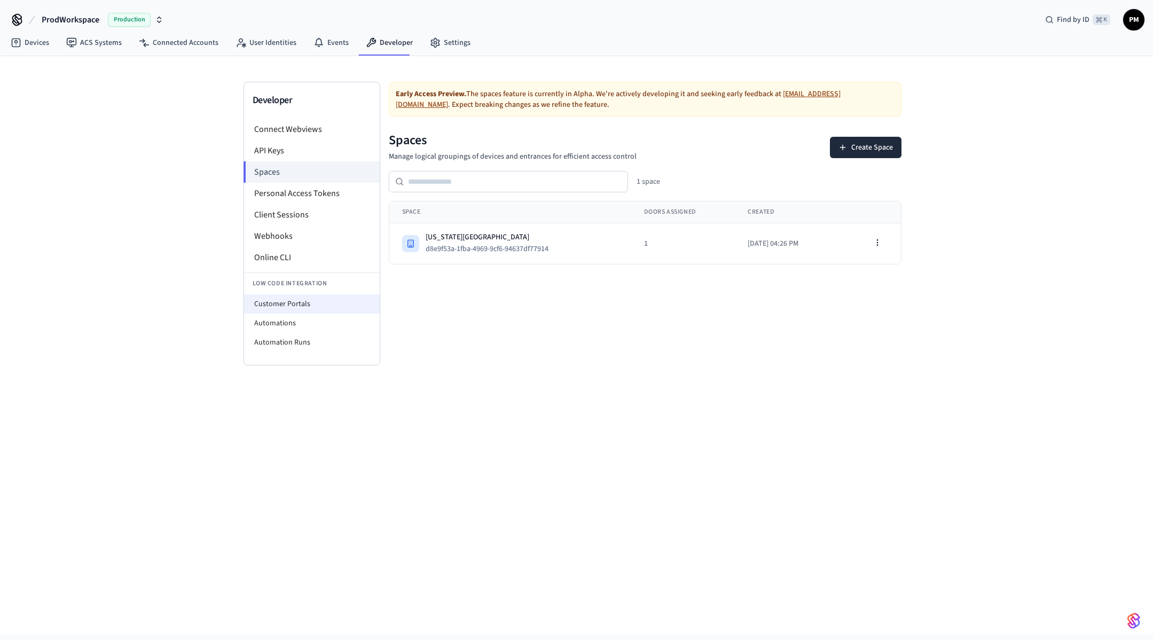
click at [331, 299] on li "Customer Portals" at bounding box center [312, 303] width 136 height 19
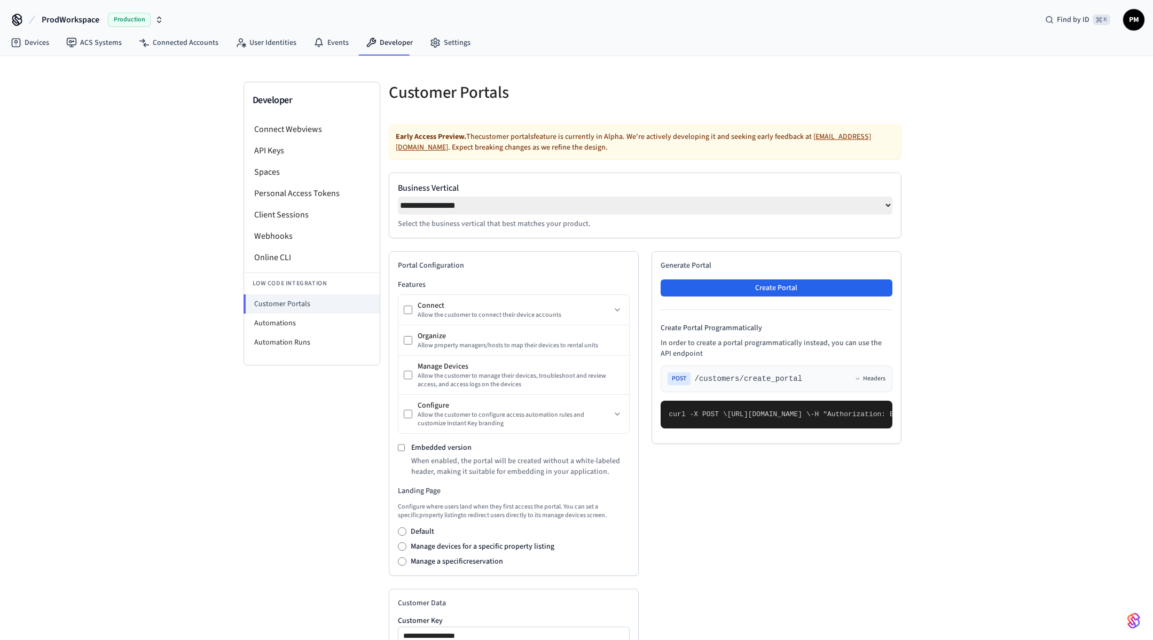
select select "**********"
click at [723, 286] on button "Create Portal" at bounding box center [777, 287] width 232 height 17
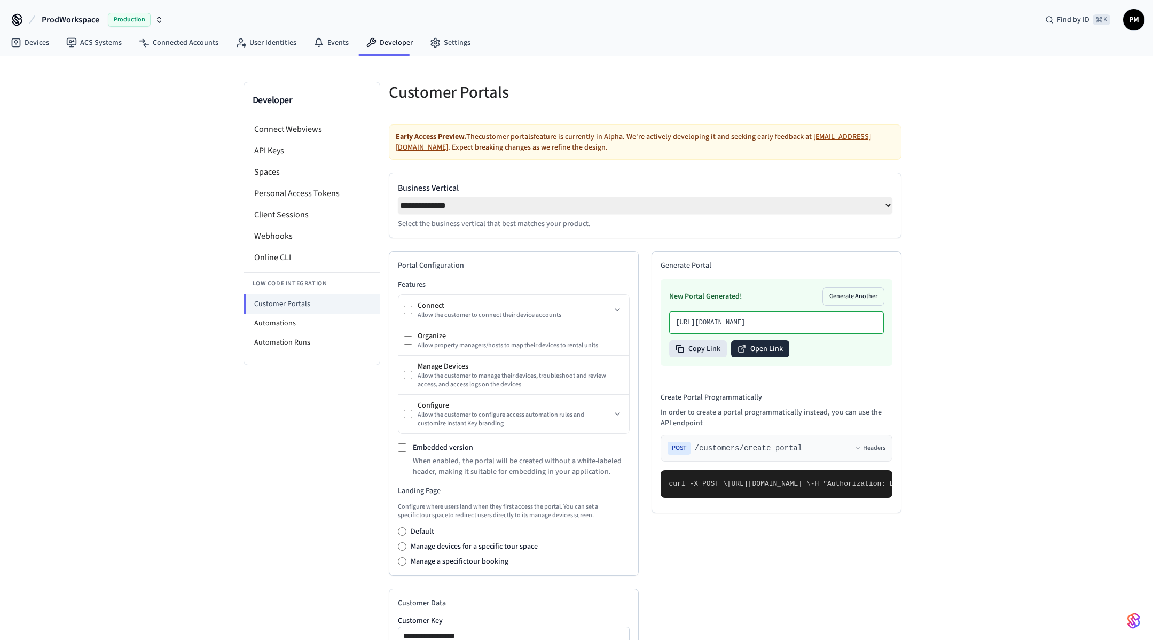
click at [758, 357] on button "Open Link" at bounding box center [760, 348] width 58 height 17
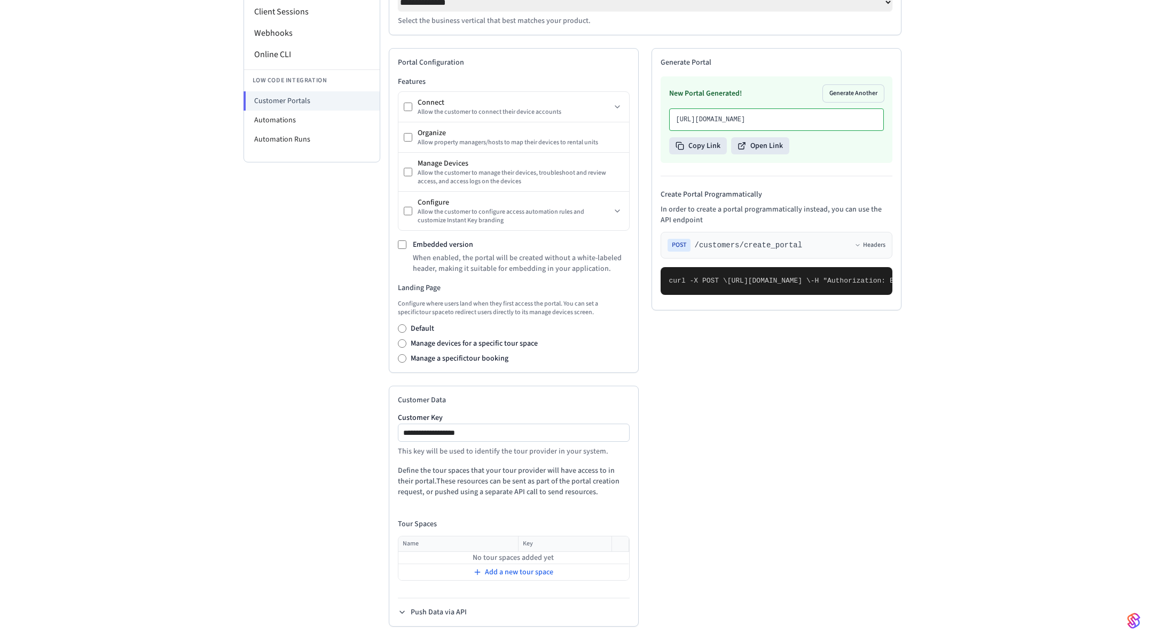
scroll to position [202, 0]
click at [496, 339] on label "Manage devices for a specific tour space" at bounding box center [474, 344] width 127 height 11
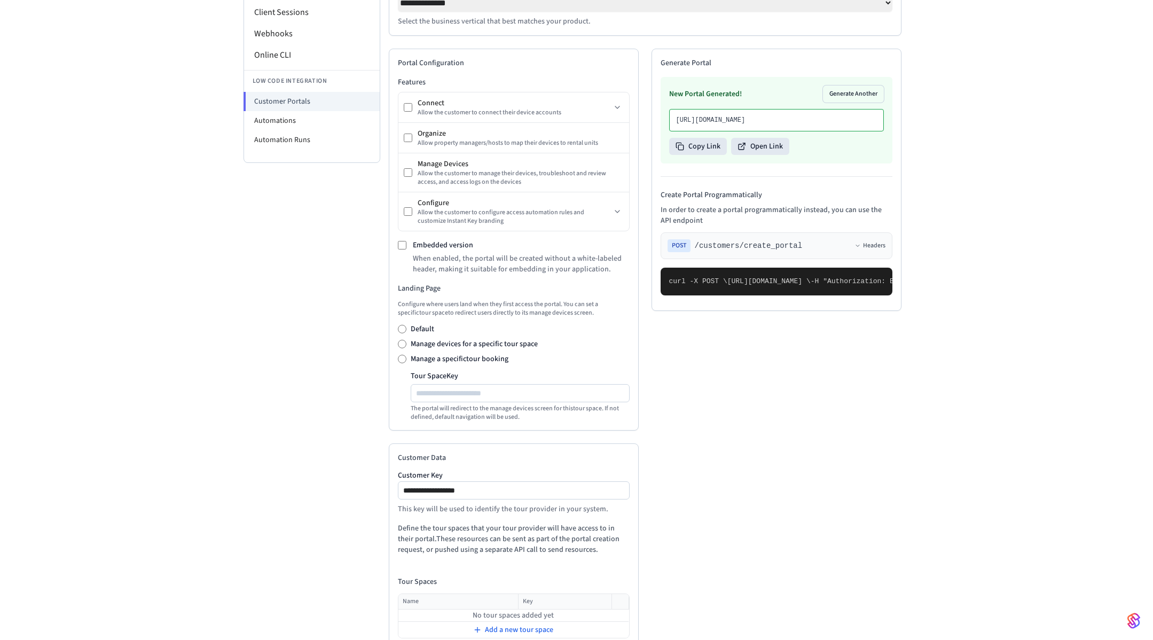
click at [485, 354] on label "Manage a specific tour booking" at bounding box center [460, 359] width 98 height 11
click at [479, 339] on label "Manage devices for a specific tour space" at bounding box center [474, 344] width 127 height 11
click at [474, 387] on input "Tour Space Key" at bounding box center [521, 393] width 218 height 13
paste input "**********"
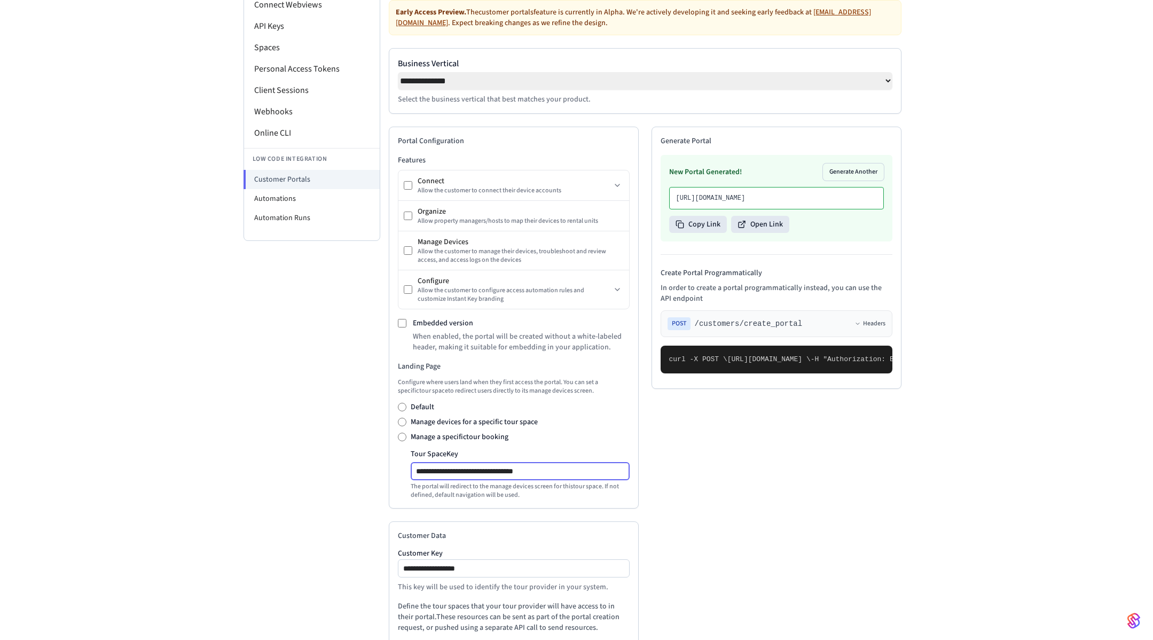
scroll to position [35, 0]
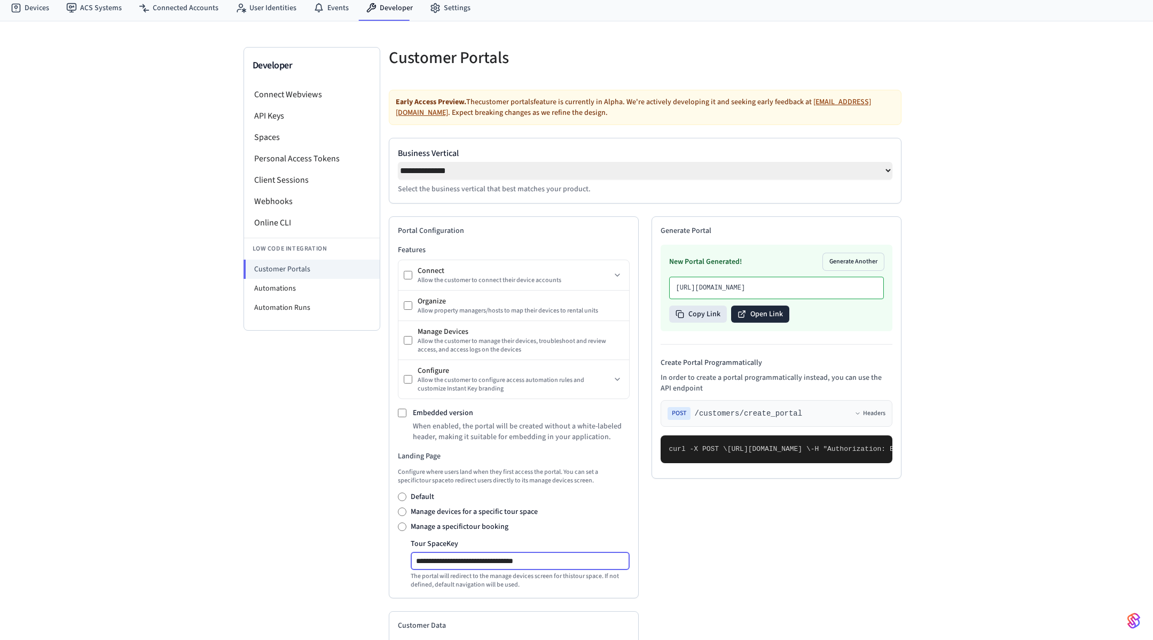
type input "**********"
click at [768, 323] on button "Open Link" at bounding box center [760, 314] width 58 height 17
click at [315, 290] on li "Automations" at bounding box center [312, 288] width 136 height 19
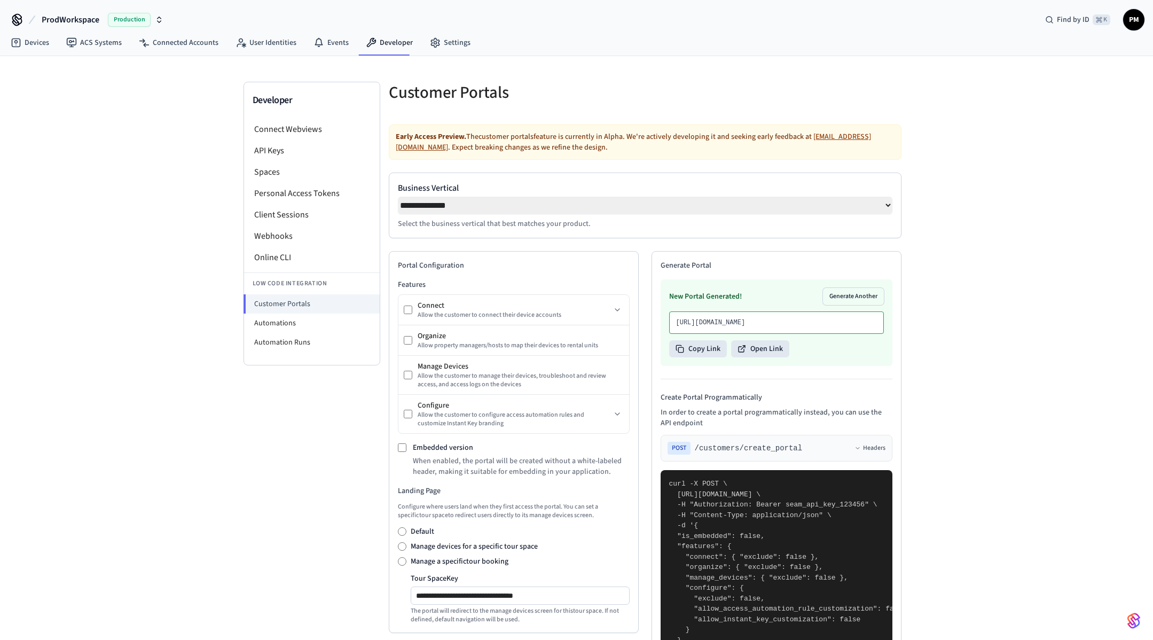
select select "**********"
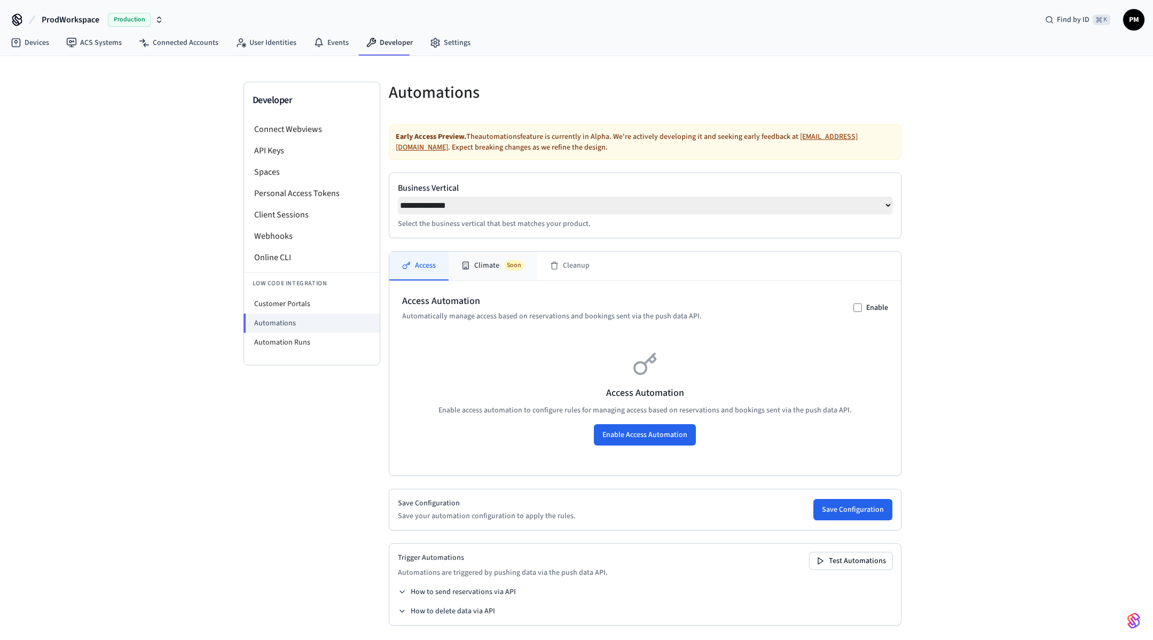
click at [498, 259] on button "Climate Soon" at bounding box center [493, 266] width 89 height 29
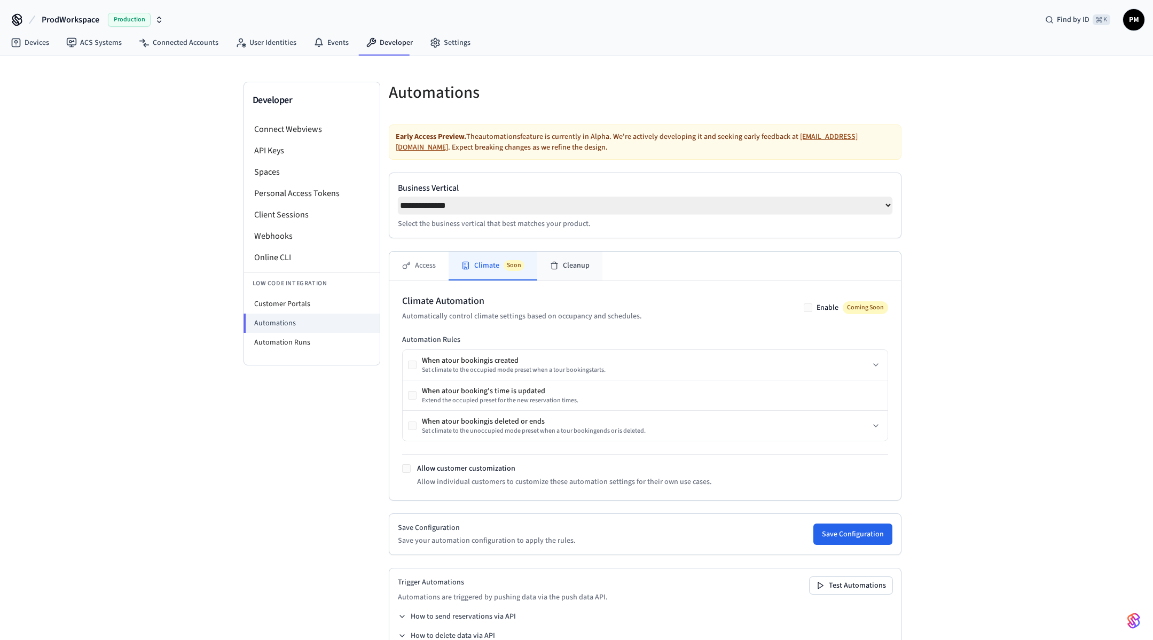
click at [577, 255] on button "Cleanup" at bounding box center [569, 266] width 65 height 29
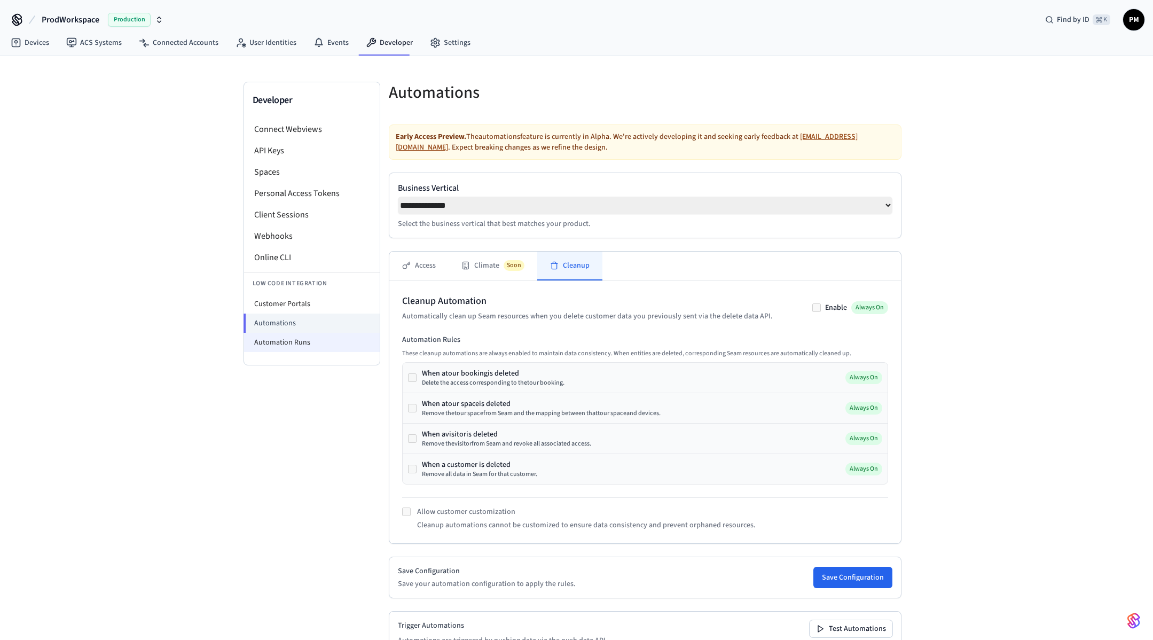
click at [305, 345] on li "Automation Runs" at bounding box center [312, 342] width 136 height 19
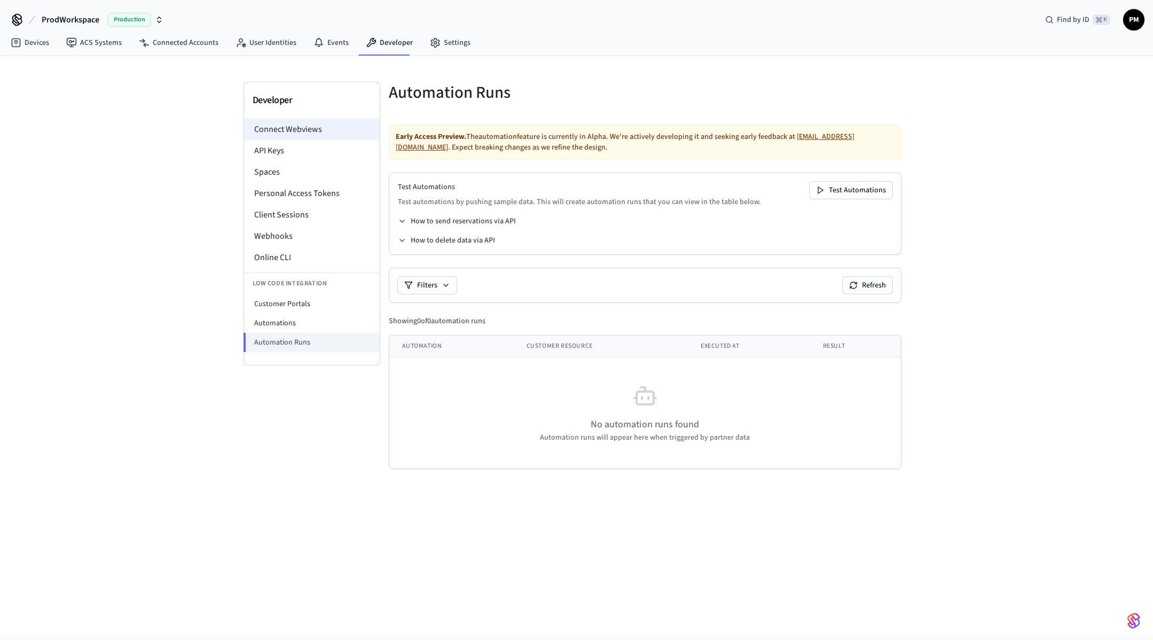
click at [299, 132] on li "Connect Webviews" at bounding box center [312, 129] width 136 height 21
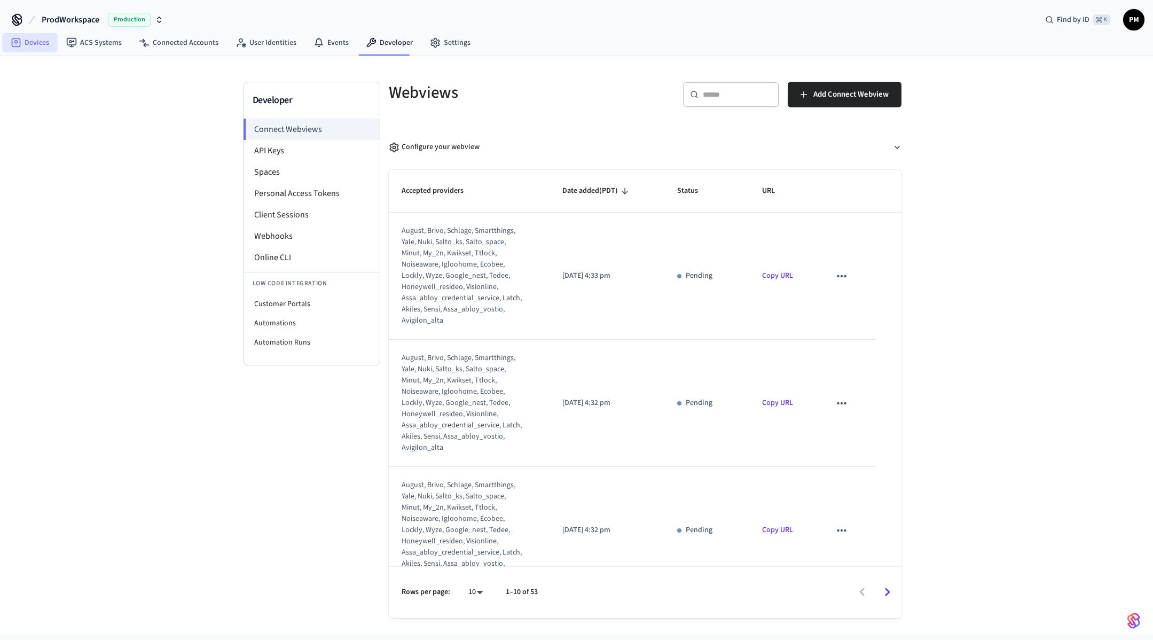
click at [30, 44] on link "Devices" at bounding box center [30, 42] width 56 height 19
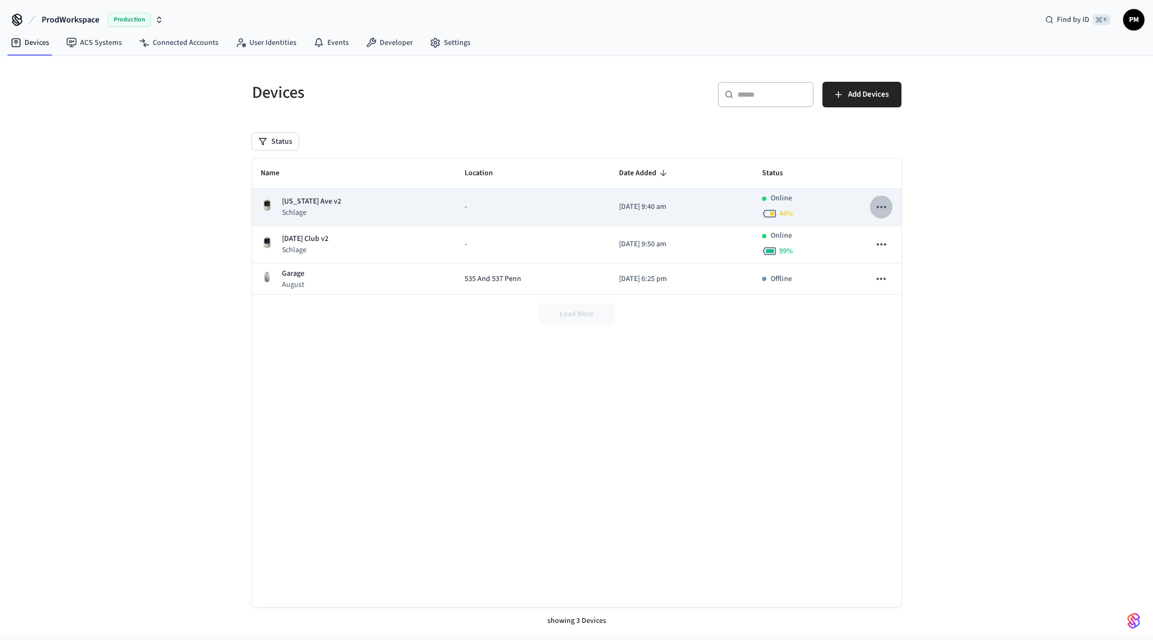
click at [884, 202] on icon "sticky table" at bounding box center [882, 207] width 14 height 14
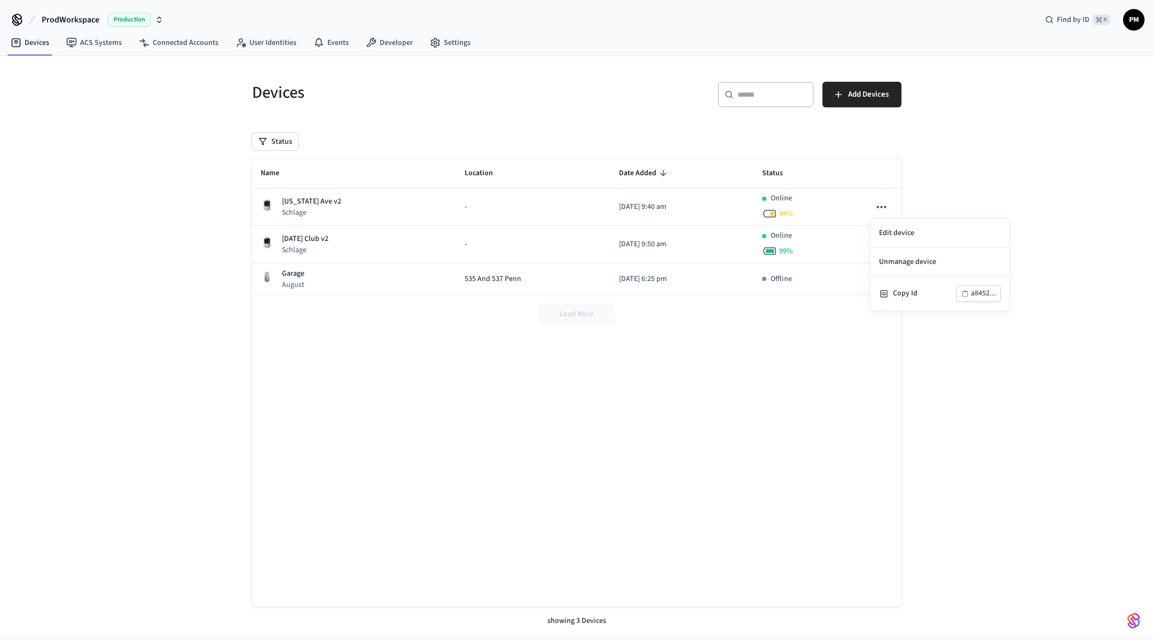
click at [324, 49] on div at bounding box center [576, 320] width 1153 height 640
click at [324, 37] on link "Events" at bounding box center [331, 42] width 52 height 19
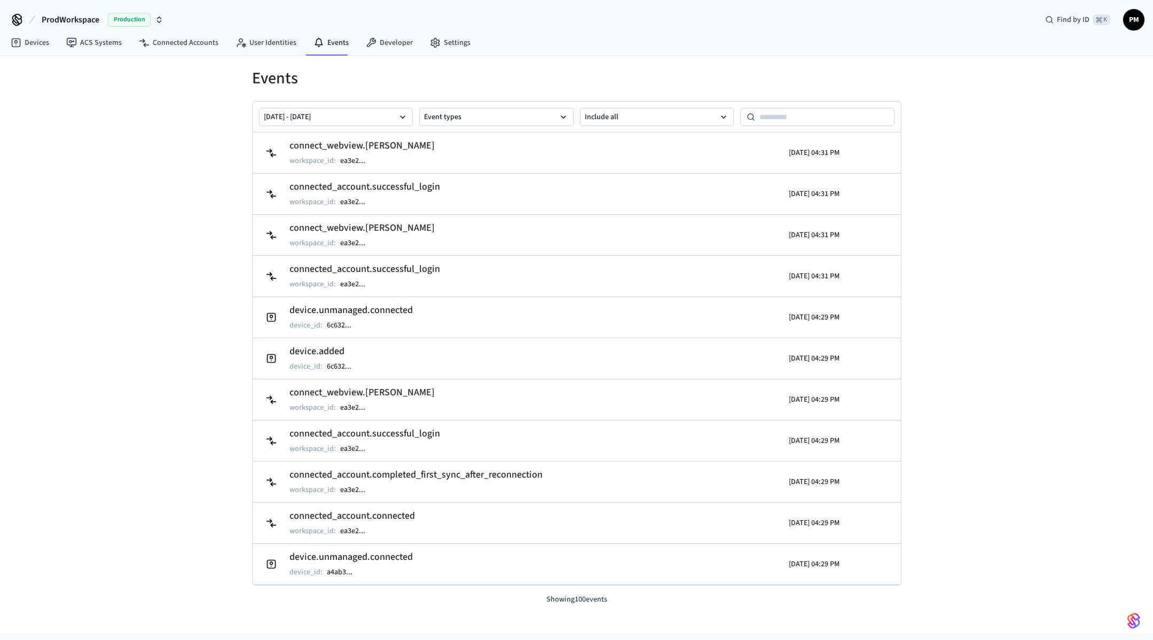
click at [144, 18] on span "Production" at bounding box center [129, 20] width 43 height 14
click at [16, 20] on icon at bounding box center [17, 18] width 9 height 9
click at [1145, 21] on div "ProdWorkspace Production Find by ID ⌘ K PM" at bounding box center [576, 15] width 1153 height 31
click at [1141, 22] on span "PM" at bounding box center [1134, 19] width 19 height 19
